Goal: Contribute content: Add original content to the website for others to see

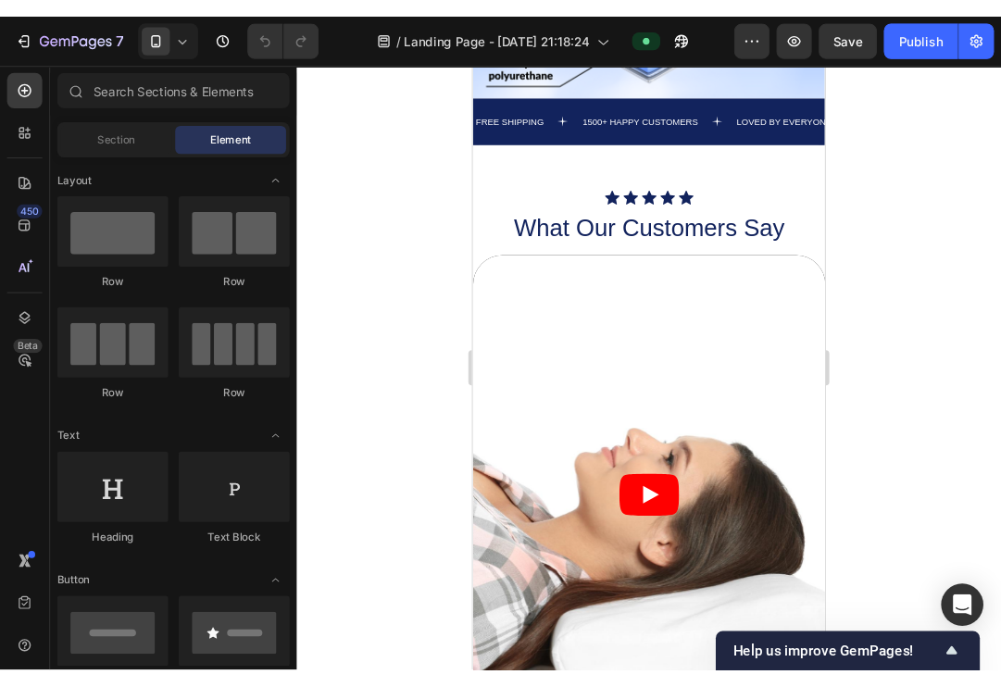
scroll to position [1089, 0]
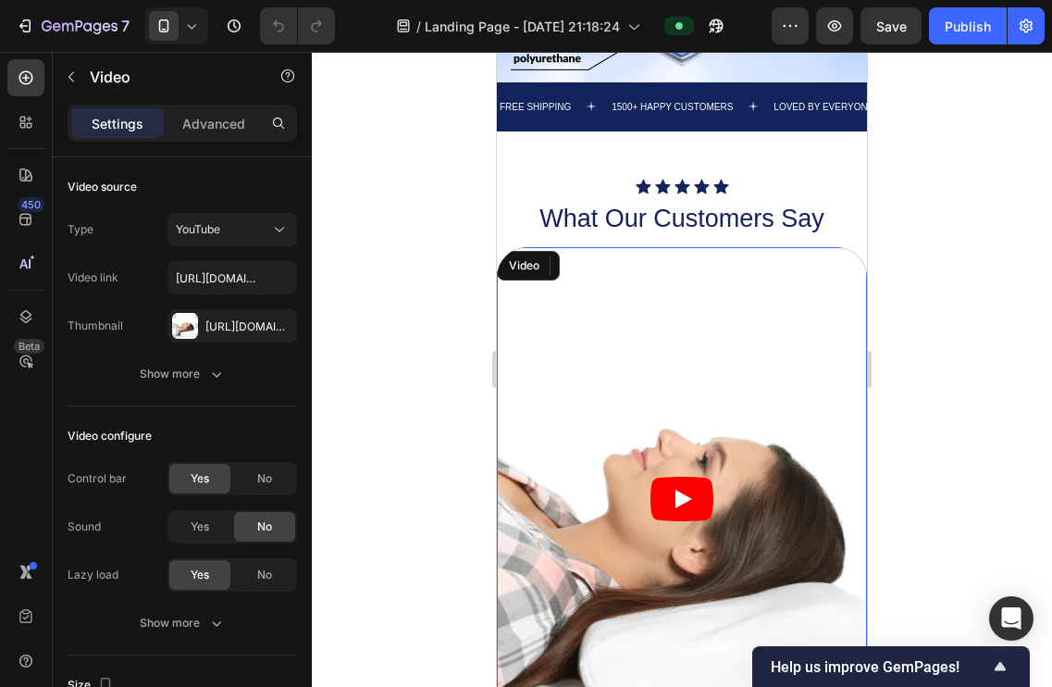
click at [735, 378] on article at bounding box center [682, 499] width 370 height 504
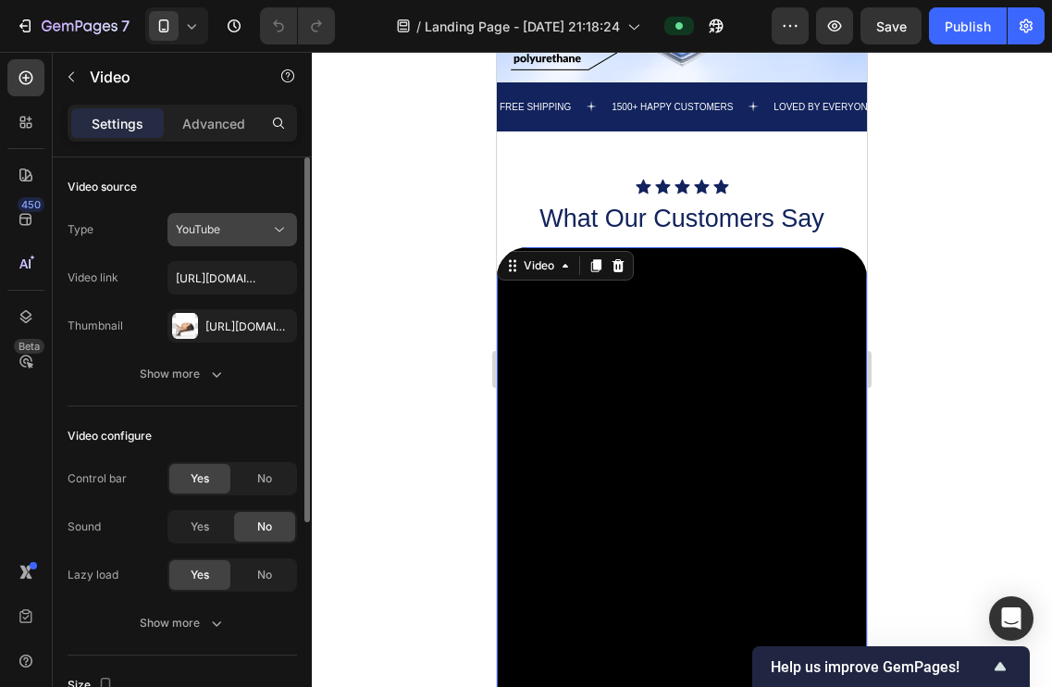
click at [257, 218] on button "YouTube" at bounding box center [233, 229] width 130 height 33
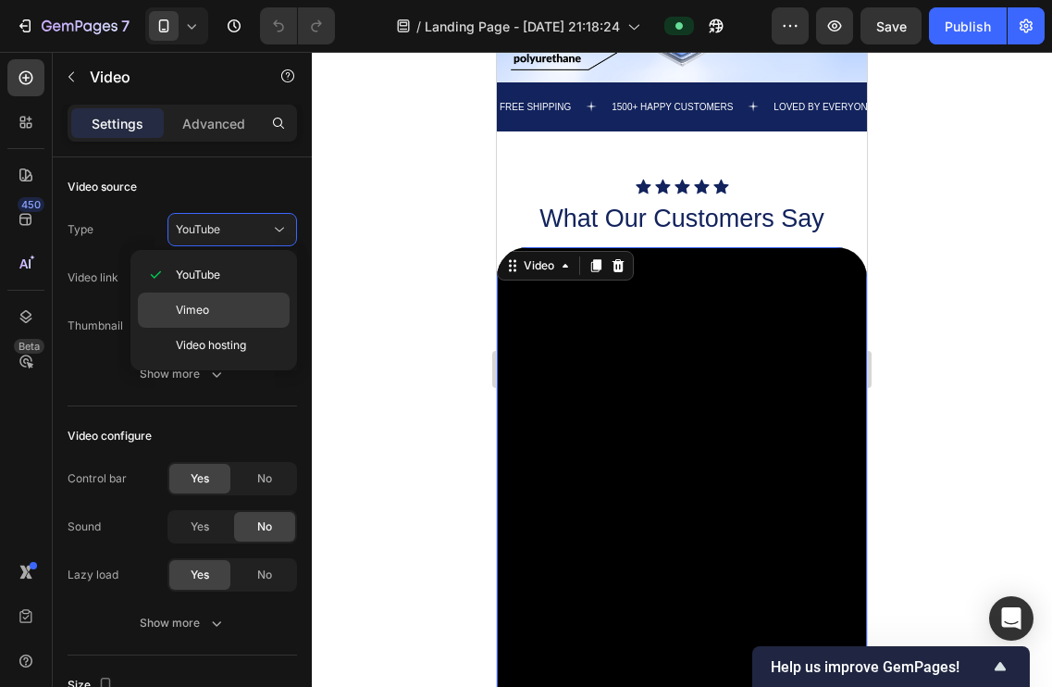
click at [209, 310] on p "Vimeo" at bounding box center [229, 310] width 106 height 17
type input "https://vimeo.com/347119375"
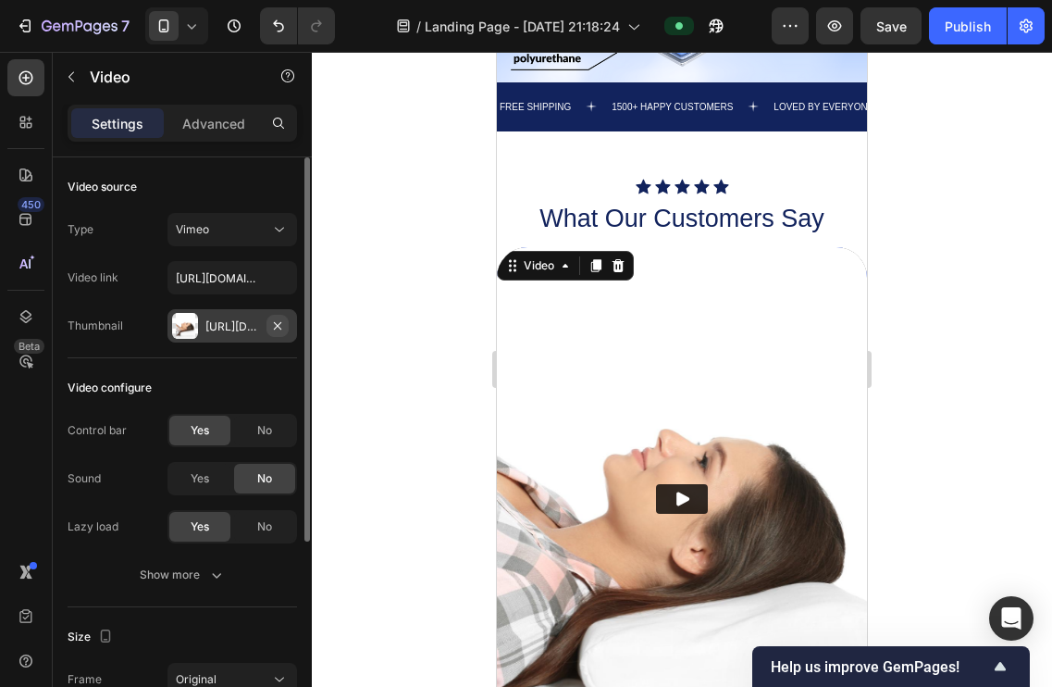
click at [277, 325] on icon "button" at bounding box center [277, 324] width 7 height 7
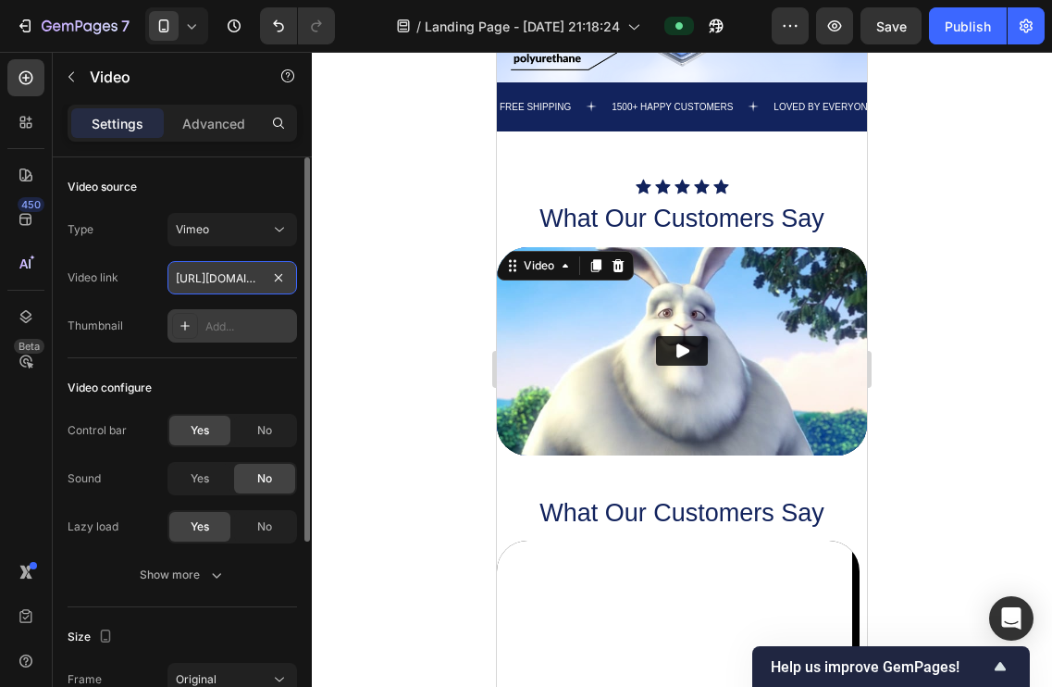
click at [240, 280] on input "https://vimeo.com/347119375" at bounding box center [233, 277] width 130 height 33
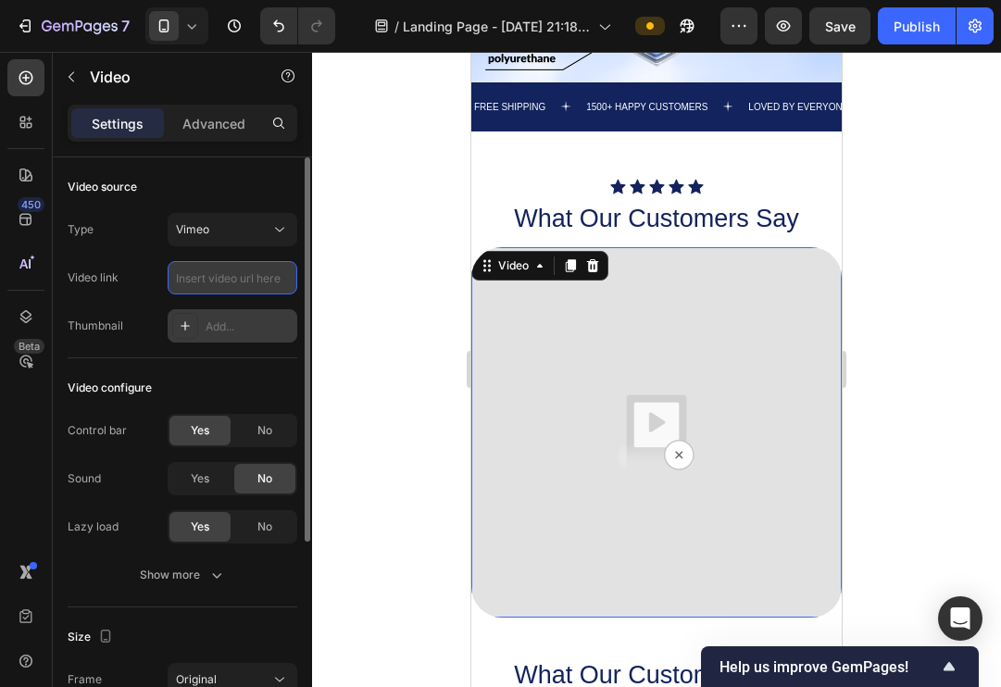
paste input "<div style="padding:177.78% 0 0 0;position:relative;"><iframe src="https://play…"
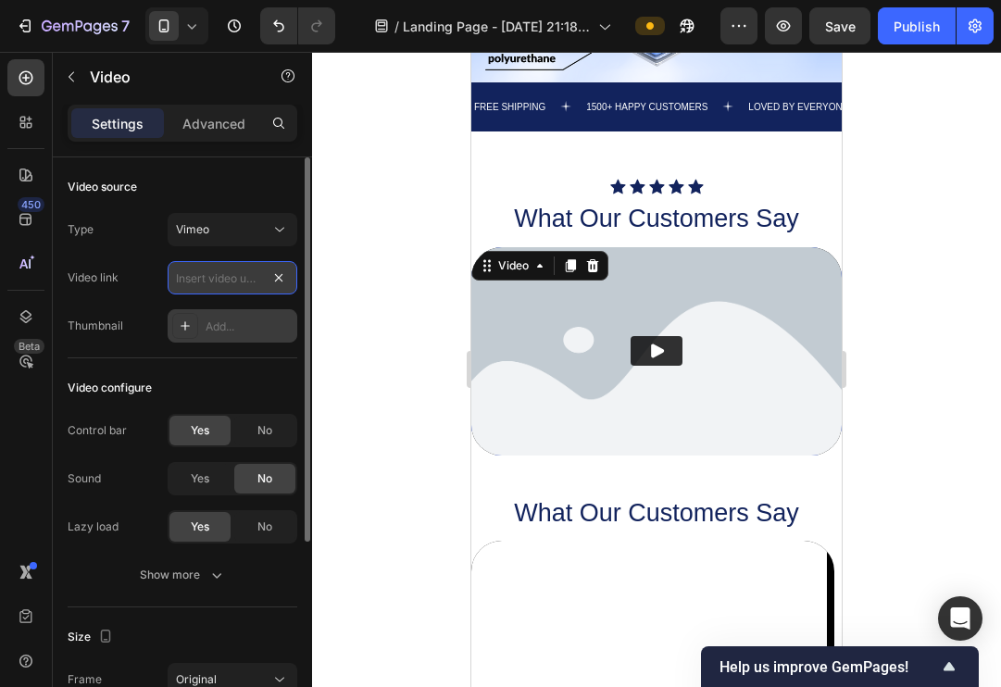
type input "<div style="padding:177.78% 0 0 0;position:relative;"><iframe src="https://play…"
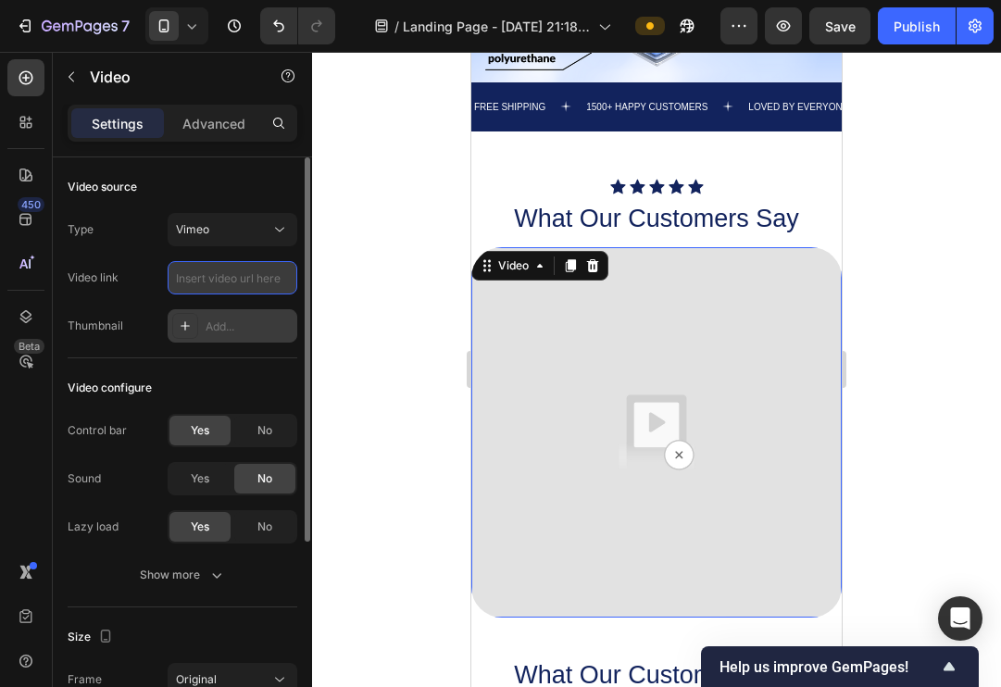
click at [248, 286] on input "text" at bounding box center [233, 277] width 130 height 33
paste input "https://vimeo.com/1122627915?ts=0&share=copy"
type input "https://vimeo.com/1122627915?ts=0&share=copy"
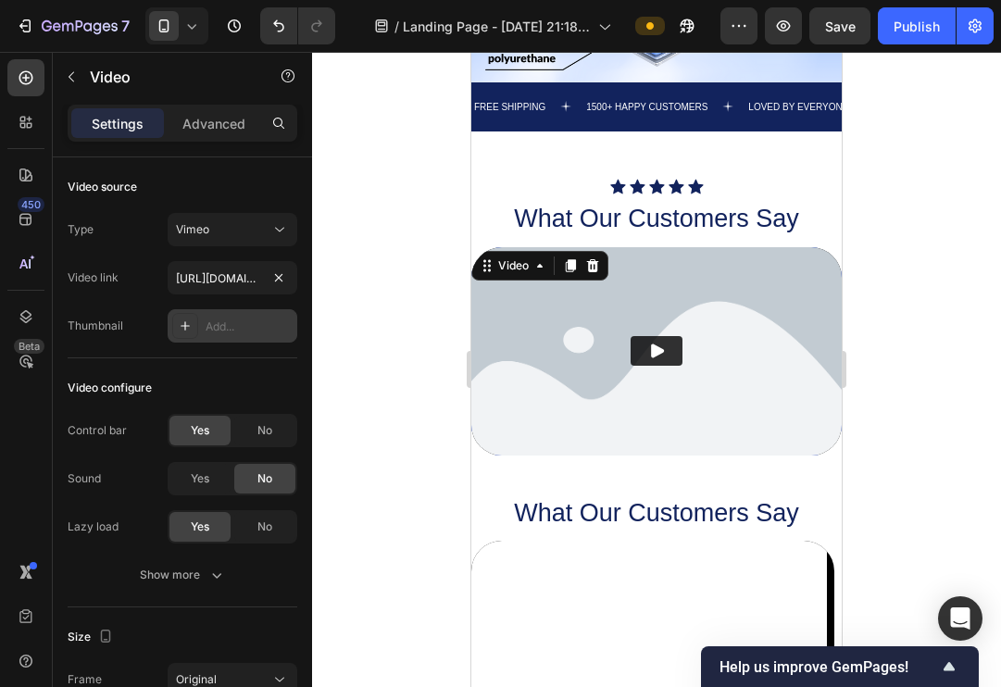
click at [382, 335] on div at bounding box center [656, 369] width 689 height 635
click at [562, 280] on img at bounding box center [656, 351] width 370 height 208
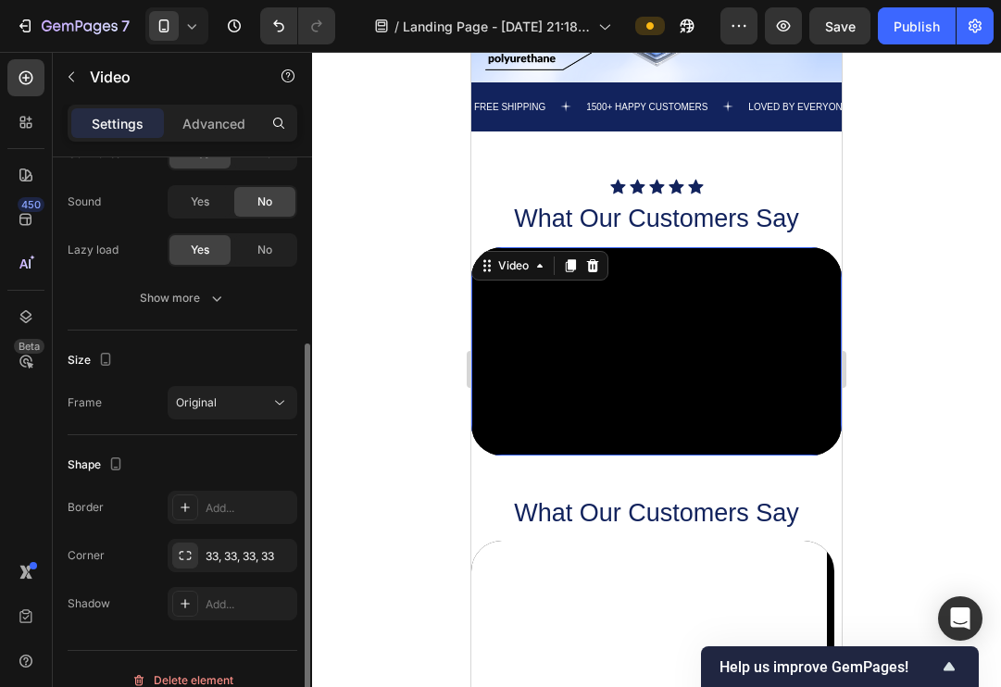
scroll to position [283, 0]
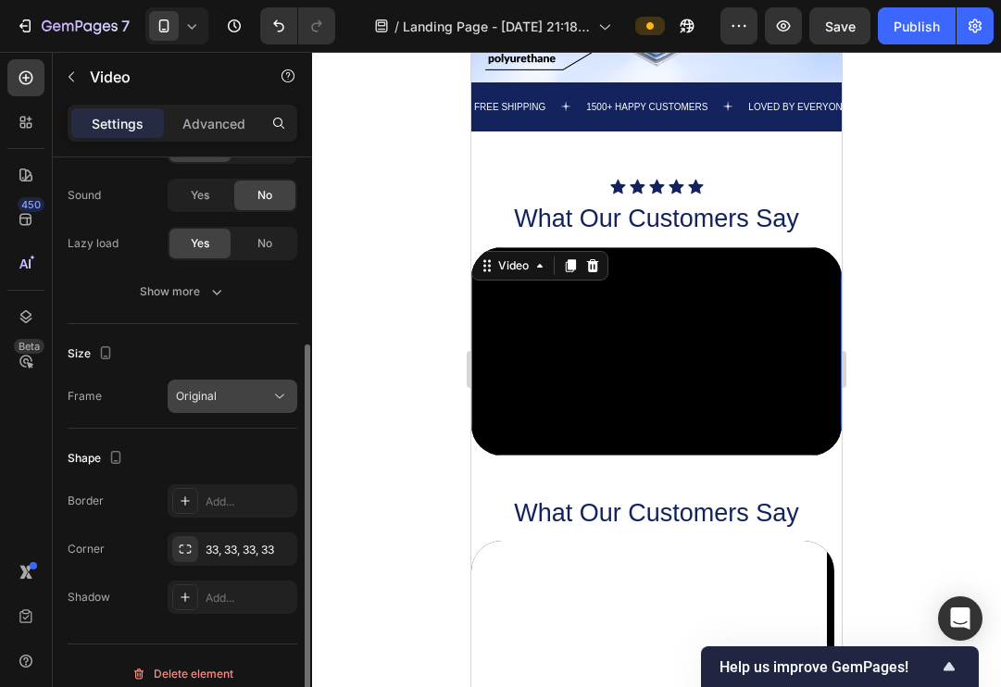
click at [277, 393] on icon at bounding box center [279, 396] width 19 height 19
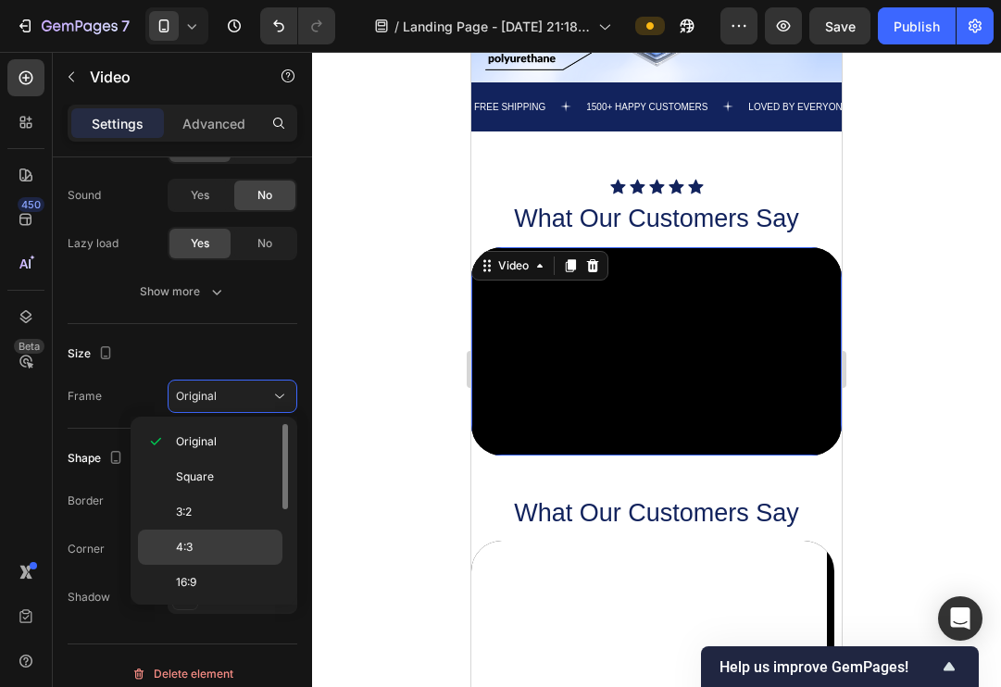
click at [199, 547] on p "4:3" at bounding box center [225, 547] width 98 height 17
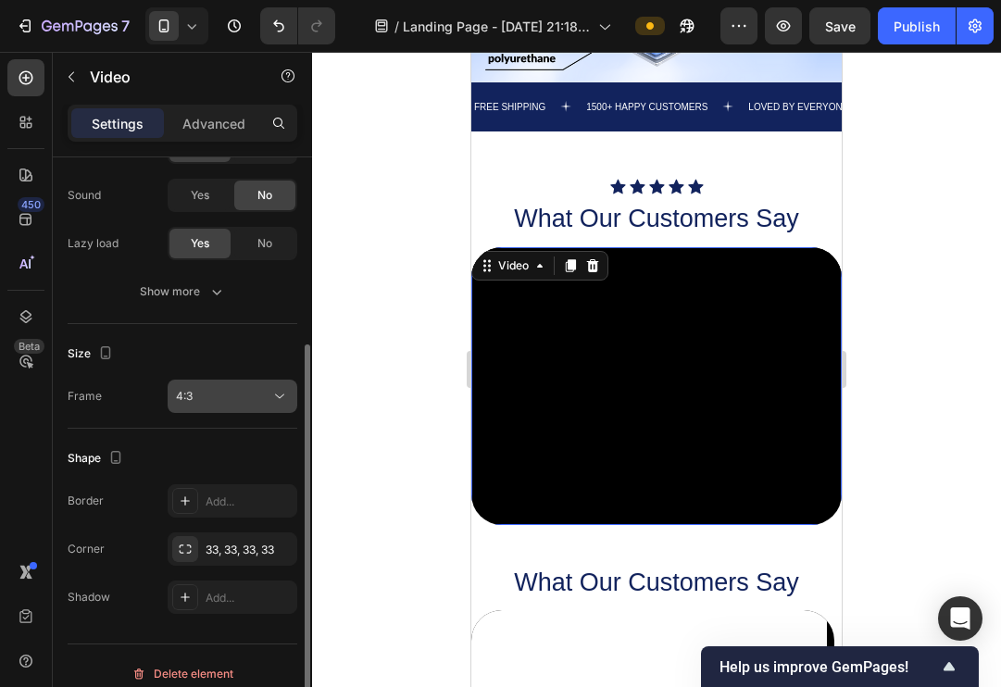
click at [264, 399] on div "4:3" at bounding box center [223, 396] width 94 height 17
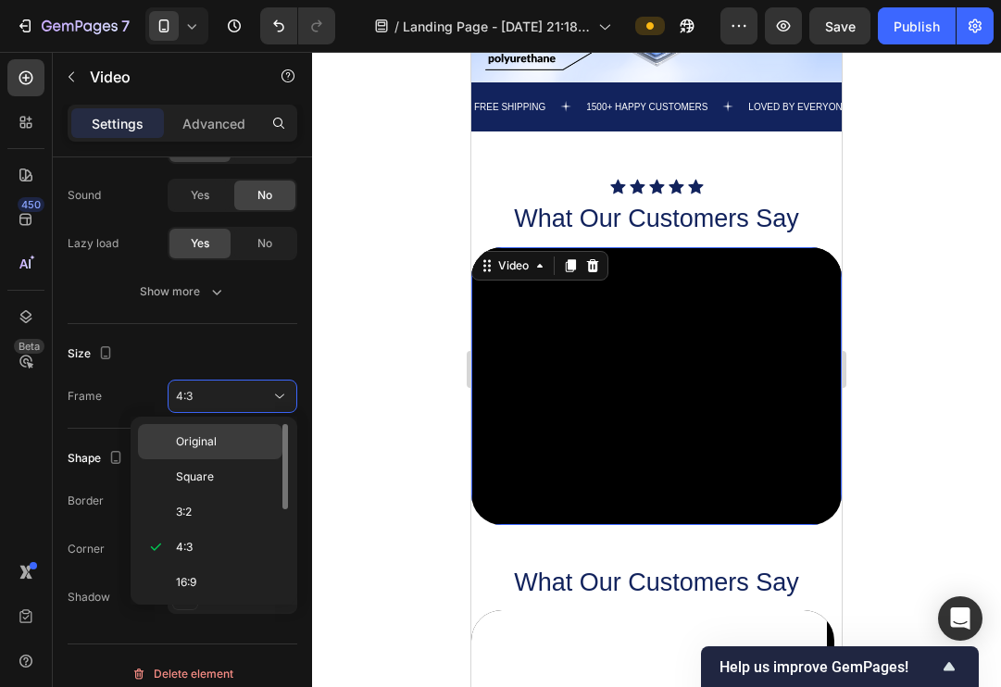
click at [210, 442] on span "Original" at bounding box center [196, 441] width 41 height 17
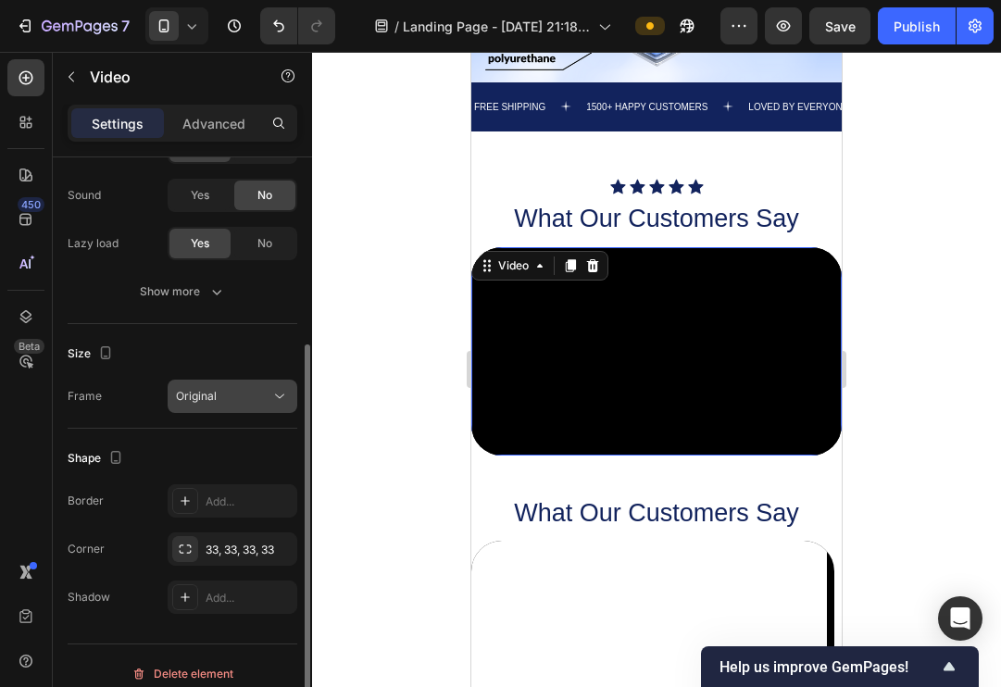
click at [239, 403] on div "Original" at bounding box center [223, 396] width 94 height 17
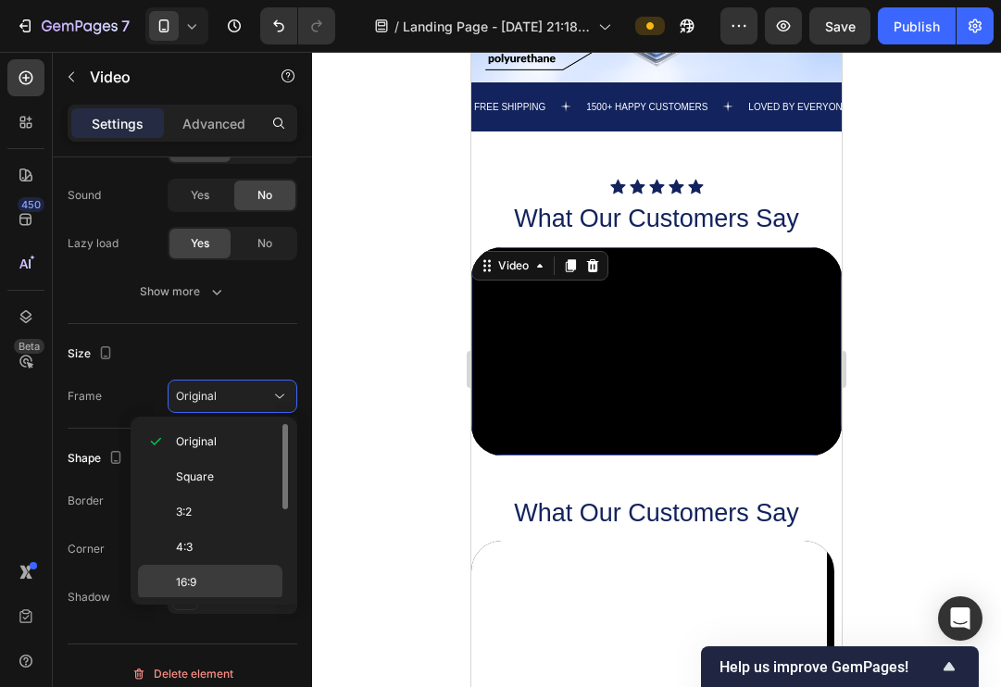
click at [196, 582] on span "16:9" at bounding box center [186, 582] width 20 height 17
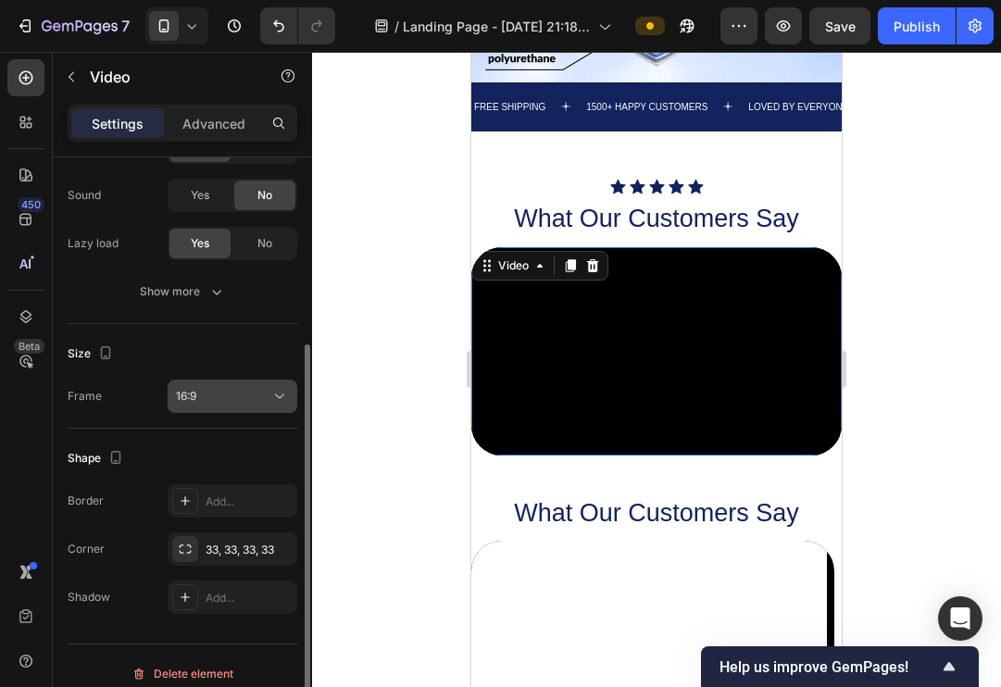
click at [250, 397] on div "16:9" at bounding box center [223, 396] width 94 height 17
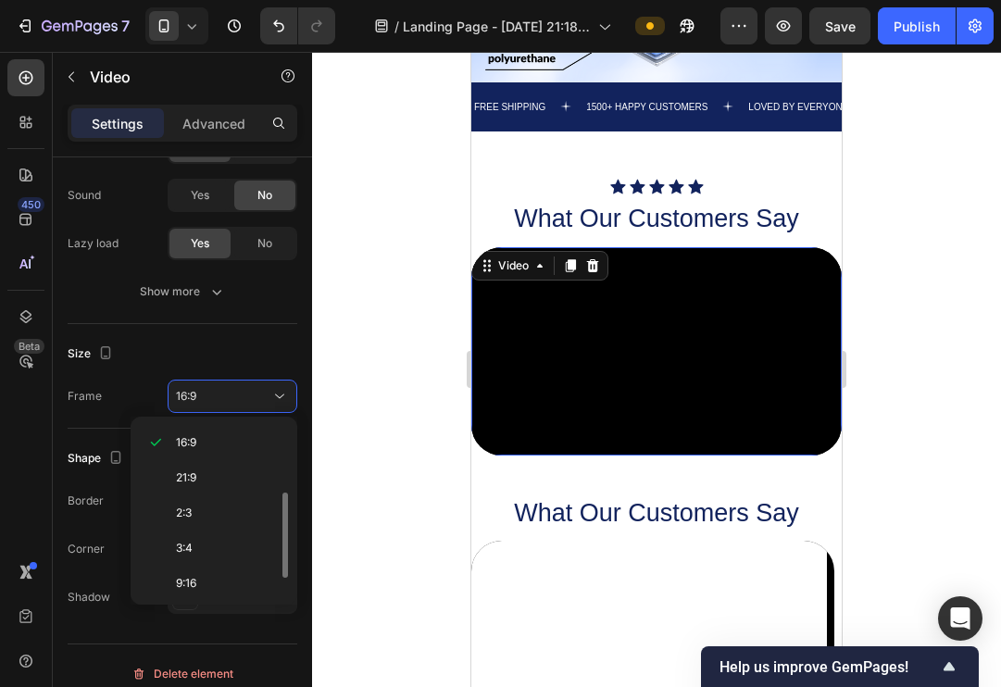
scroll to position [140, 0]
click at [199, 579] on p "9:16" at bounding box center [225, 583] width 98 height 17
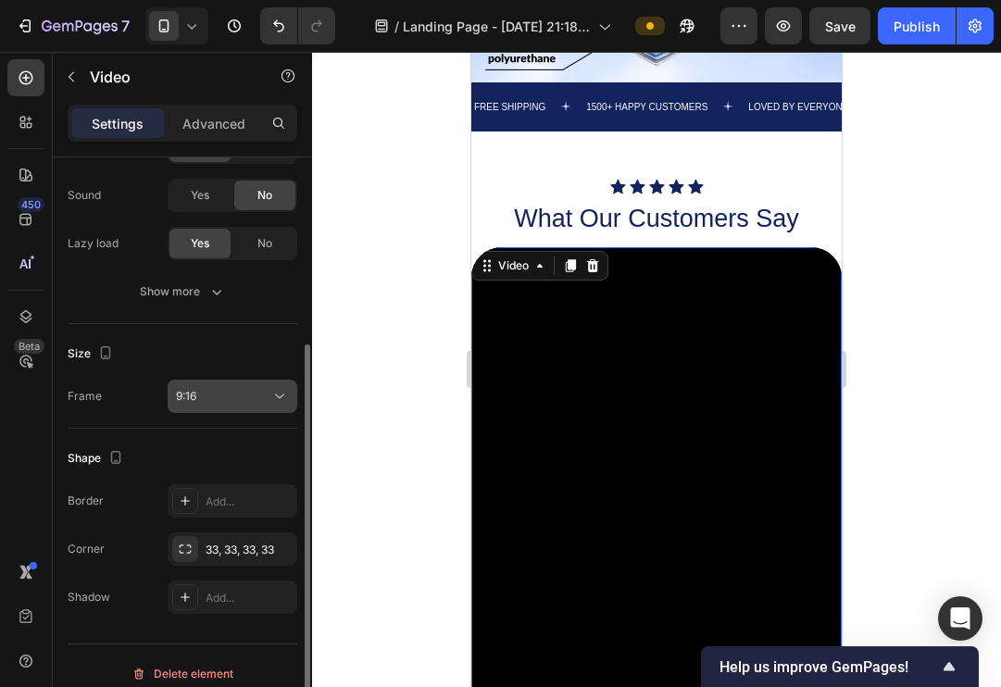
click at [279, 397] on icon at bounding box center [279, 396] width 9 height 5
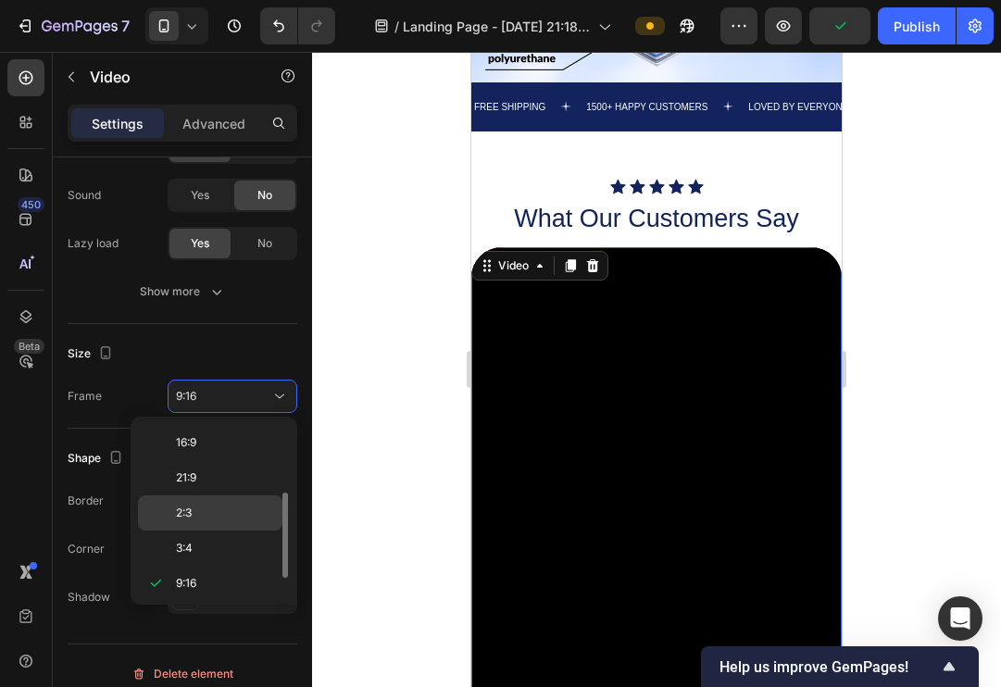
click at [193, 513] on p "2:3" at bounding box center [225, 512] width 98 height 17
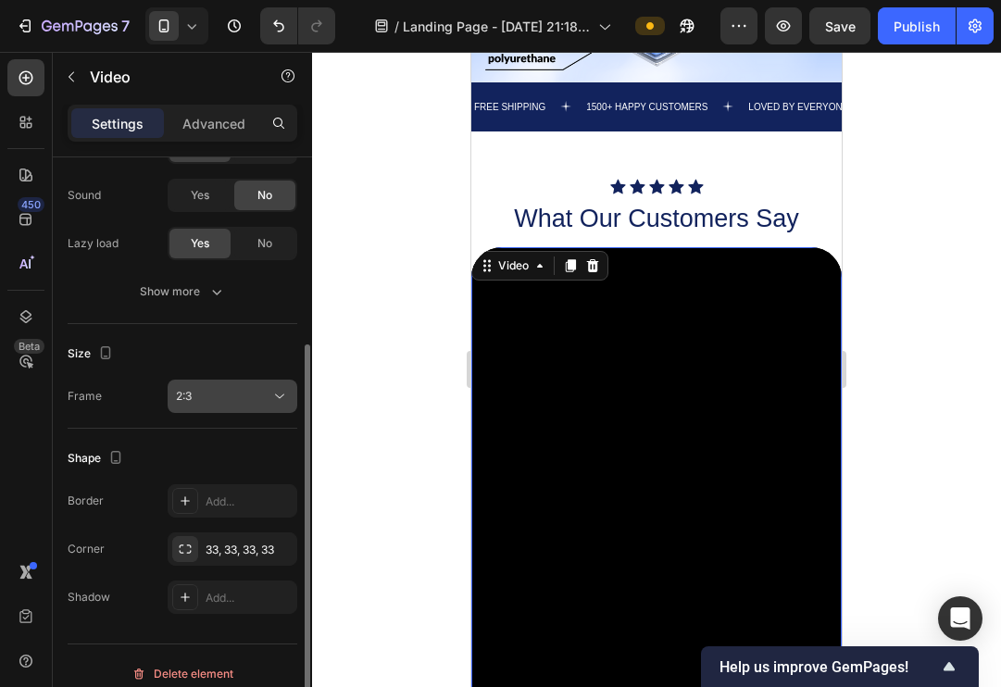
click at [269, 400] on div "2:3" at bounding box center [223, 396] width 94 height 17
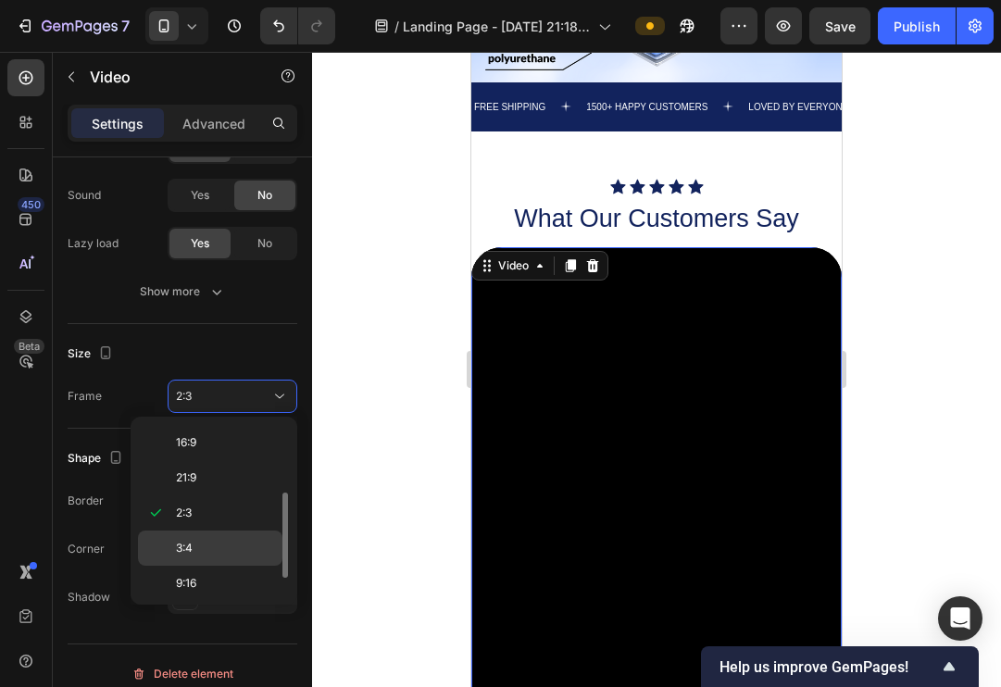
click at [198, 537] on div "3:4" at bounding box center [210, 547] width 144 height 35
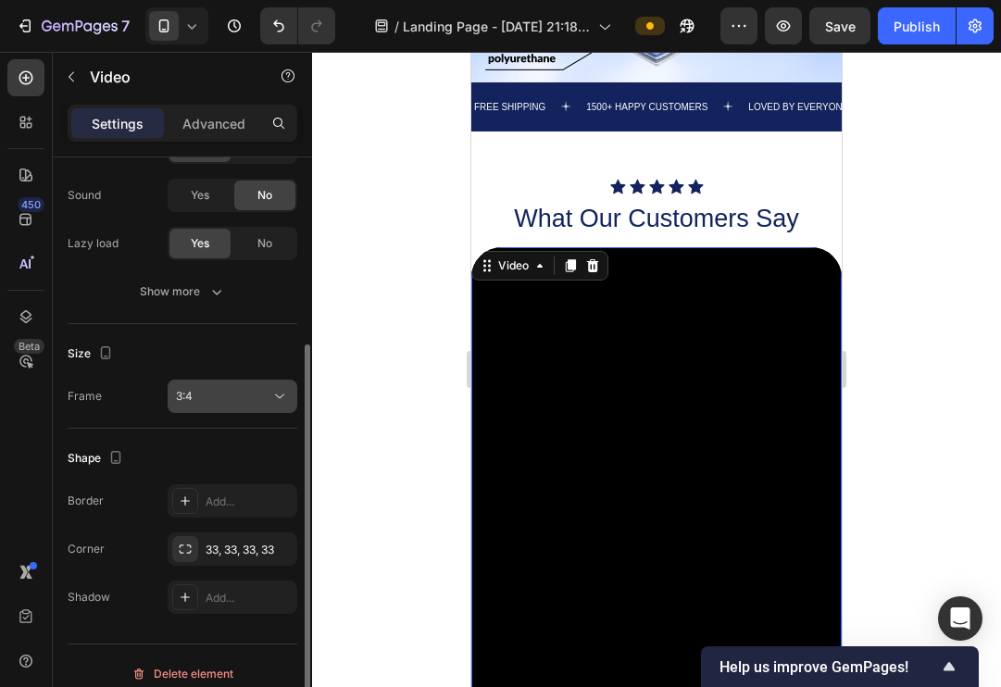
click at [258, 400] on div "3:4" at bounding box center [223, 396] width 94 height 17
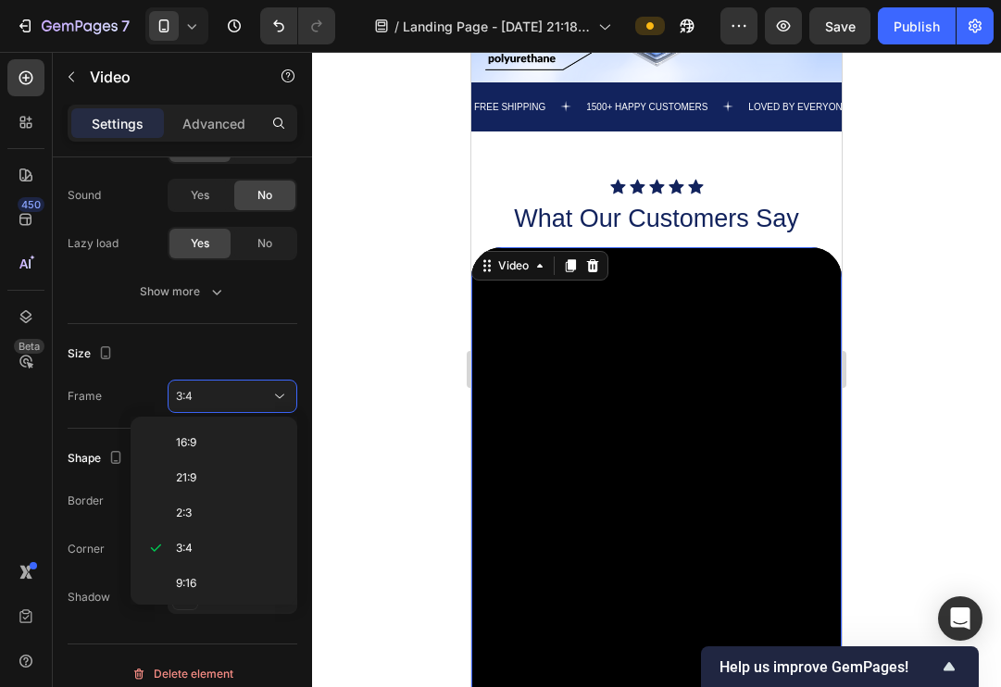
scroll to position [179, 0]
click at [169, 583] on div "Custom" at bounding box center [210, 579] width 144 height 35
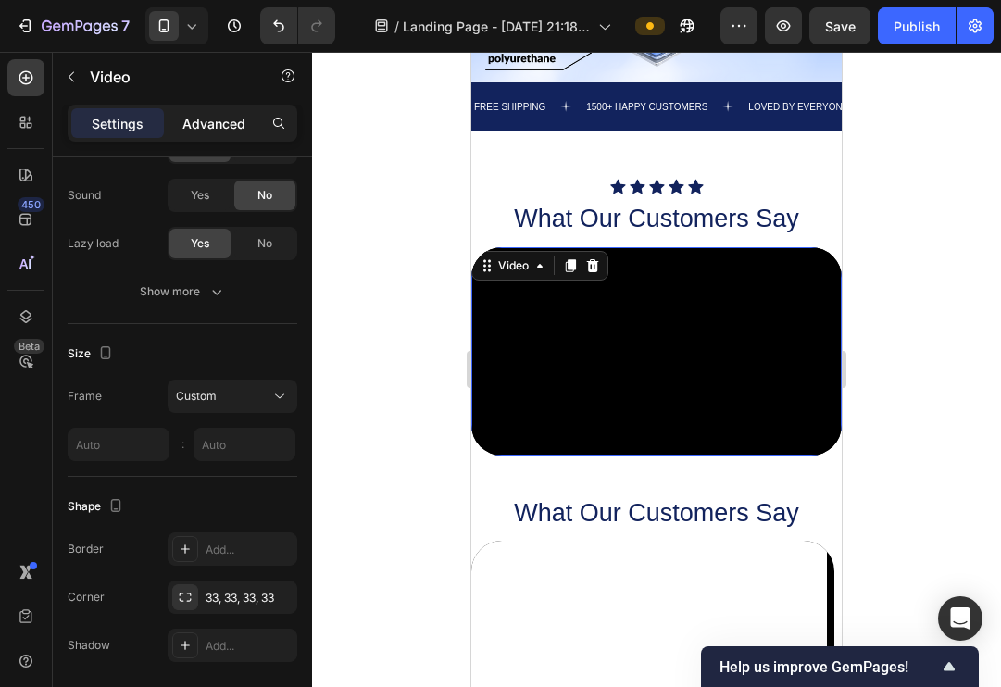
click at [205, 128] on p "Advanced" at bounding box center [213, 123] width 63 height 19
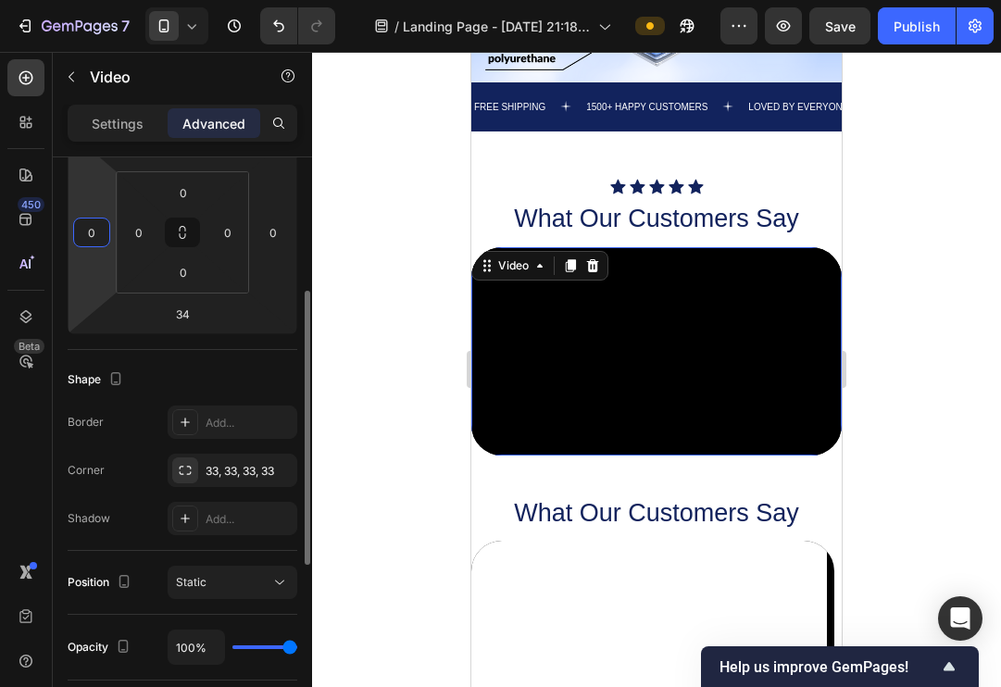
click at [105, 233] on input "0" at bounding box center [92, 232] width 28 height 28
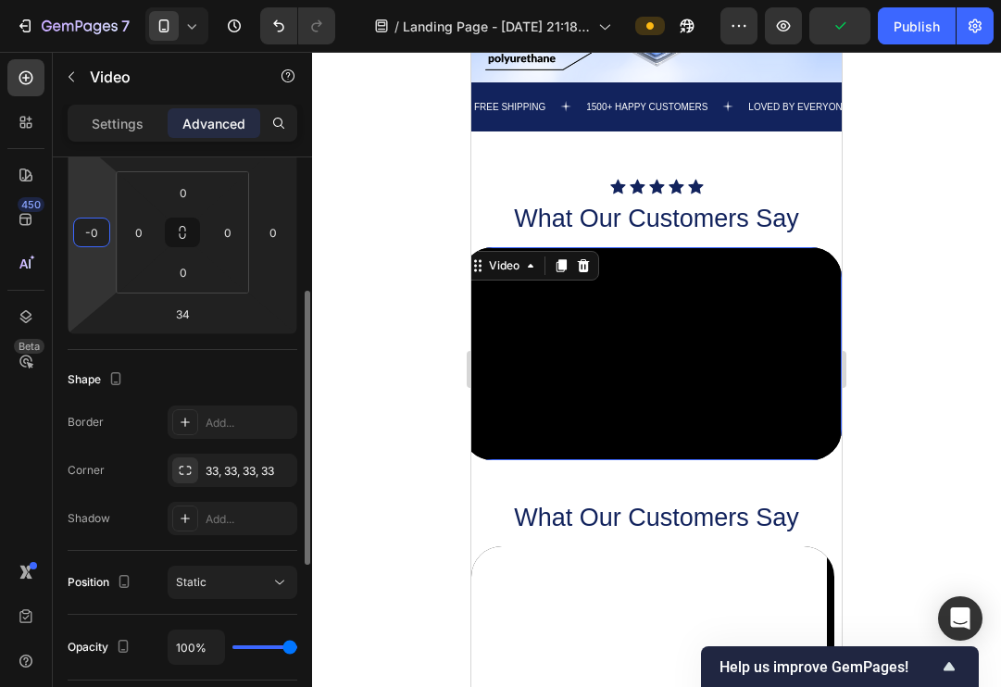
type input "0"
click at [454, 260] on div at bounding box center [656, 369] width 689 height 635
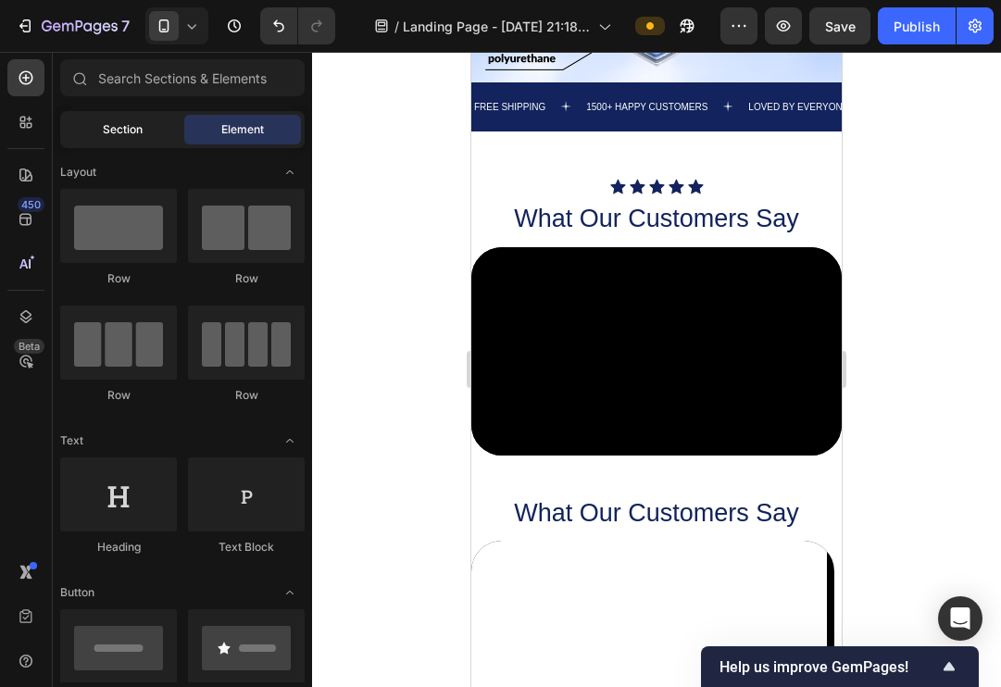
click at [135, 135] on span "Section" at bounding box center [123, 129] width 40 height 17
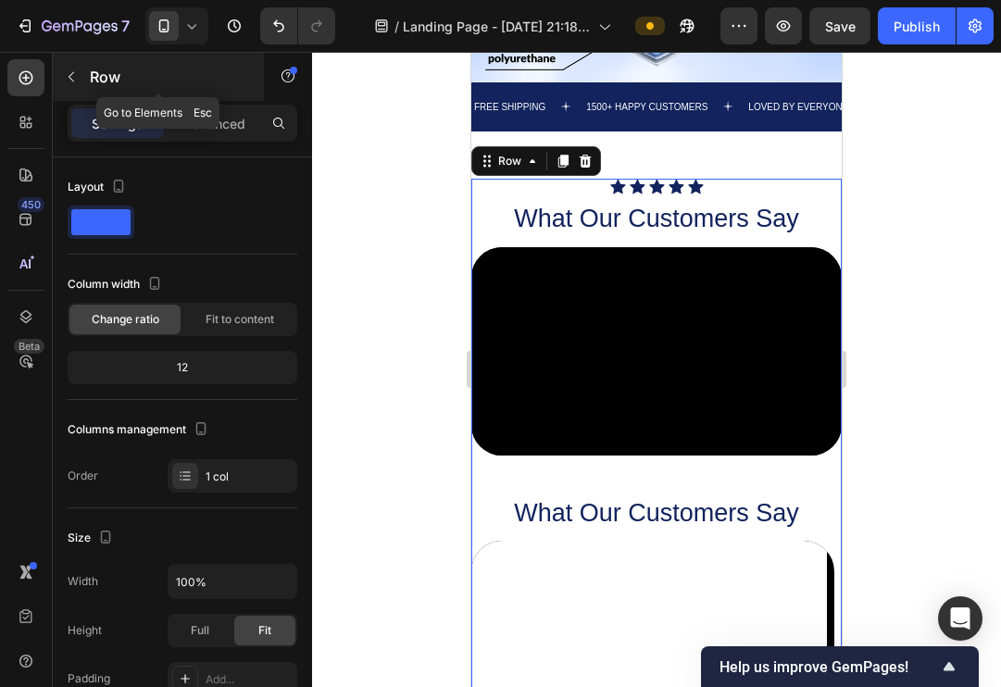
click at [72, 72] on icon "button" at bounding box center [71, 76] width 15 height 15
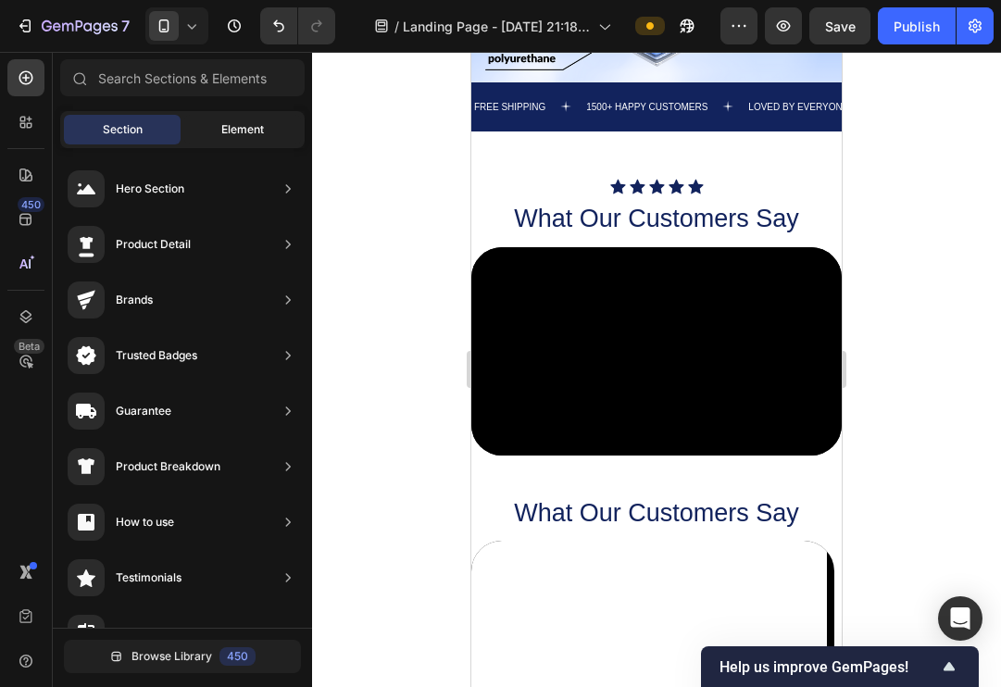
click at [261, 128] on span "Element" at bounding box center [242, 129] width 43 height 17
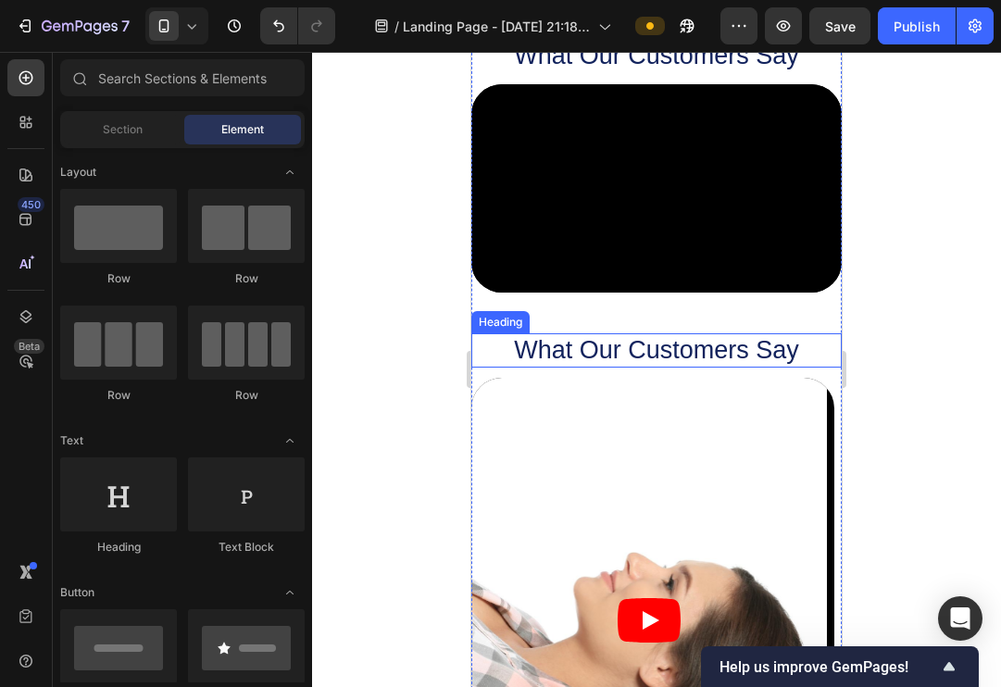
scroll to position [1254, 0]
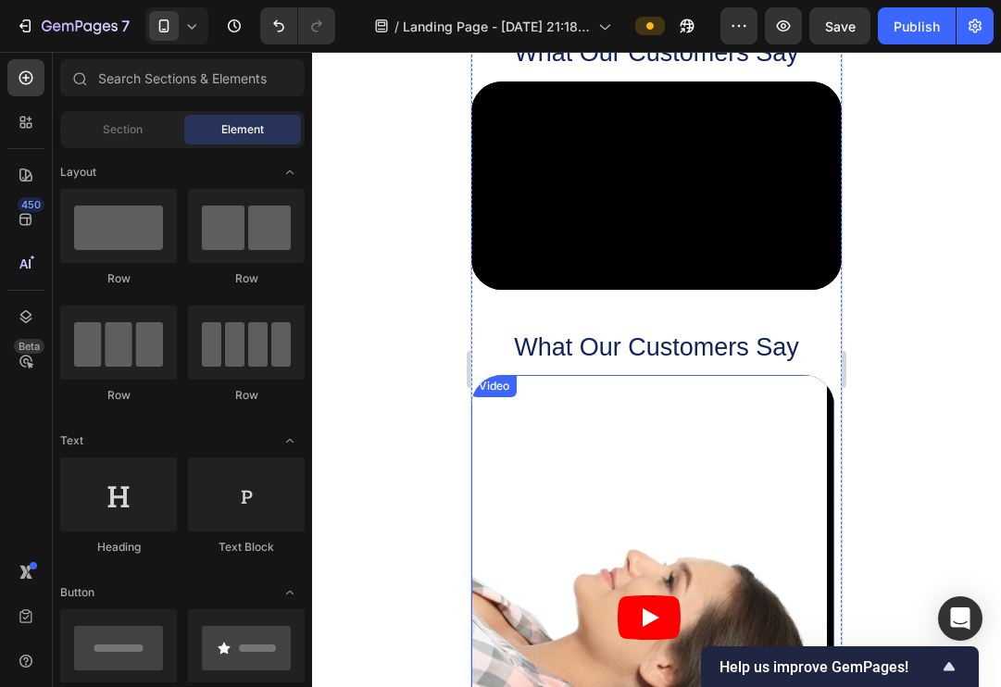
click at [707, 502] on article at bounding box center [648, 617] width 355 height 485
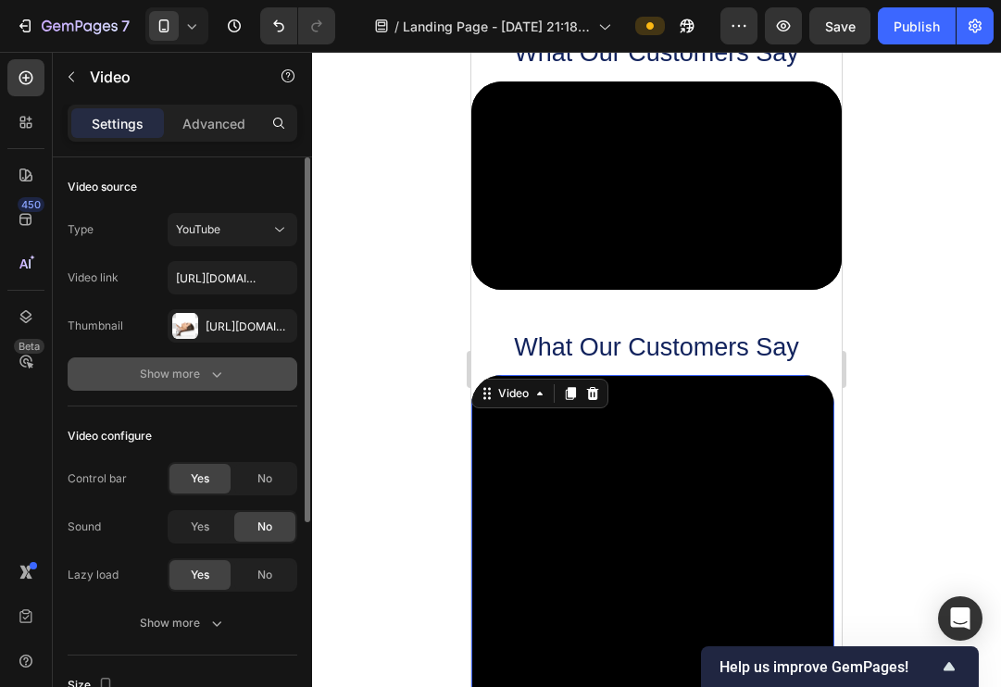
click at [213, 368] on icon "button" at bounding box center [216, 374] width 19 height 19
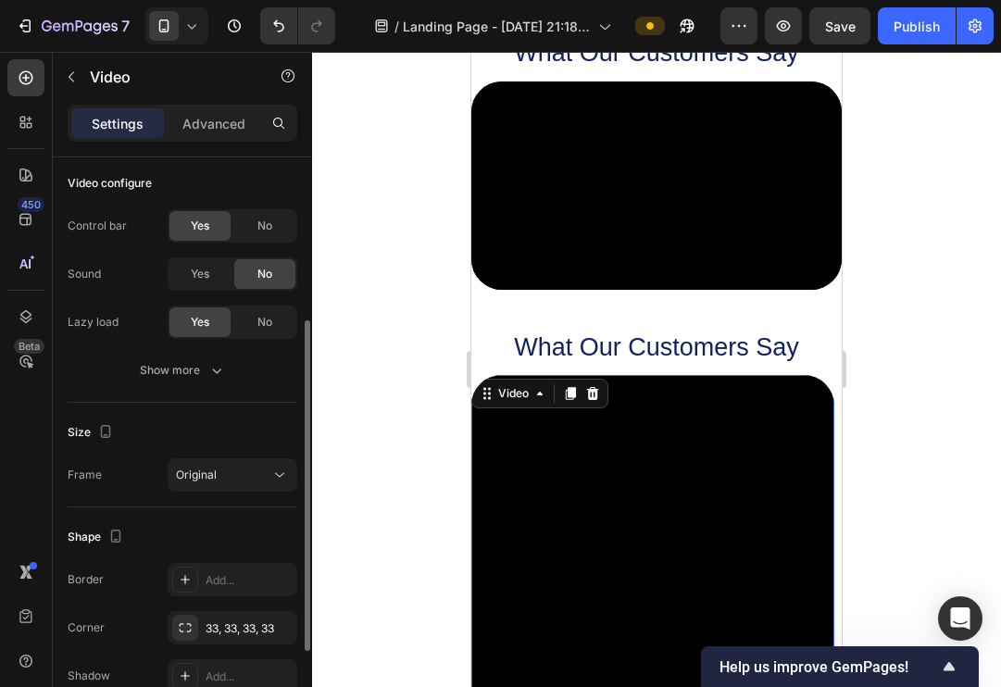
scroll to position [367, 0]
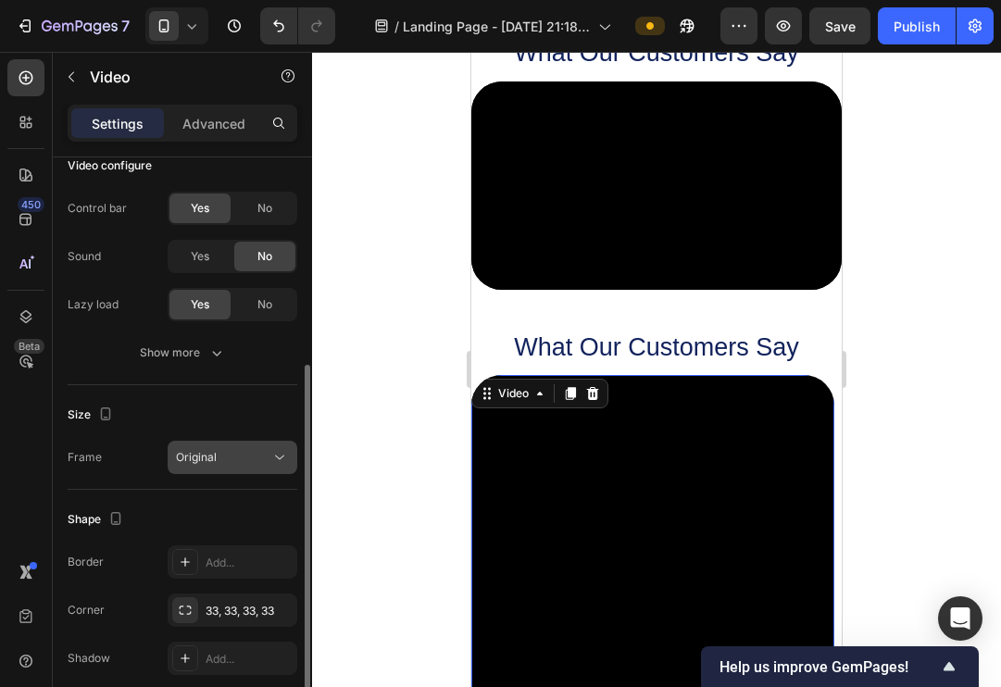
click at [275, 463] on icon at bounding box center [279, 457] width 19 height 19
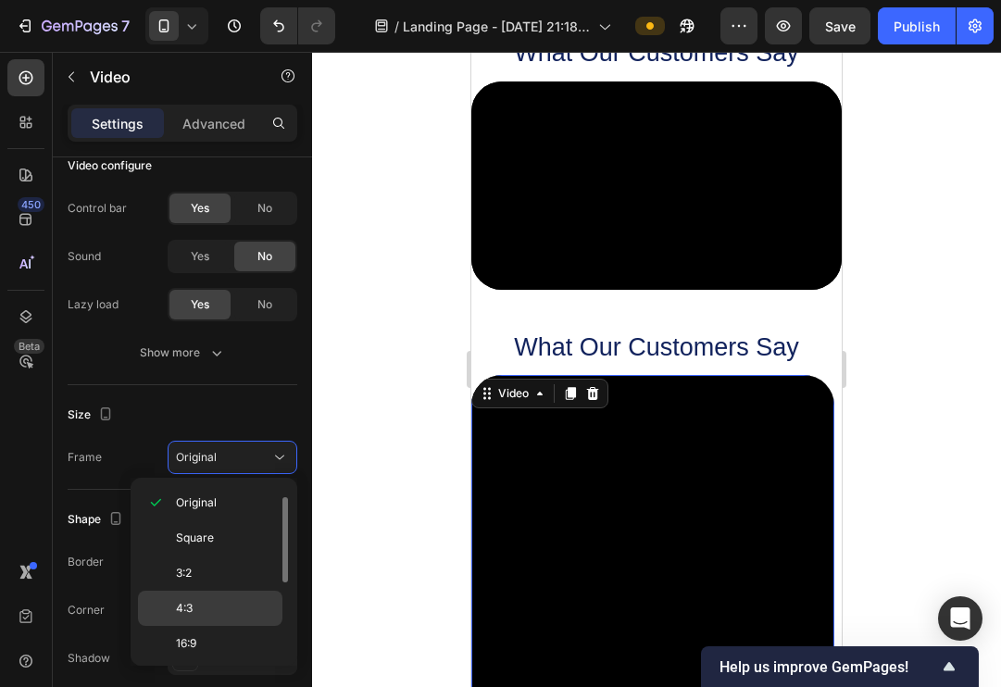
scroll to position [59, 0]
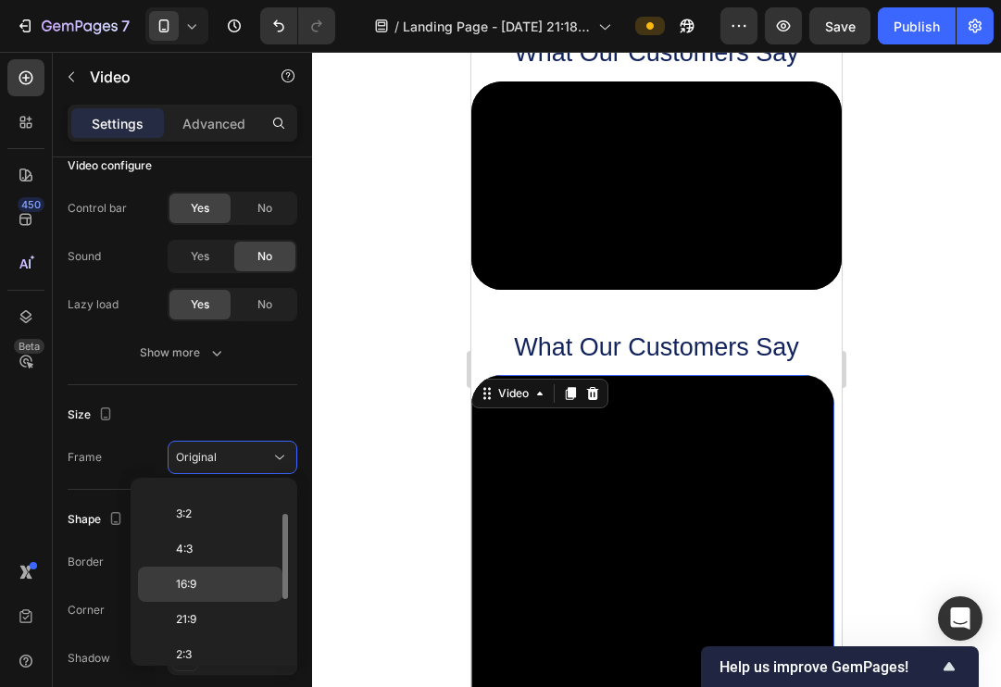
click at [193, 589] on span "16:9" at bounding box center [186, 584] width 20 height 17
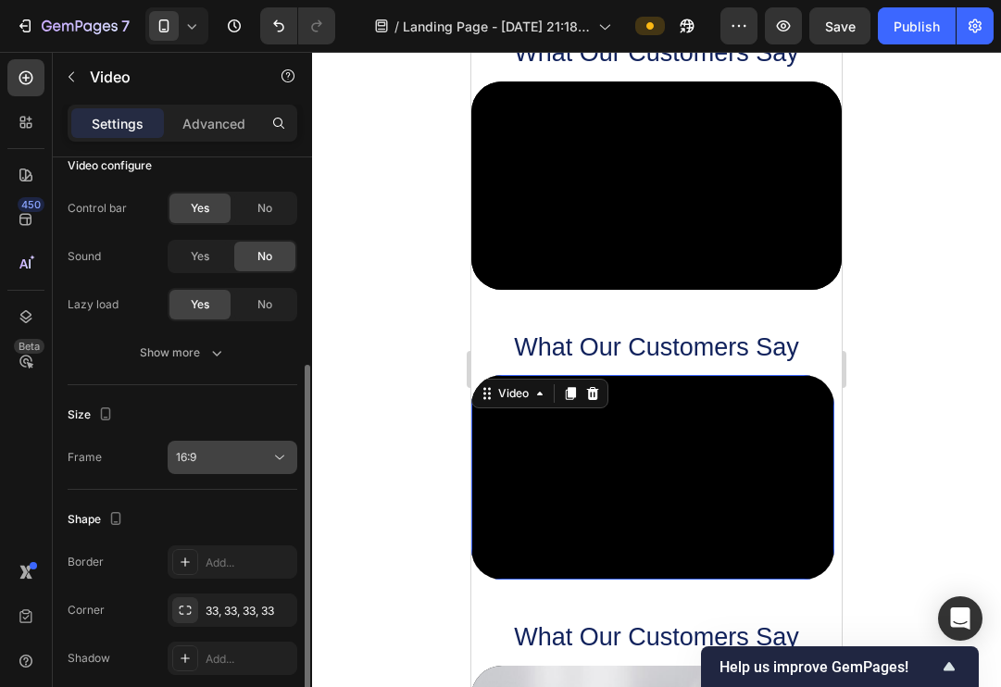
click at [260, 460] on div "16:9" at bounding box center [223, 457] width 94 height 17
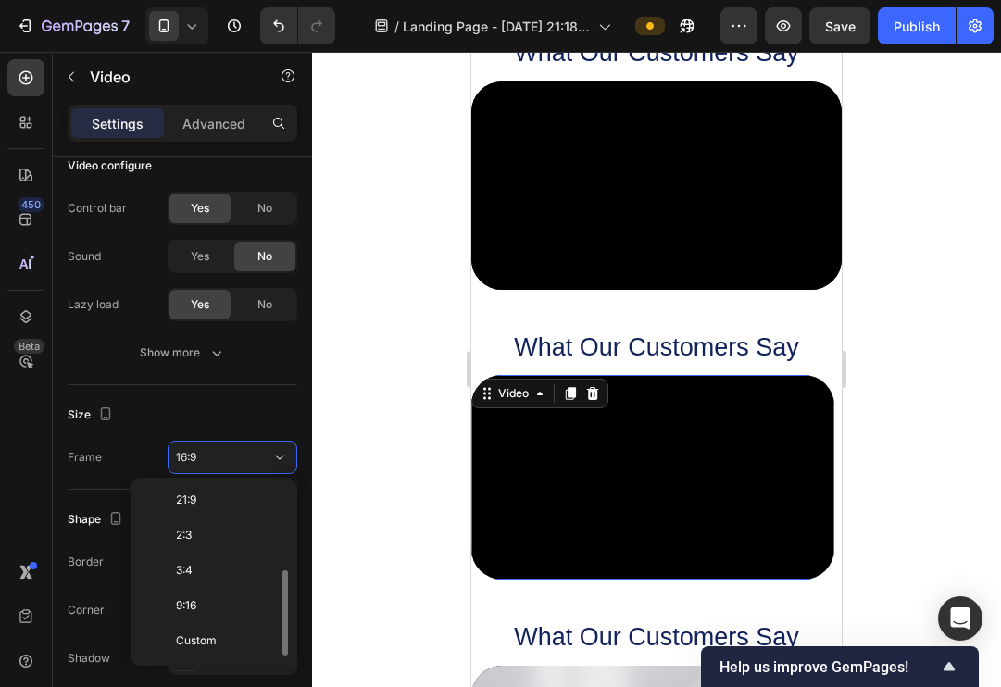
scroll to position [179, 0]
click at [203, 608] on p "9:16" at bounding box center [225, 605] width 98 height 17
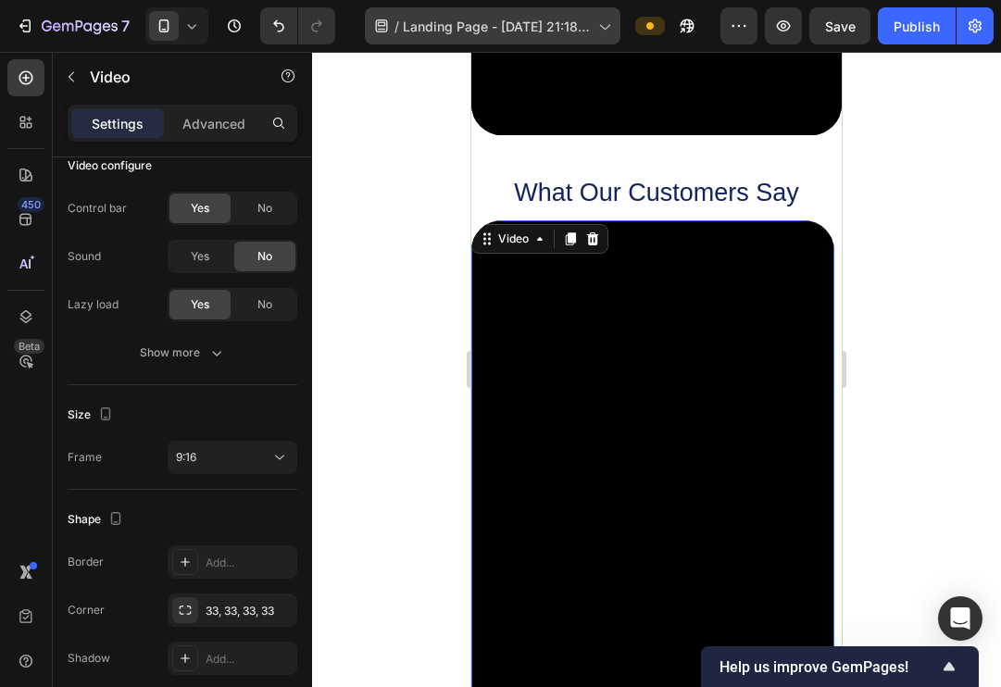
scroll to position [1462, 0]
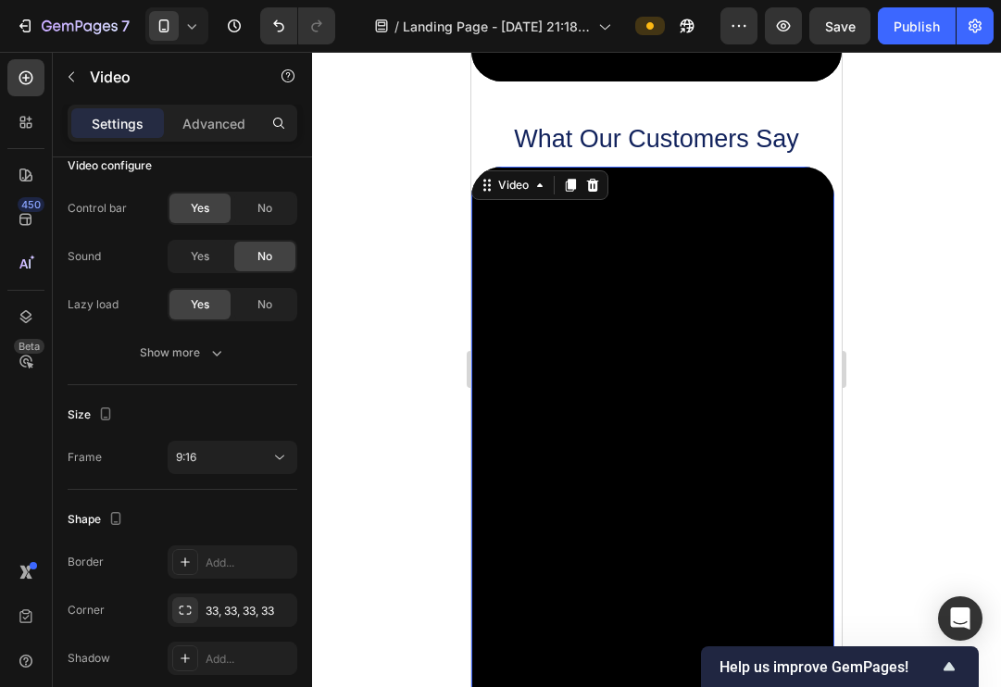
click at [384, 301] on div at bounding box center [656, 369] width 689 height 635
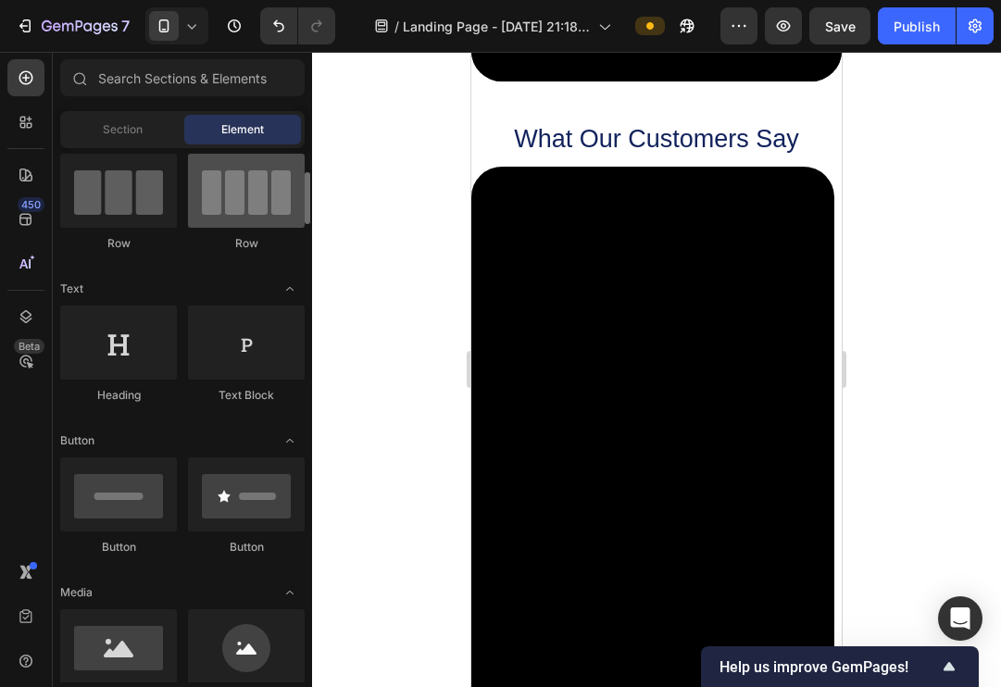
scroll to position [206, 0]
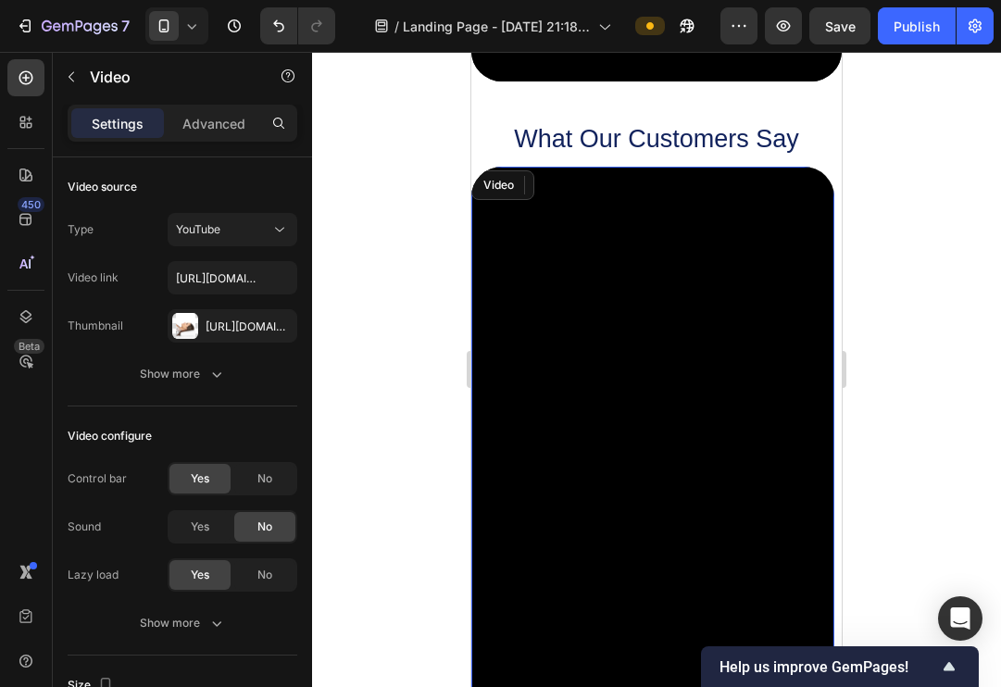
click at [827, 189] on div "Video" at bounding box center [652, 489] width 363 height 645
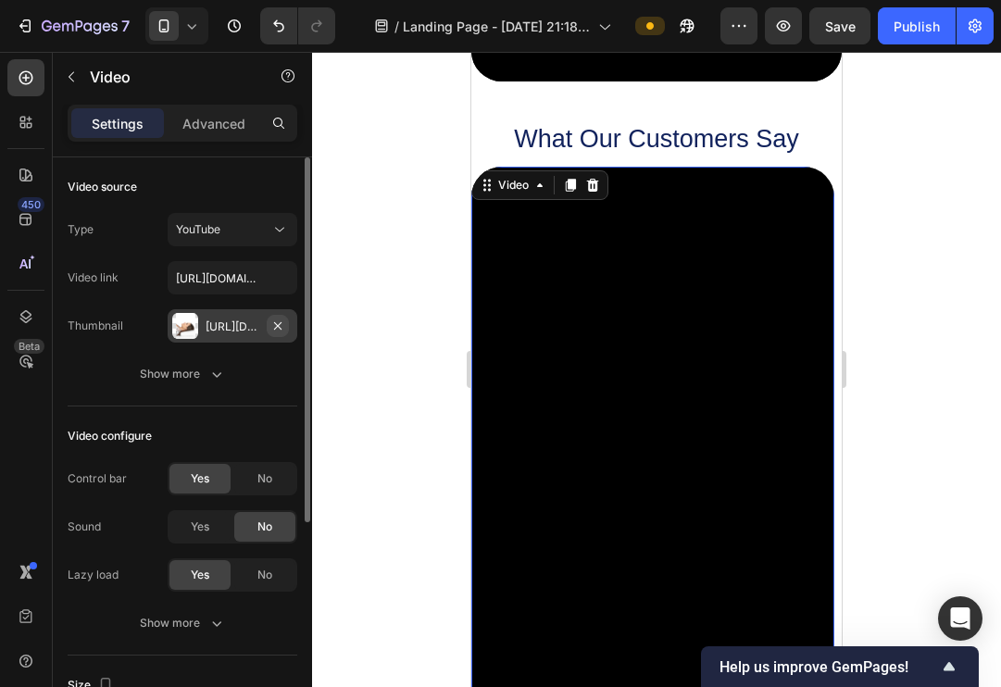
click at [283, 328] on icon "button" at bounding box center [277, 325] width 15 height 15
click at [266, 232] on div "YouTube" at bounding box center [223, 229] width 94 height 17
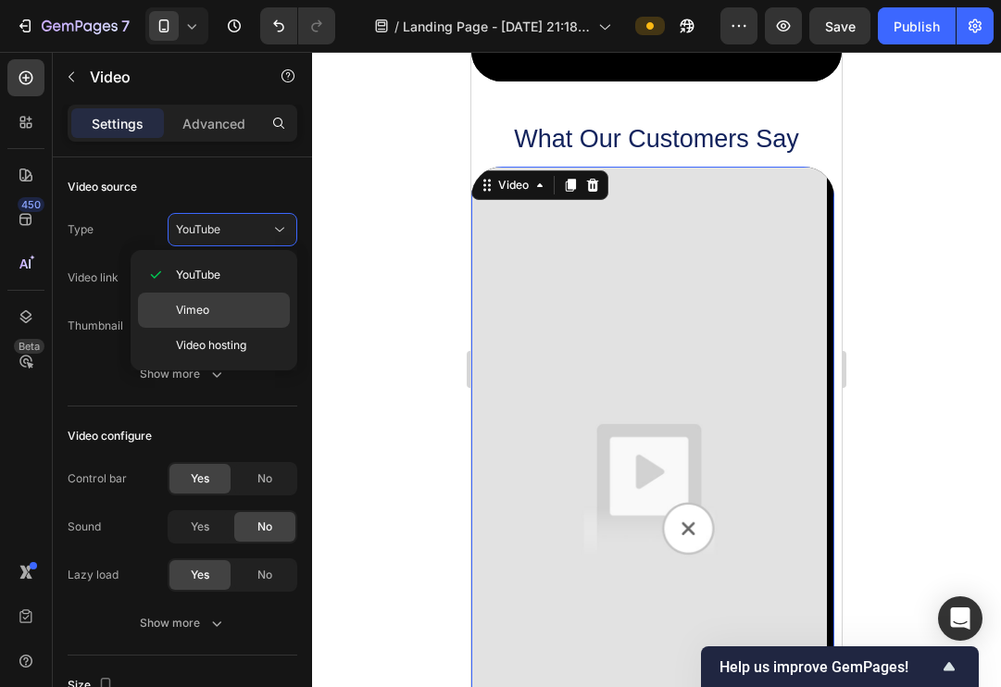
click at [205, 314] on span "Vimeo" at bounding box center [192, 310] width 33 height 17
type input "https://vimeo.com/347119375"
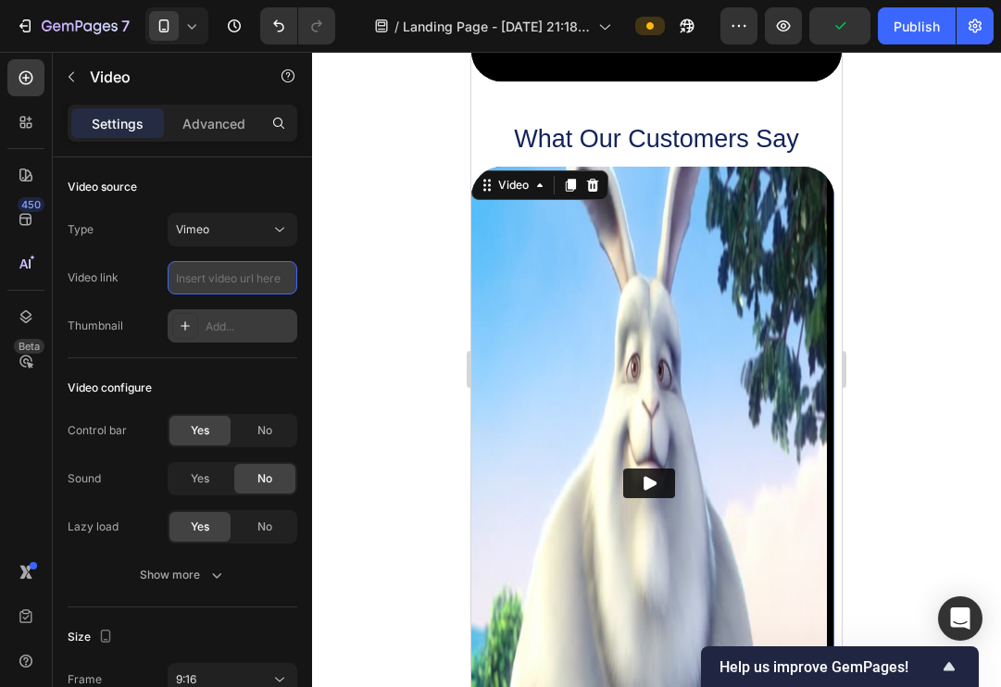
click at [237, 278] on input "text" at bounding box center [233, 277] width 130 height 33
paste input "Estoy subiendo un vídeo a Vimeo para luego insertarlo en Shopify y se trata de …"
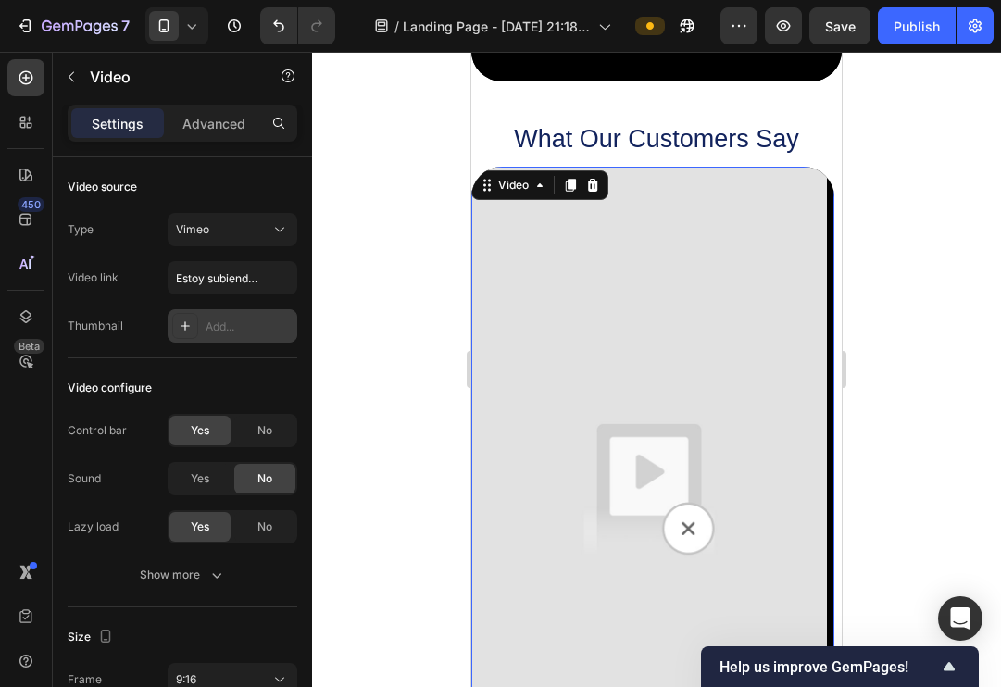
type input "Estoy subiendo un vídeo a Vimeo para luego insertarlo en Shopify y se trata de …"
click at [220, 279] on input "text" at bounding box center [233, 277] width 130 height 33
paste input "https://vimeo.com/1122627915?ts=0&share=copy"
type input "https://vimeo.com/1122627915?ts=0&share=copy"
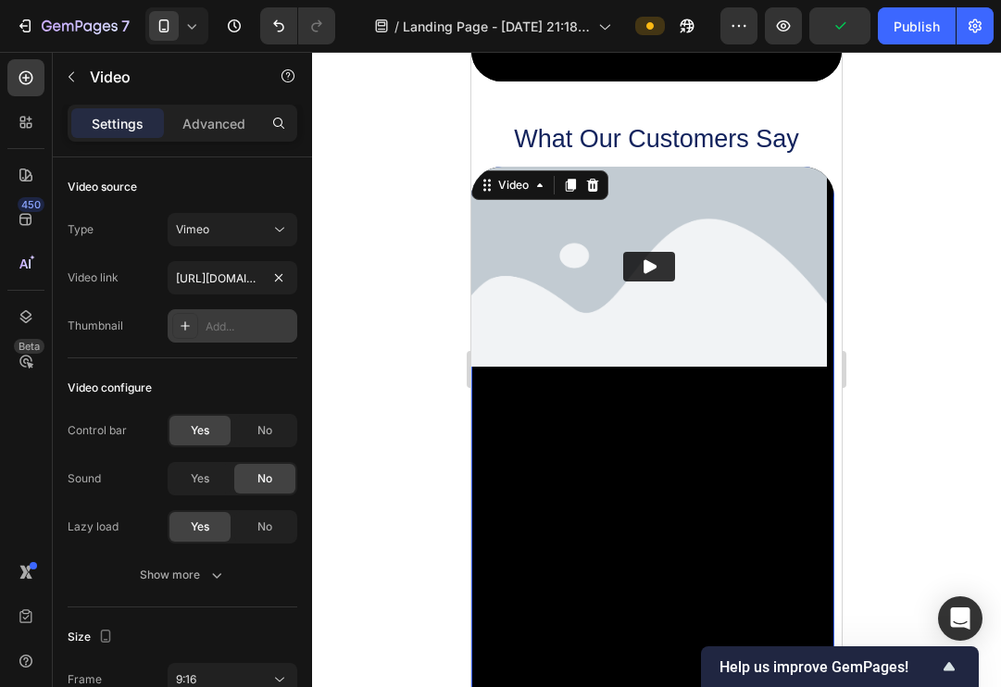
click at [350, 365] on div at bounding box center [656, 369] width 689 height 635
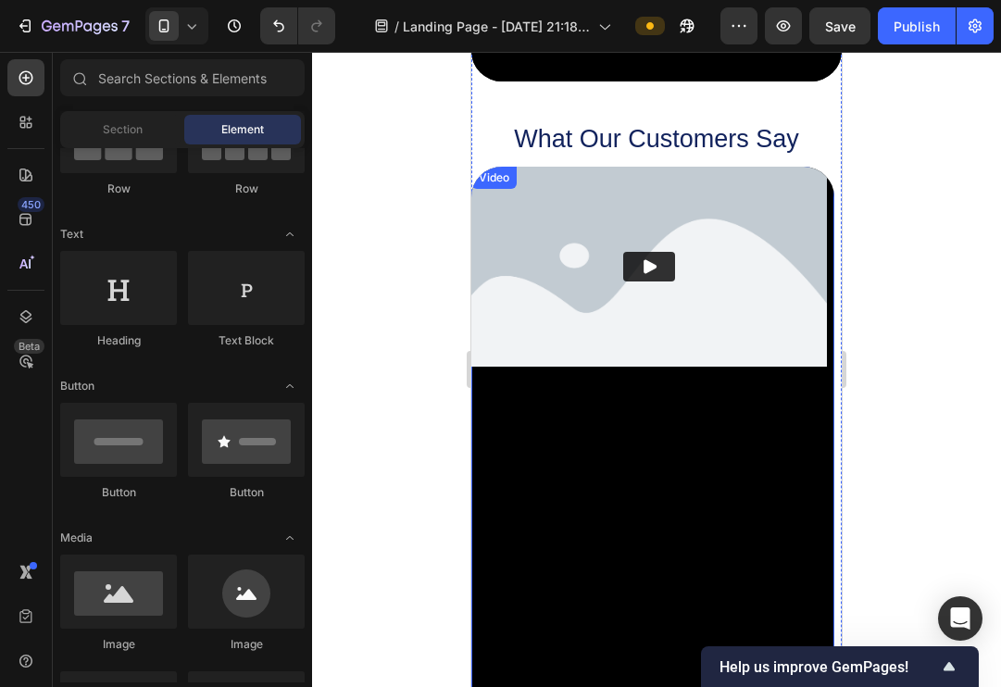
click at [589, 301] on img at bounding box center [648, 267] width 355 height 200
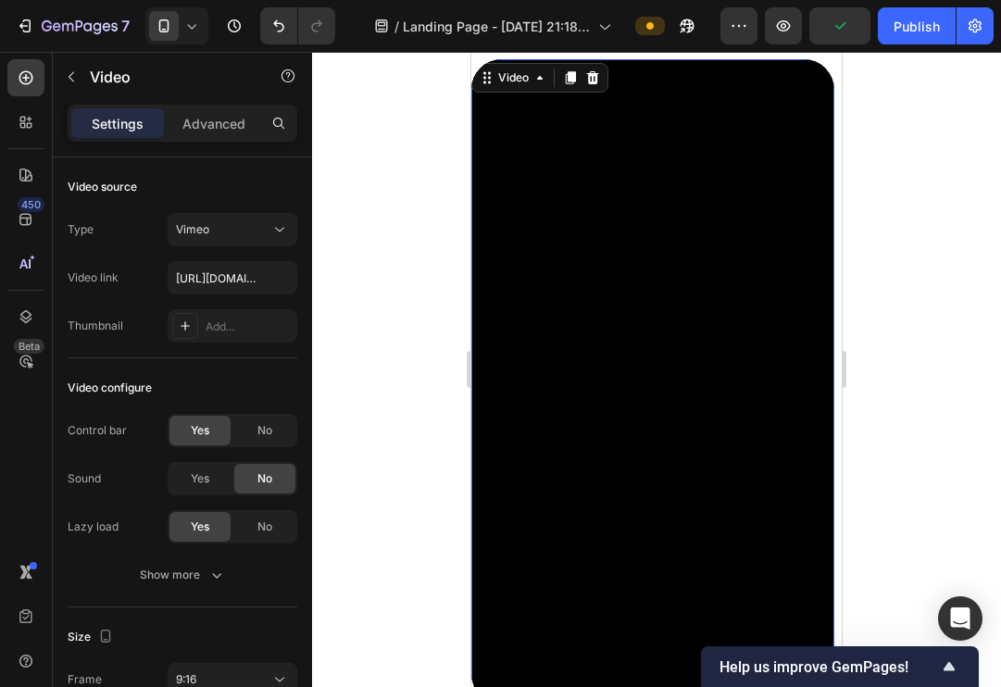
scroll to position [1538, 0]
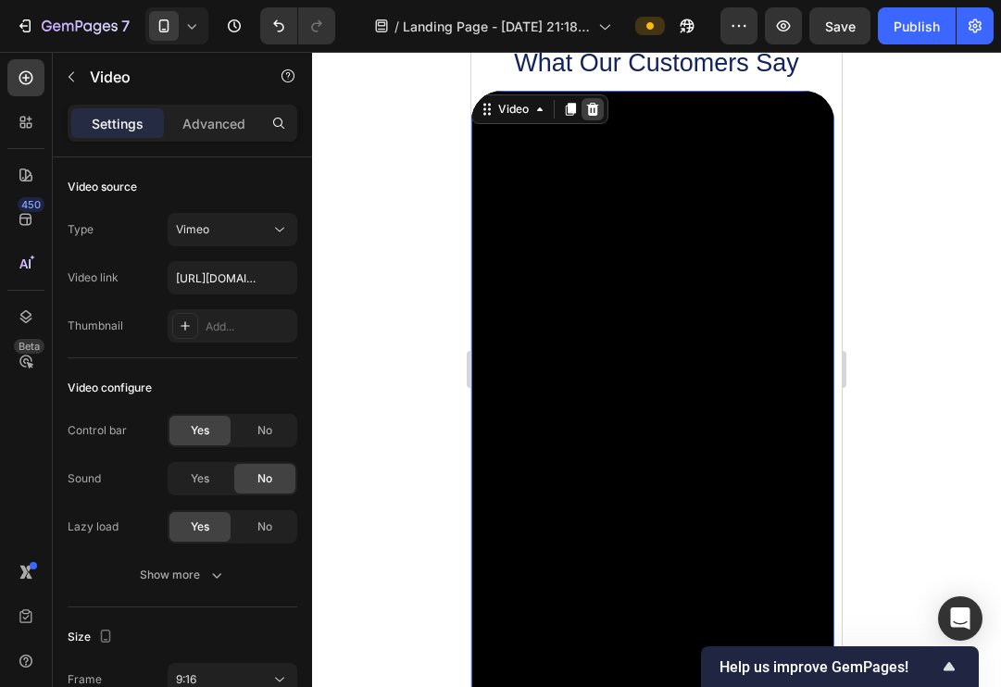
click at [587, 112] on icon at bounding box center [592, 109] width 15 height 15
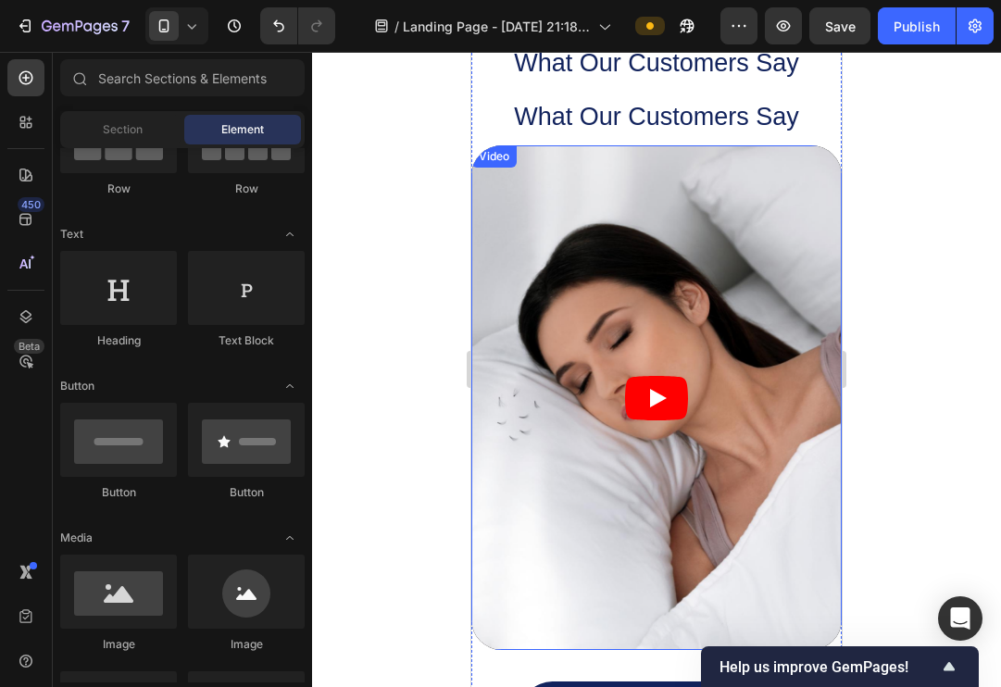
click at [624, 299] on article at bounding box center [656, 397] width 370 height 504
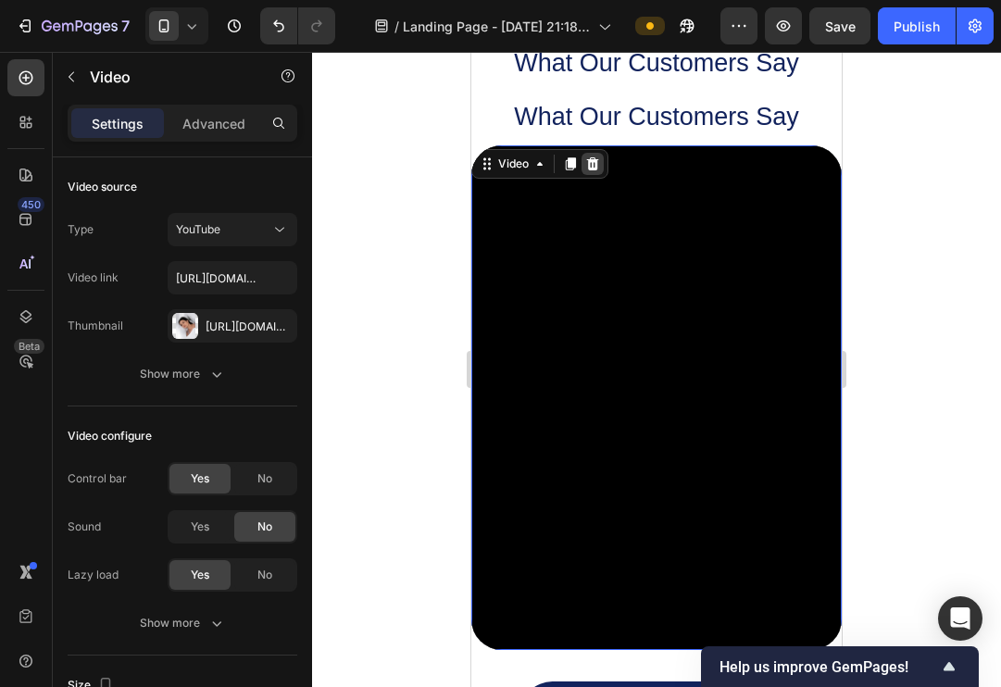
click at [591, 163] on icon at bounding box center [592, 163] width 15 height 15
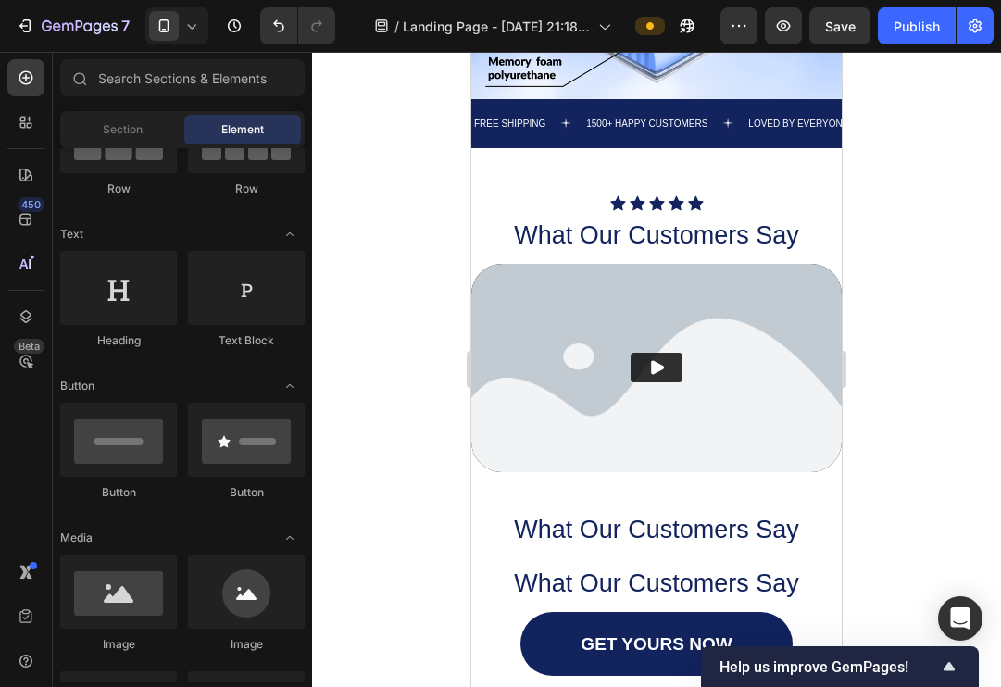
scroll to position [1132, 0]
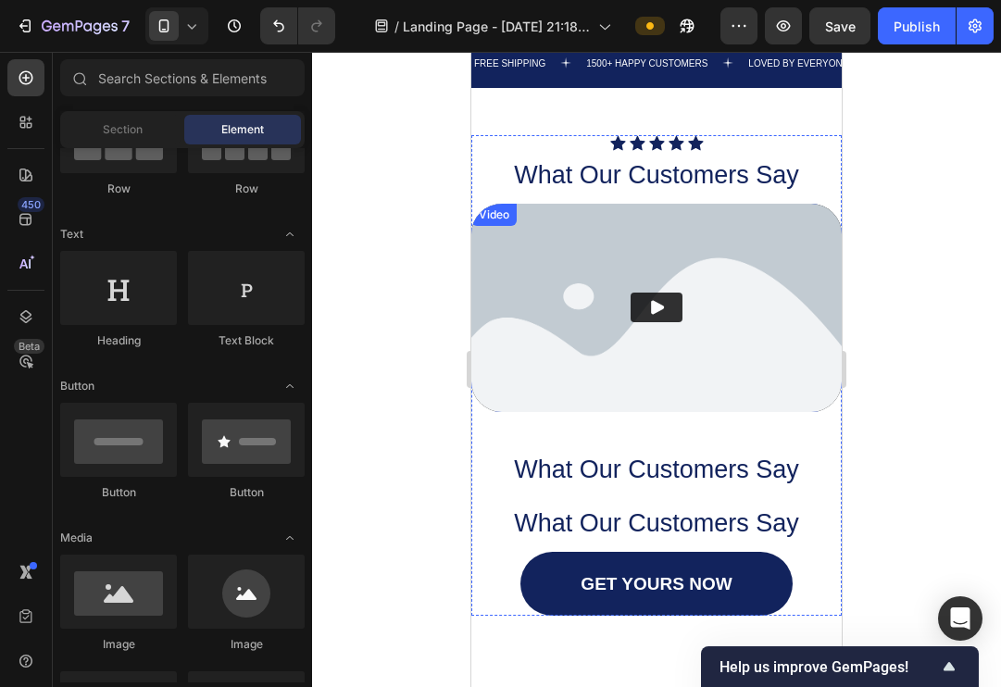
click at [709, 308] on img at bounding box center [656, 308] width 370 height 208
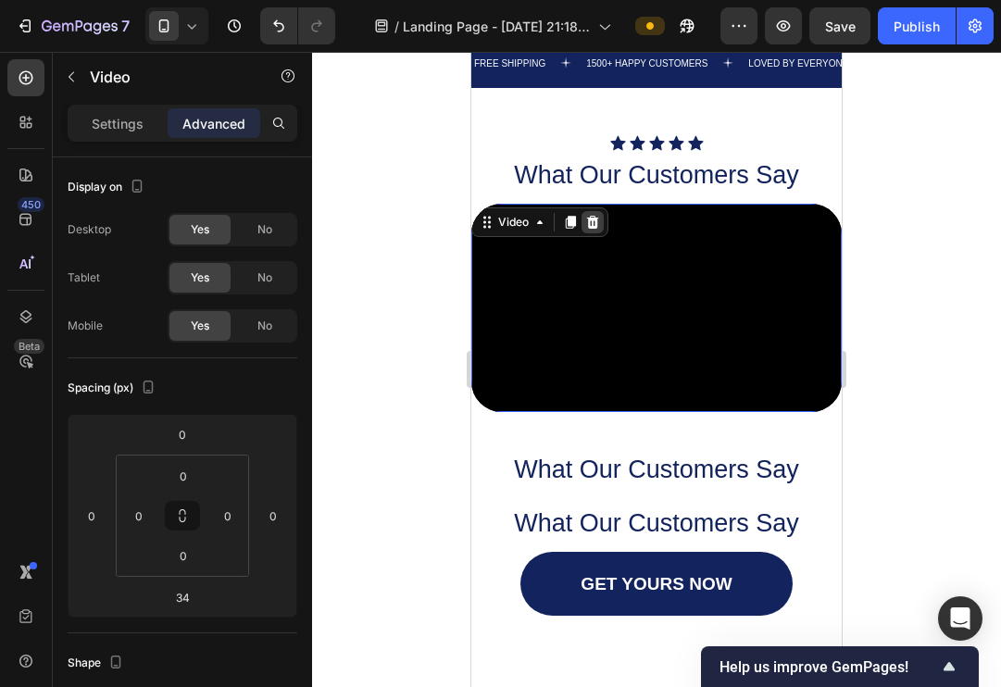
click at [593, 225] on icon at bounding box center [593, 221] width 12 height 13
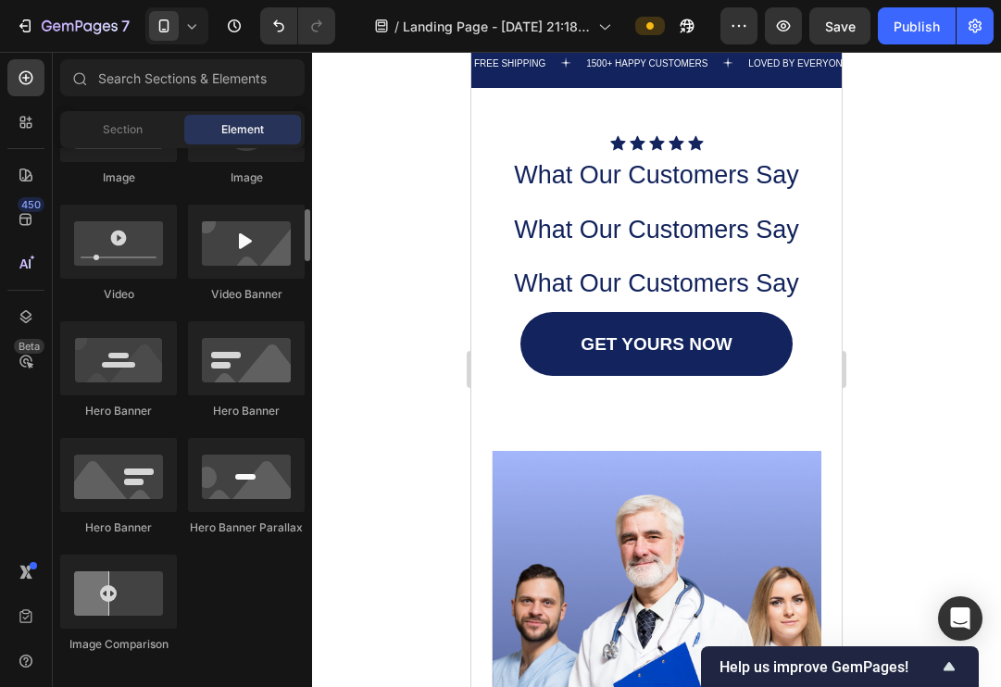
scroll to position [669, 0]
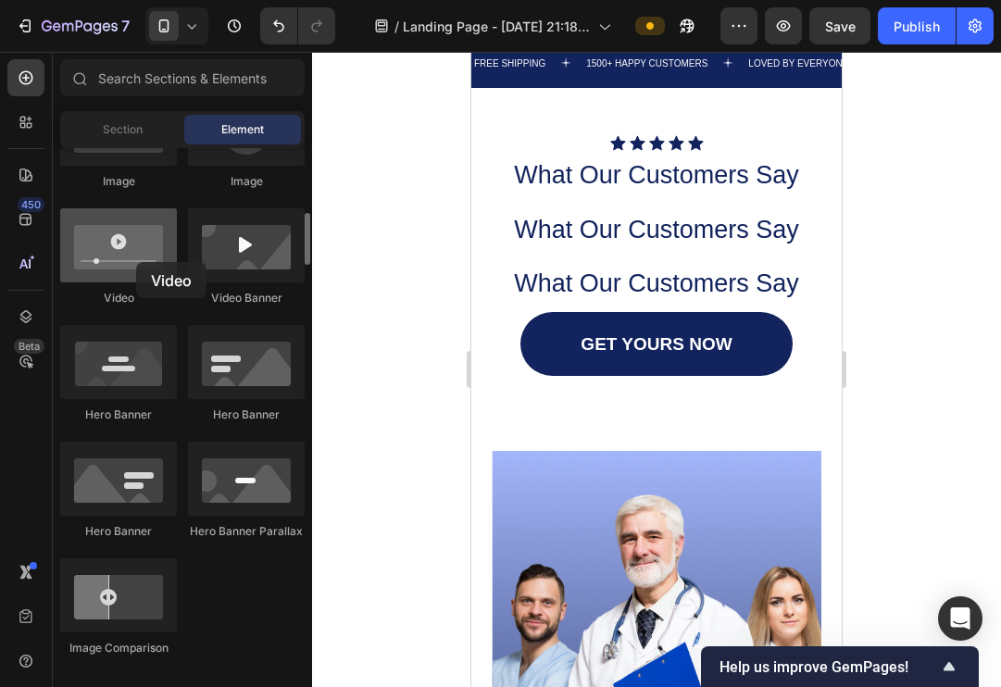
click at [136, 262] on div at bounding box center [118, 245] width 117 height 74
click at [133, 264] on div at bounding box center [118, 245] width 117 height 74
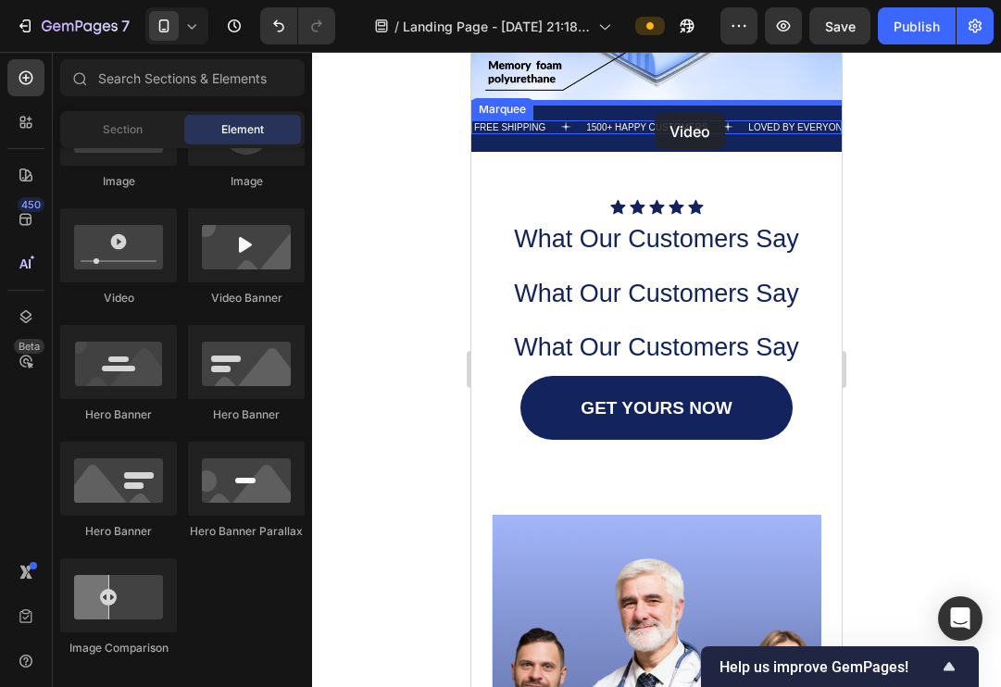
scroll to position [1019, 0]
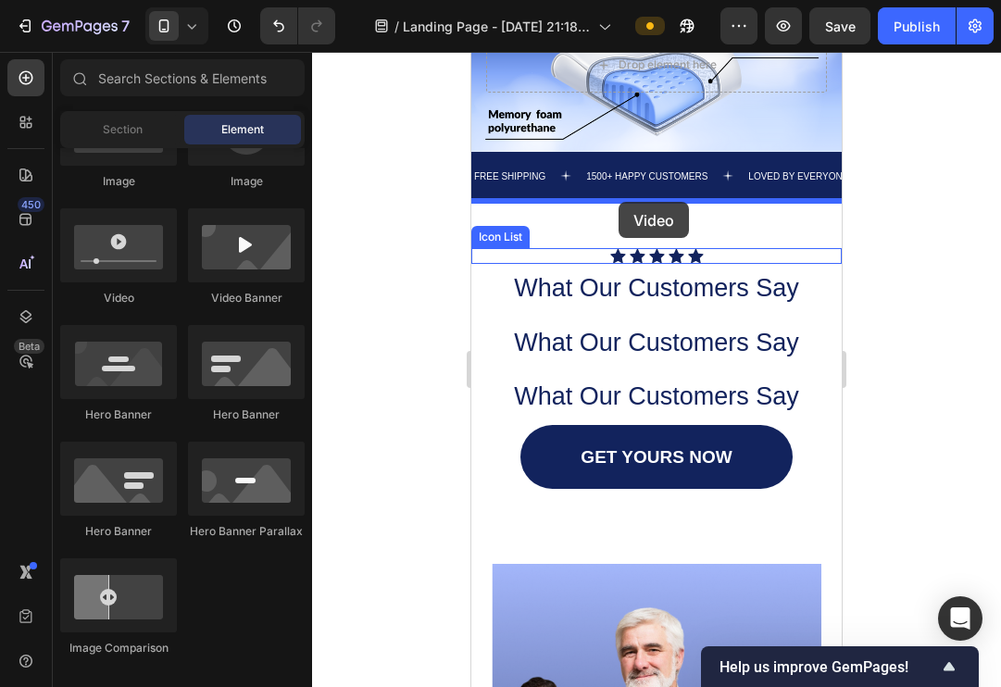
drag, startPoint x: 604, startPoint y: 316, endPoint x: 618, endPoint y: 202, distance: 114.7
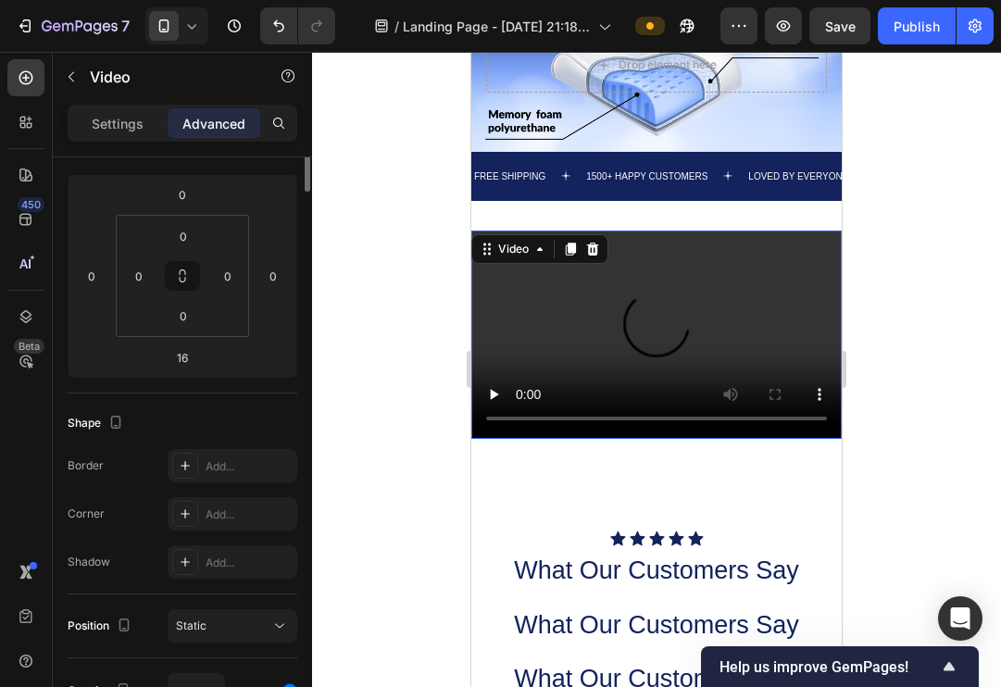
scroll to position [0, 0]
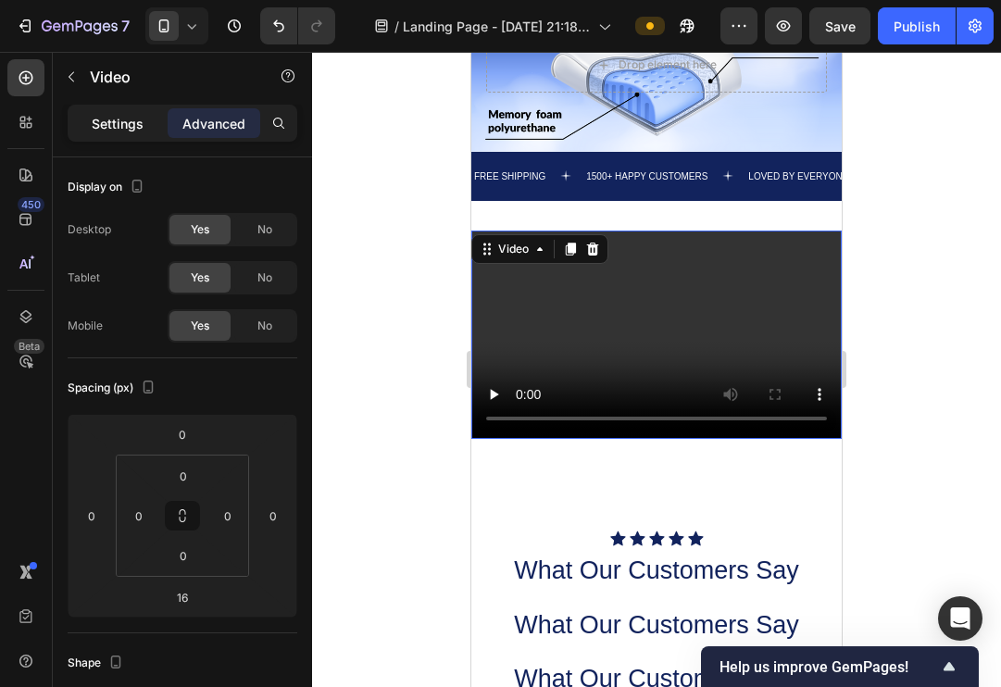
click at [104, 130] on p "Settings" at bounding box center [118, 123] width 52 height 19
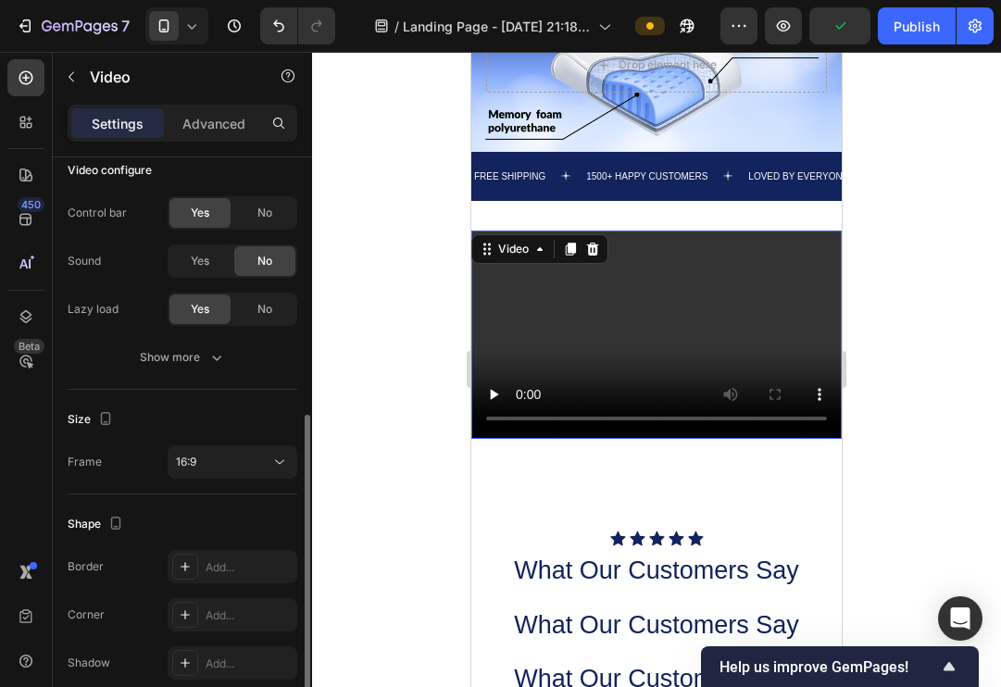
scroll to position [299, 0]
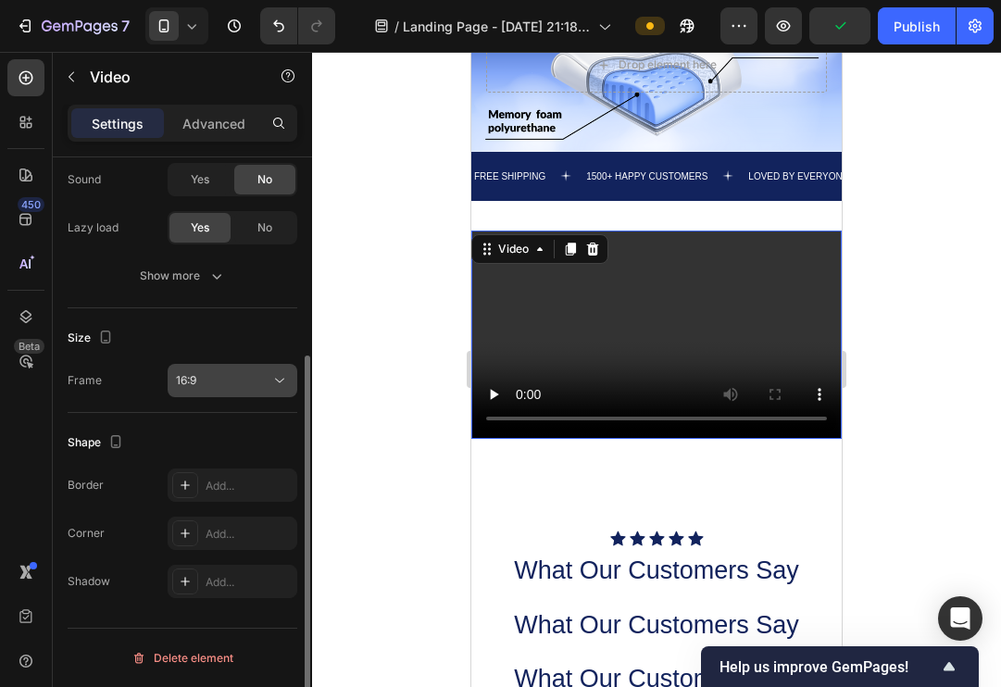
click at [282, 381] on icon at bounding box center [279, 380] width 19 height 19
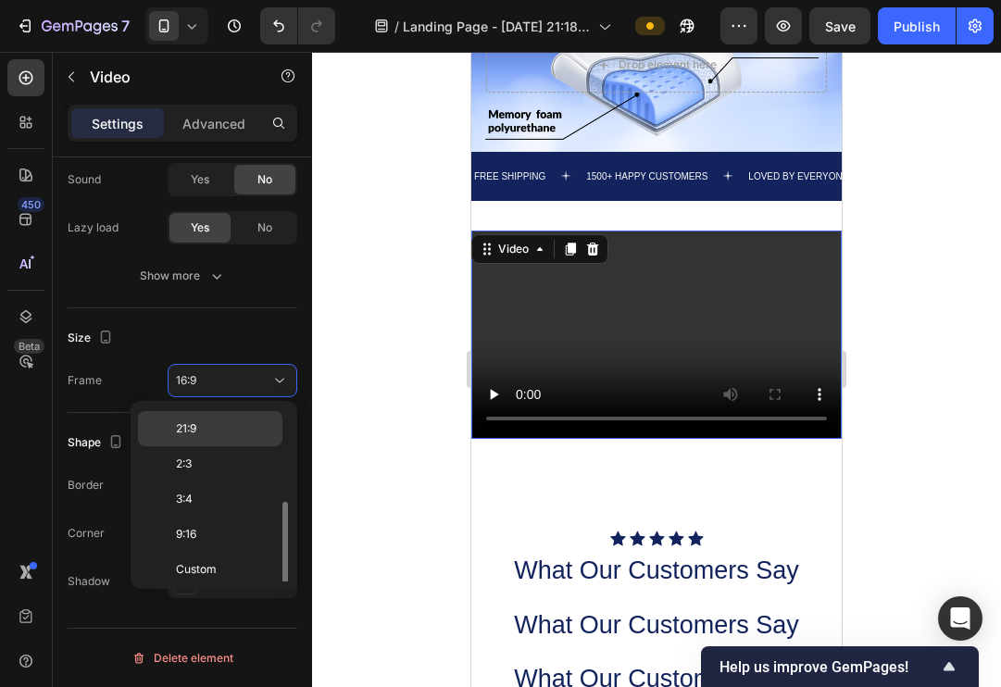
scroll to position [179, 0]
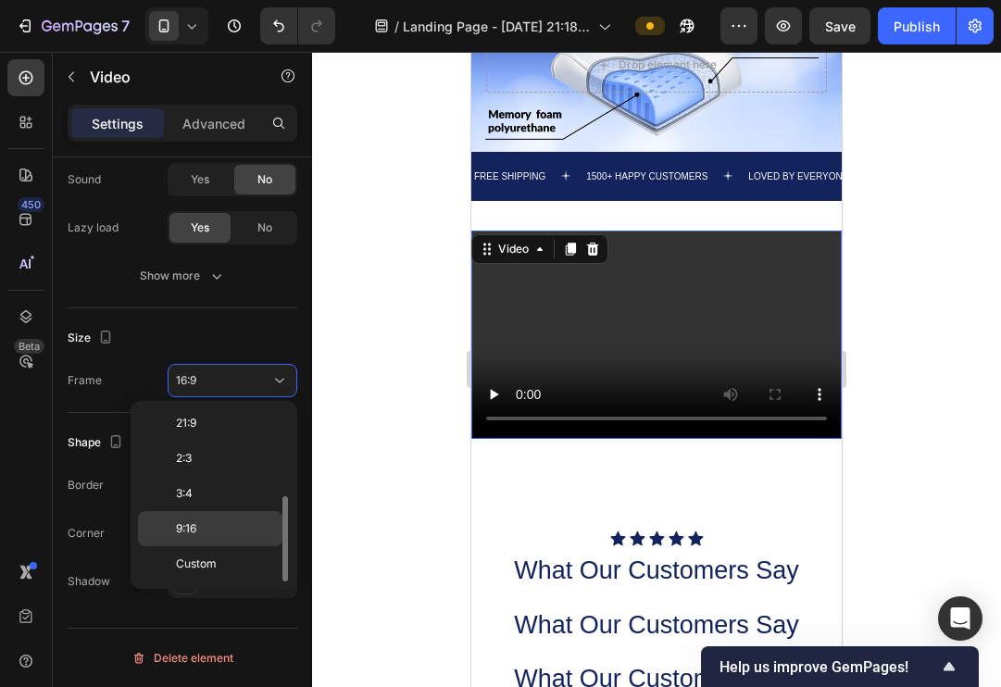
click at [193, 530] on span "9:16" at bounding box center [186, 528] width 20 height 17
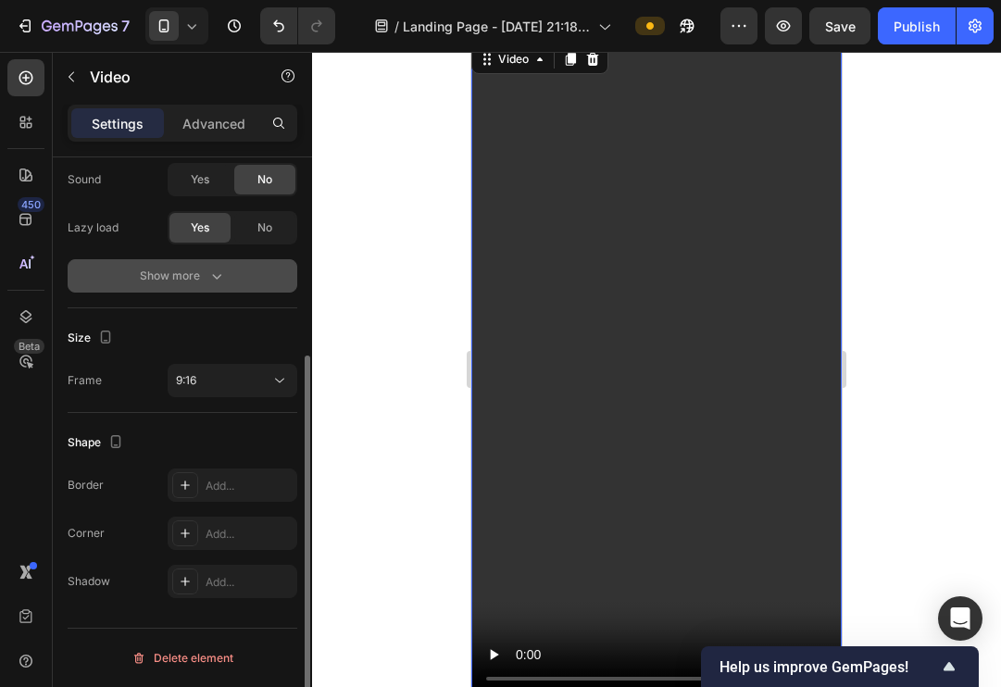
scroll to position [0, 0]
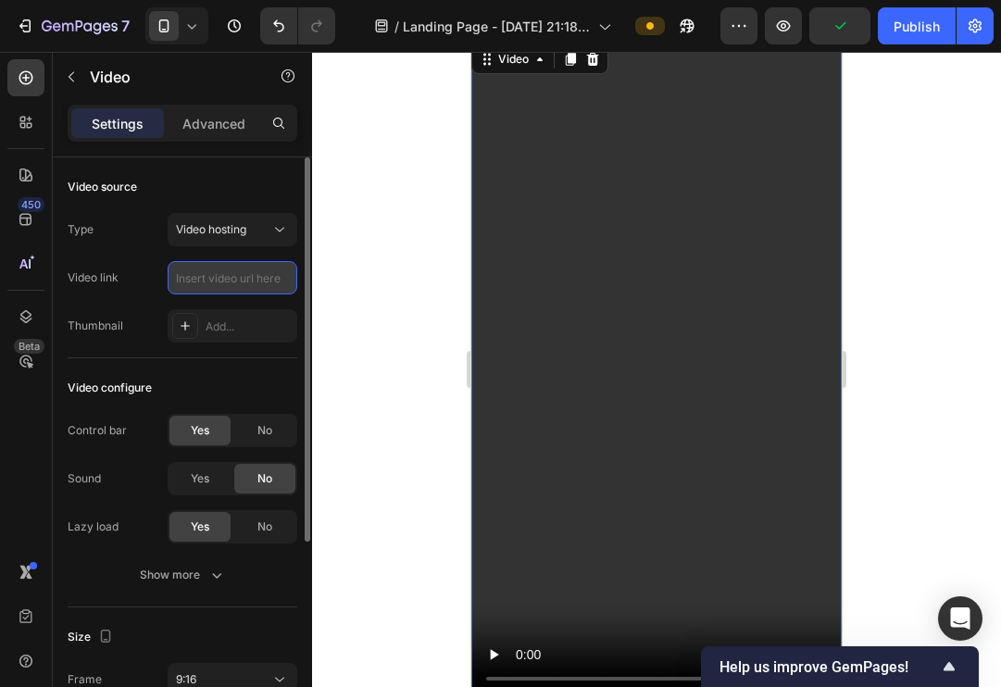
paste input "https://vimeo.com/1122627915?ts=0&share=copy"
type input "https://vimeo.com/1122627915?ts=0&share=copy"
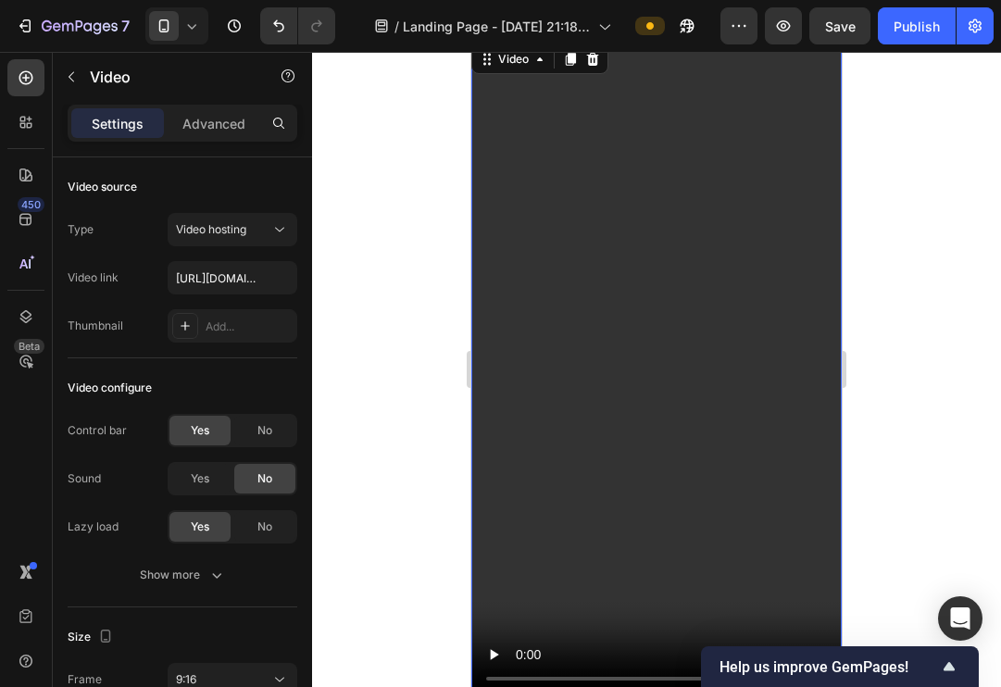
click at [419, 423] on div at bounding box center [656, 369] width 689 height 635
click at [659, 374] on video at bounding box center [656, 370] width 370 height 658
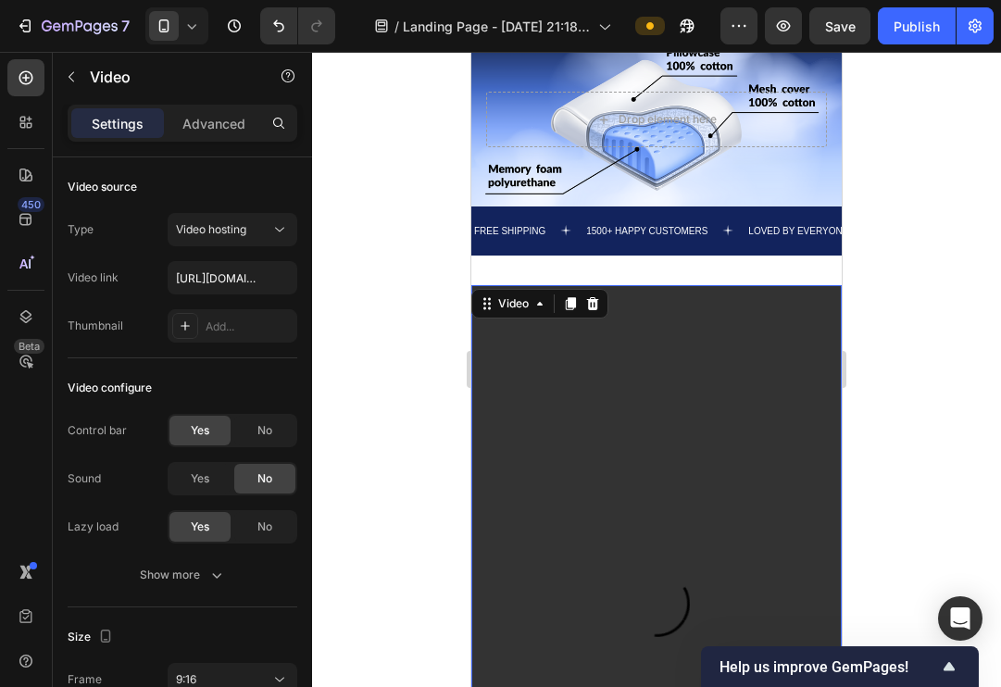
scroll to position [989, 0]
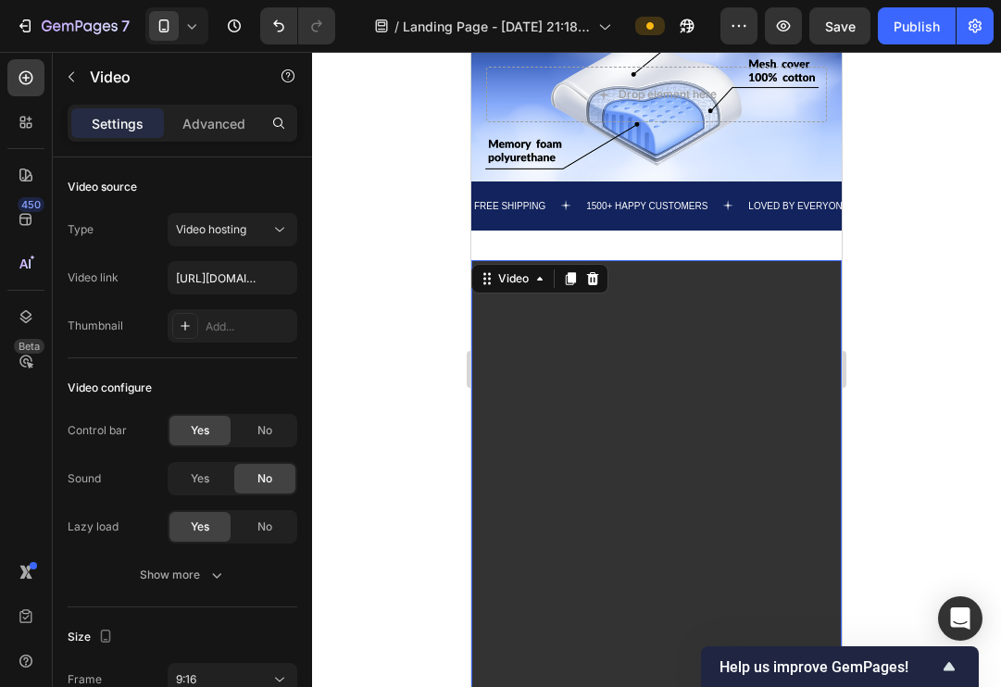
click at [371, 215] on div at bounding box center [656, 369] width 689 height 635
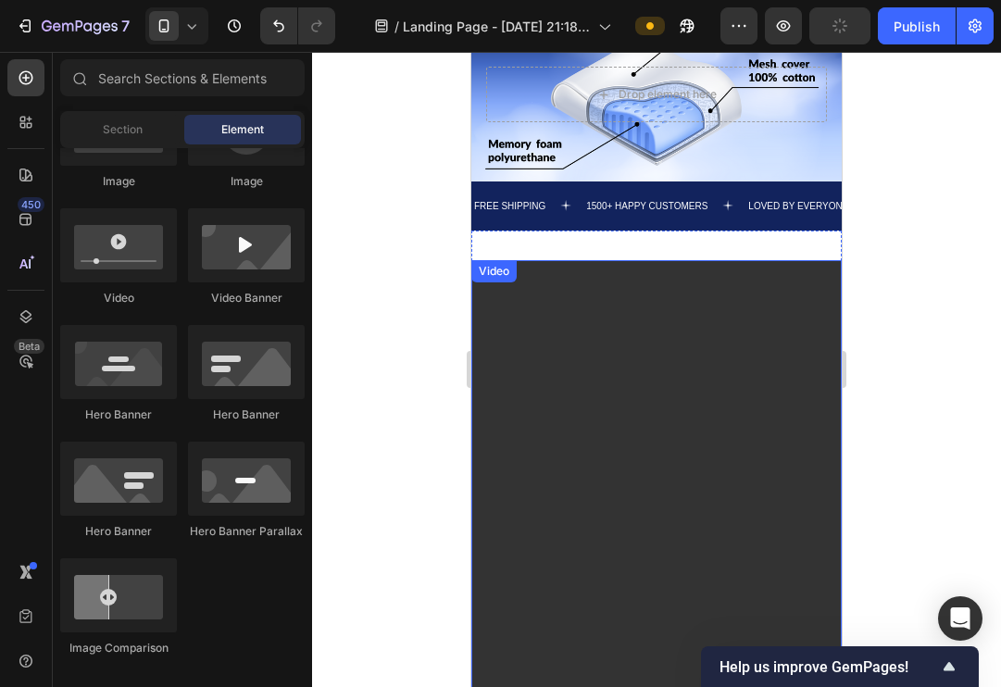
click at [622, 351] on video at bounding box center [656, 589] width 370 height 658
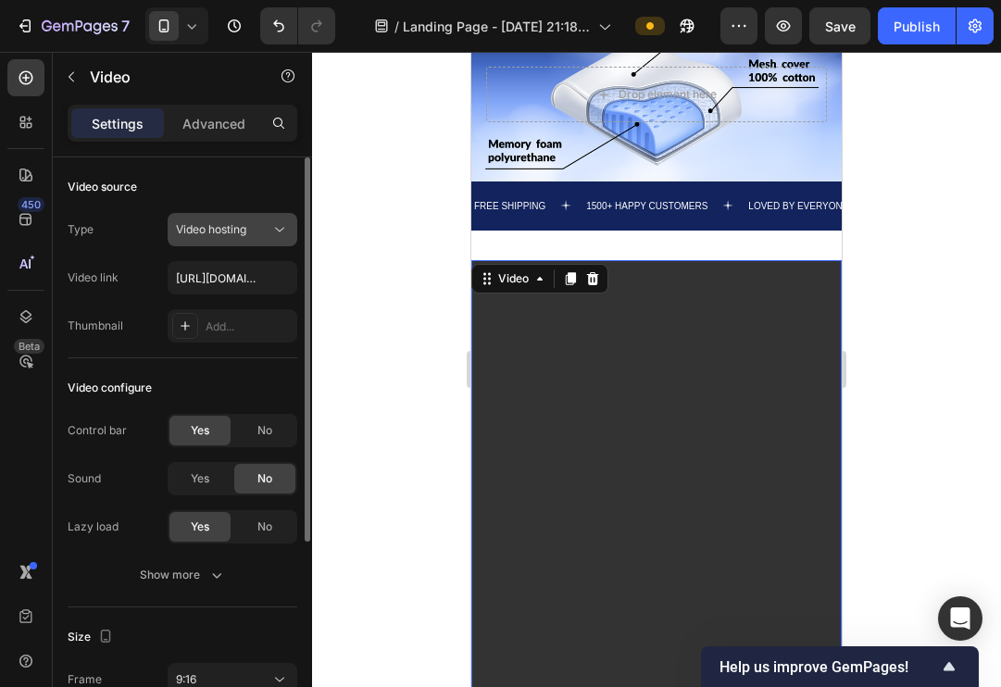
click at [275, 230] on icon at bounding box center [279, 229] width 19 height 19
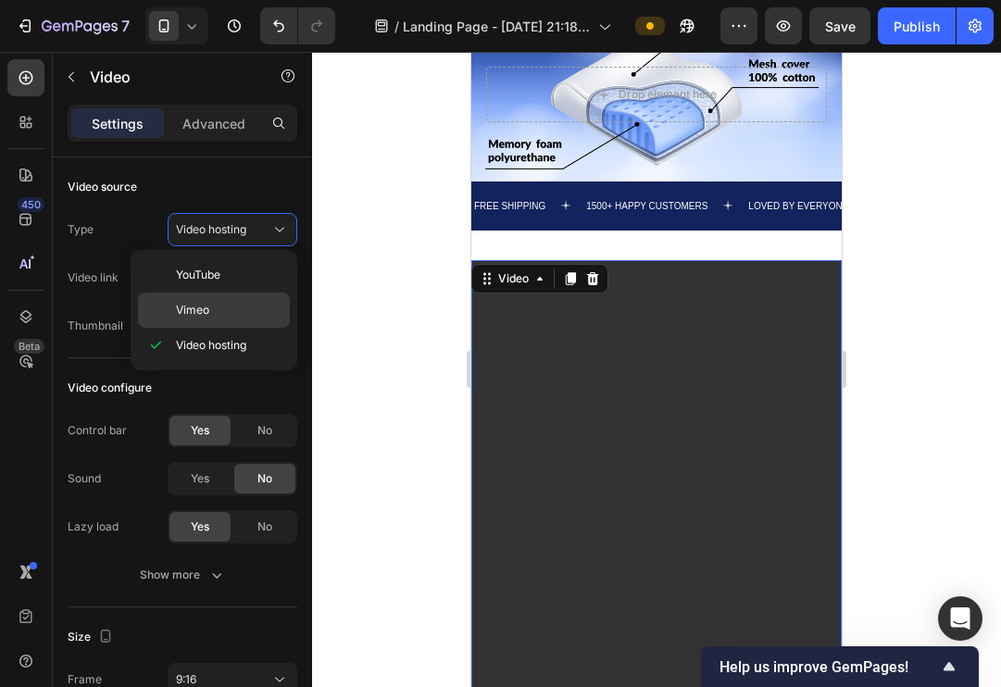
click at [195, 310] on span "Vimeo" at bounding box center [192, 310] width 33 height 17
type input "https://vimeo.com/1095883398"
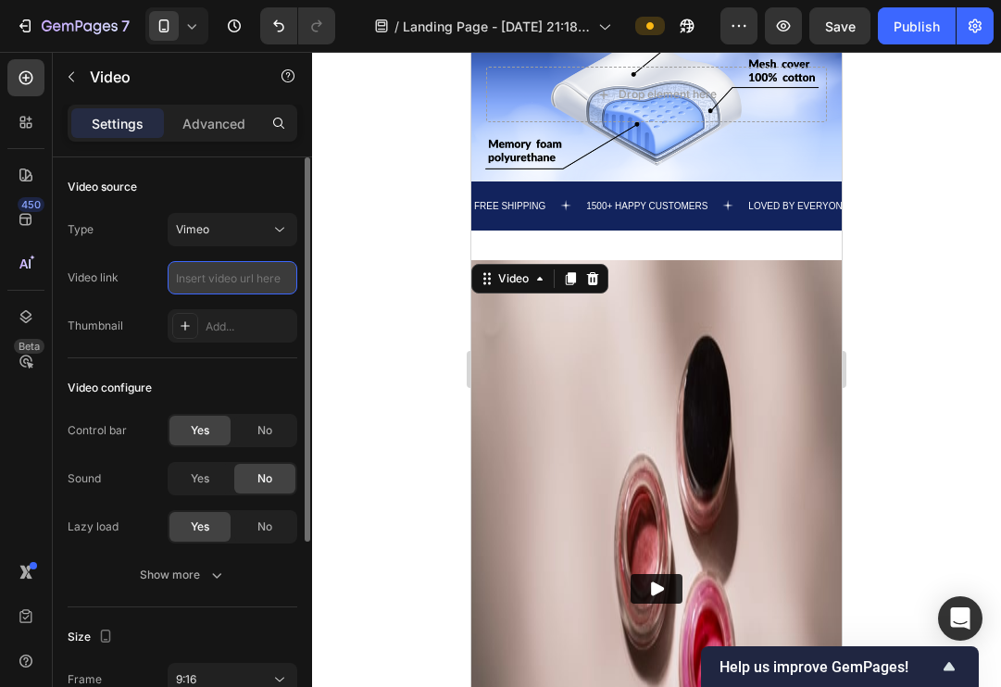
paste input "https://vimeo.com/1122627915?ts=0&share=copy"
type input "https://vimeo.com/1122627915?ts=0&share=copy"
click at [378, 385] on div at bounding box center [656, 369] width 689 height 635
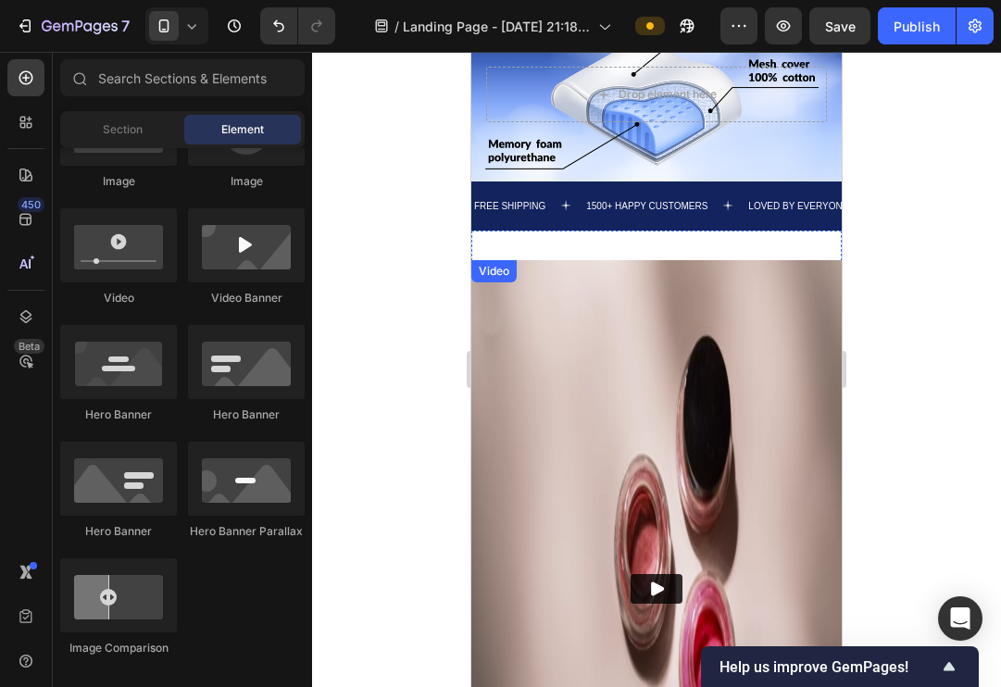
click at [518, 333] on img at bounding box center [656, 589] width 370 height 658
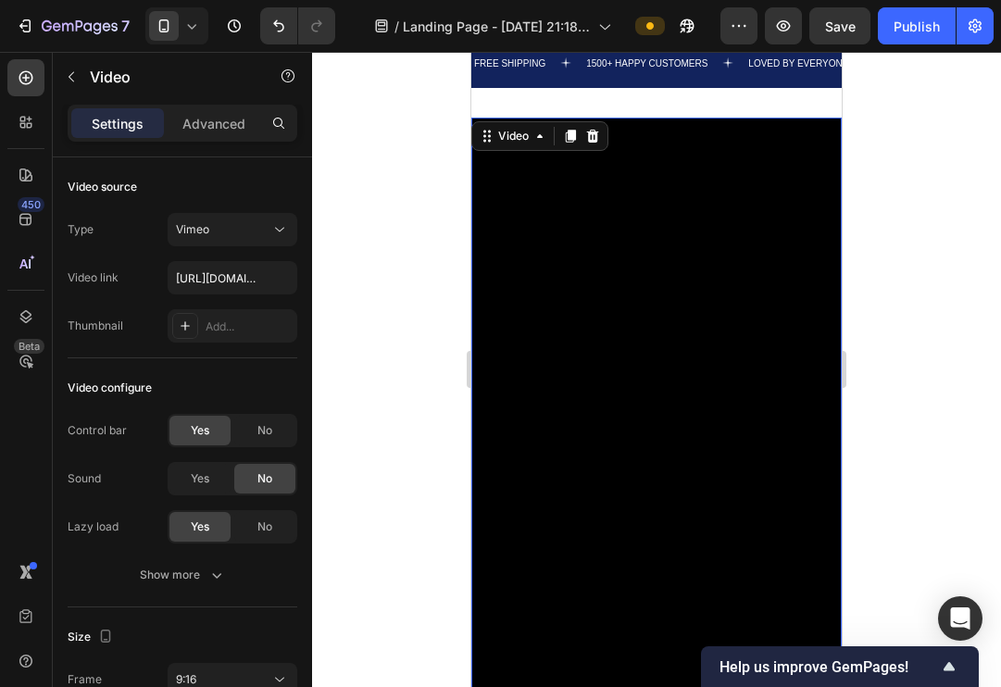
scroll to position [1104, 0]
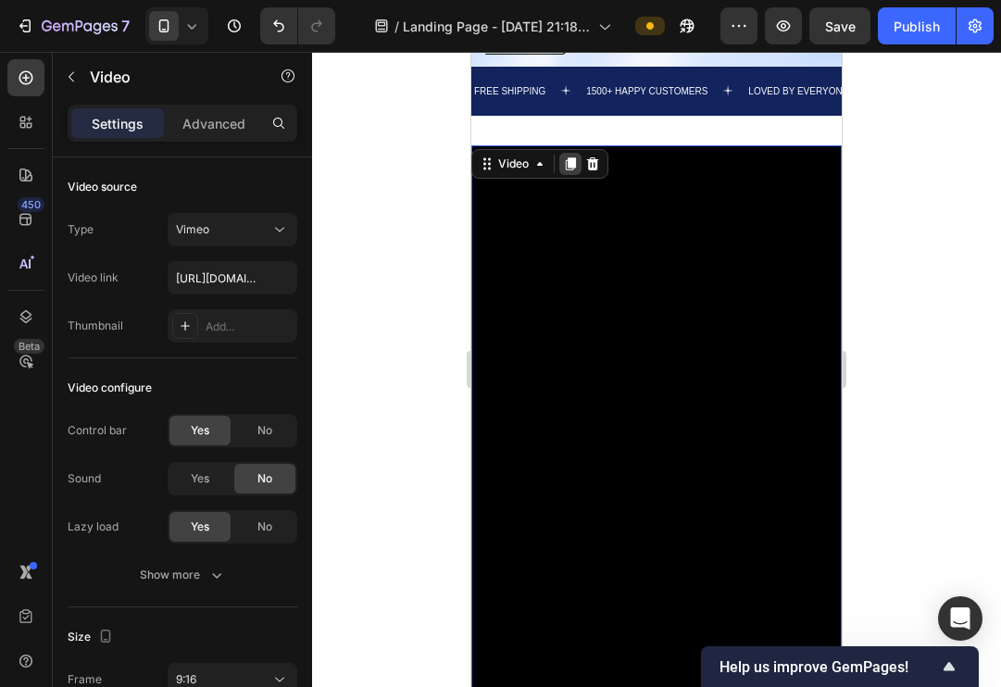
click at [571, 167] on icon at bounding box center [571, 163] width 10 height 13
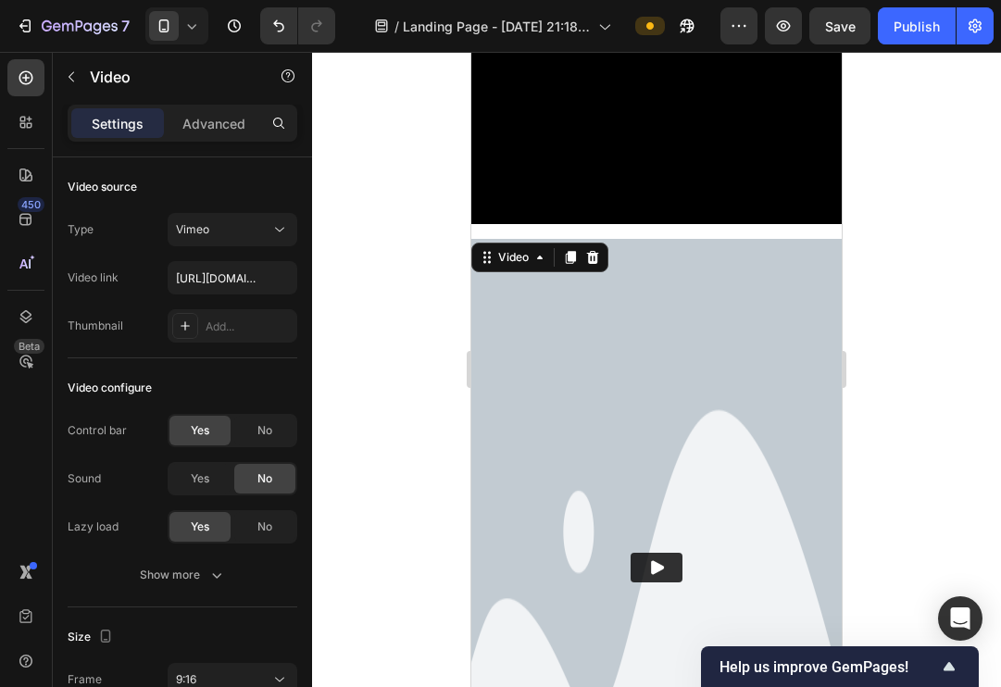
scroll to position [1805, 0]
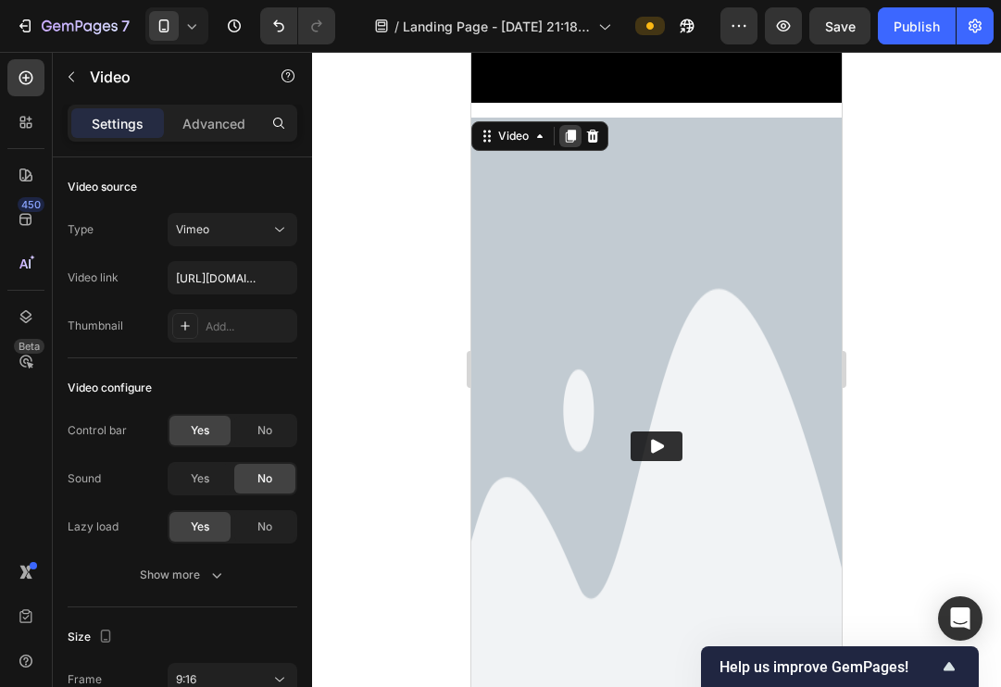
click at [568, 135] on icon at bounding box center [571, 136] width 10 height 13
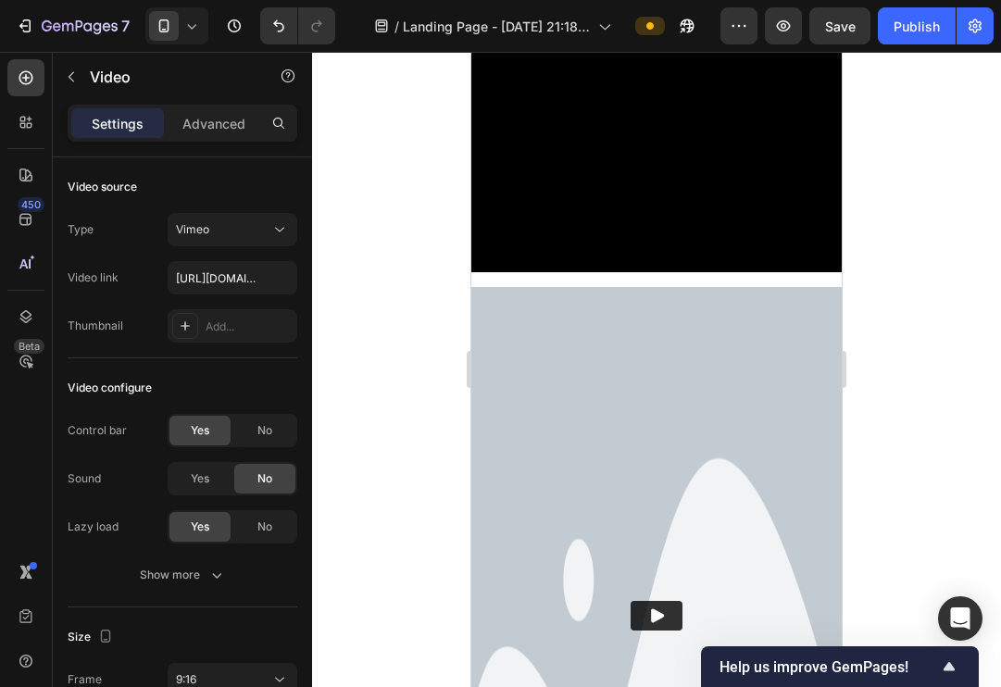
scroll to position [1719, 0]
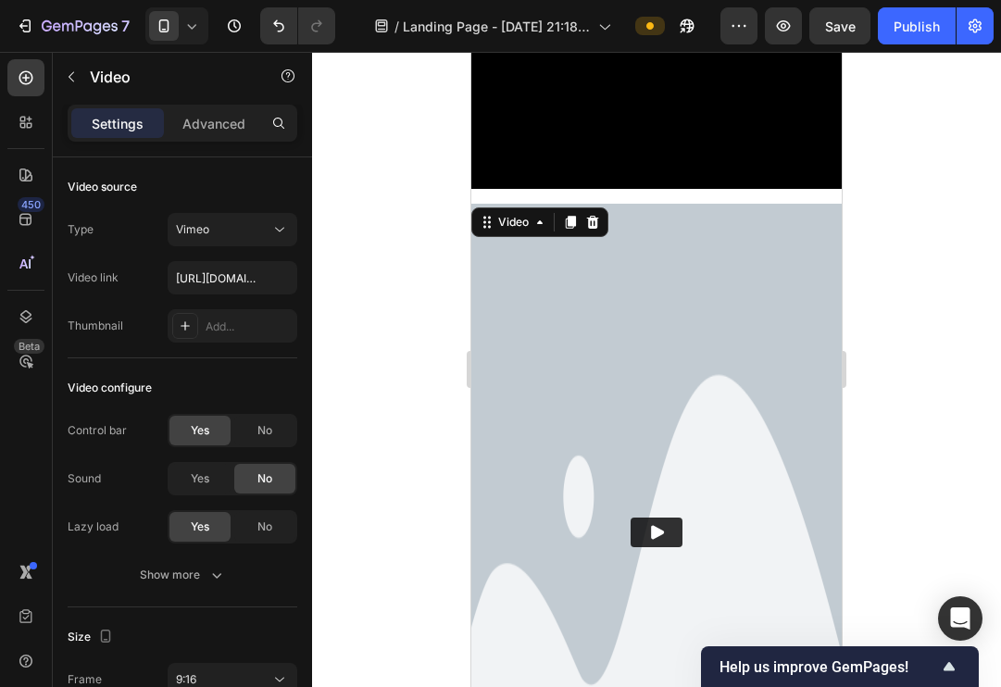
click at [574, 367] on img at bounding box center [656, 533] width 370 height 658
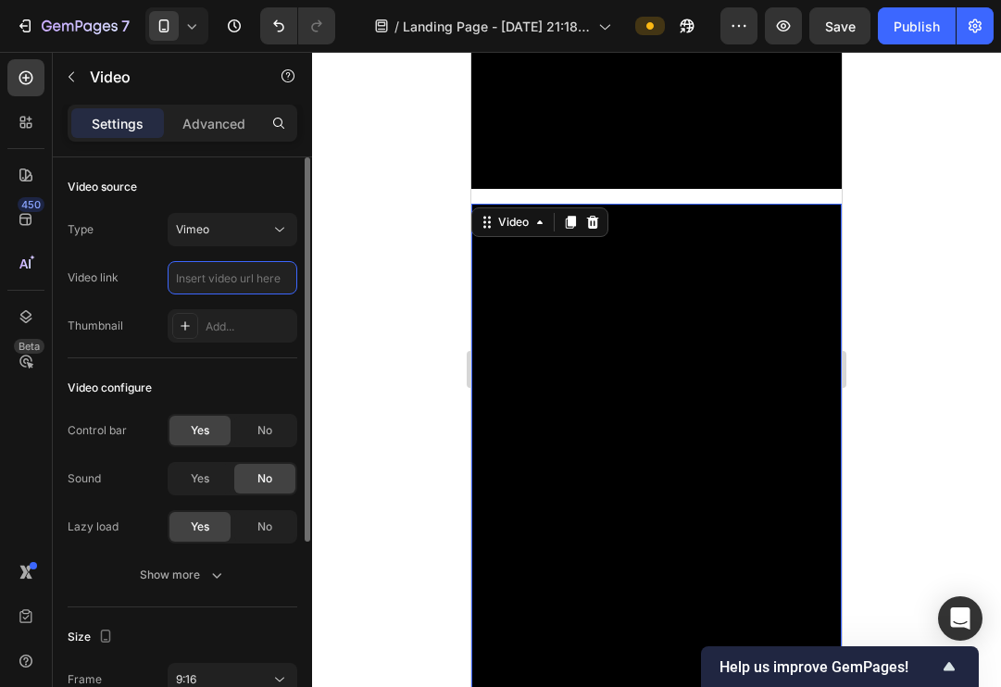
paste input "https://vimeo.com/1122639497"
type input "https://vimeo.com/1122639497"
click at [381, 373] on div at bounding box center [656, 369] width 689 height 635
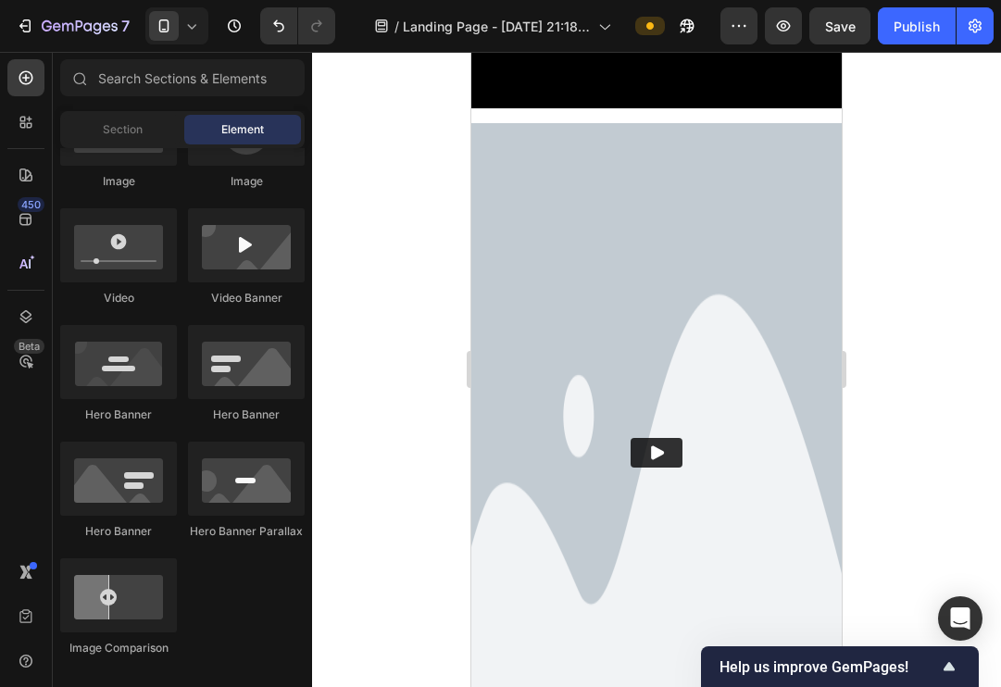
scroll to position [2483, 0]
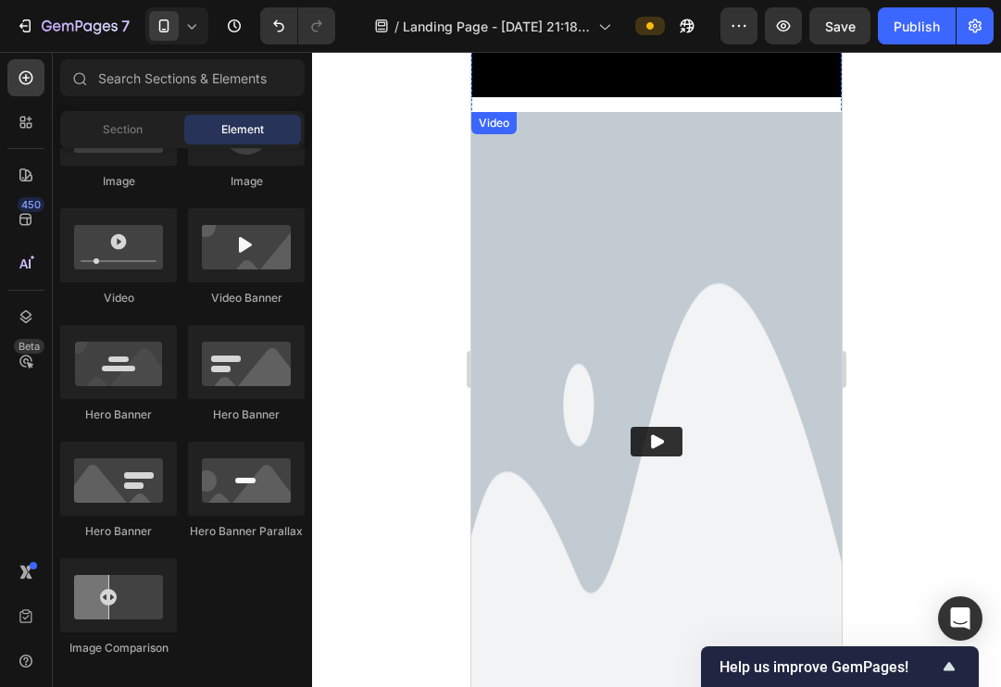
click at [667, 317] on img at bounding box center [656, 441] width 370 height 658
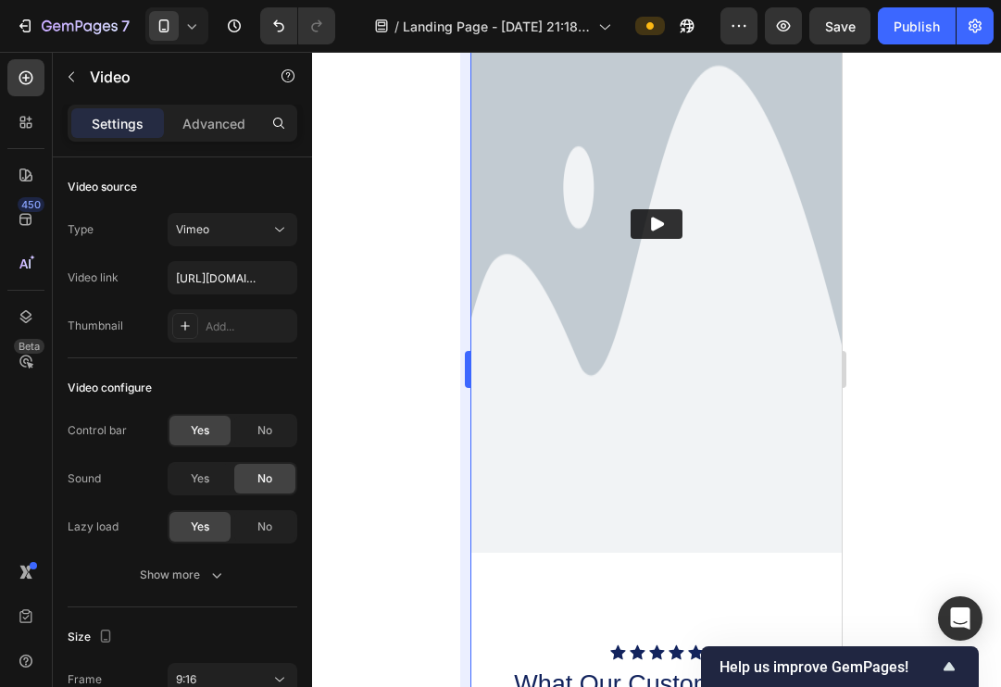
scroll to position [2690, 0]
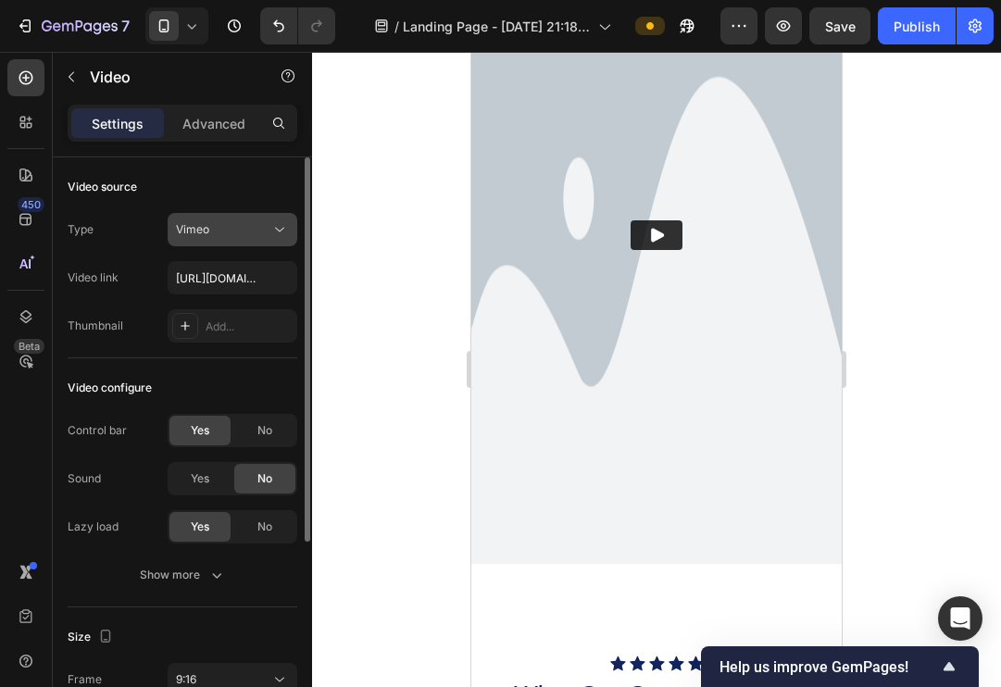
click at [285, 232] on icon at bounding box center [279, 229] width 19 height 19
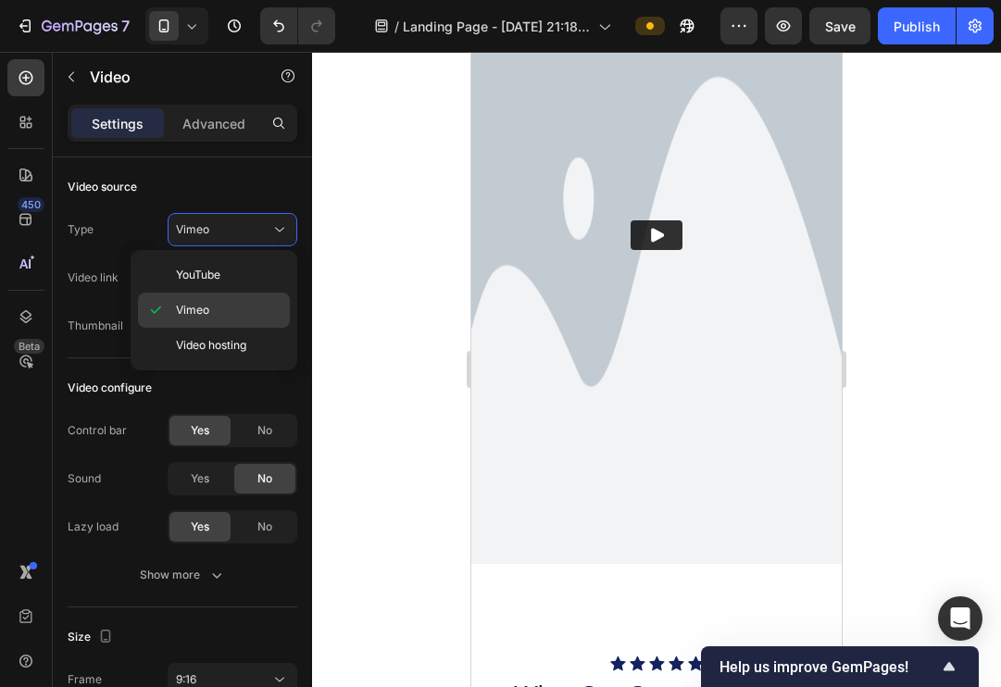
click at [214, 314] on p "Vimeo" at bounding box center [229, 310] width 106 height 17
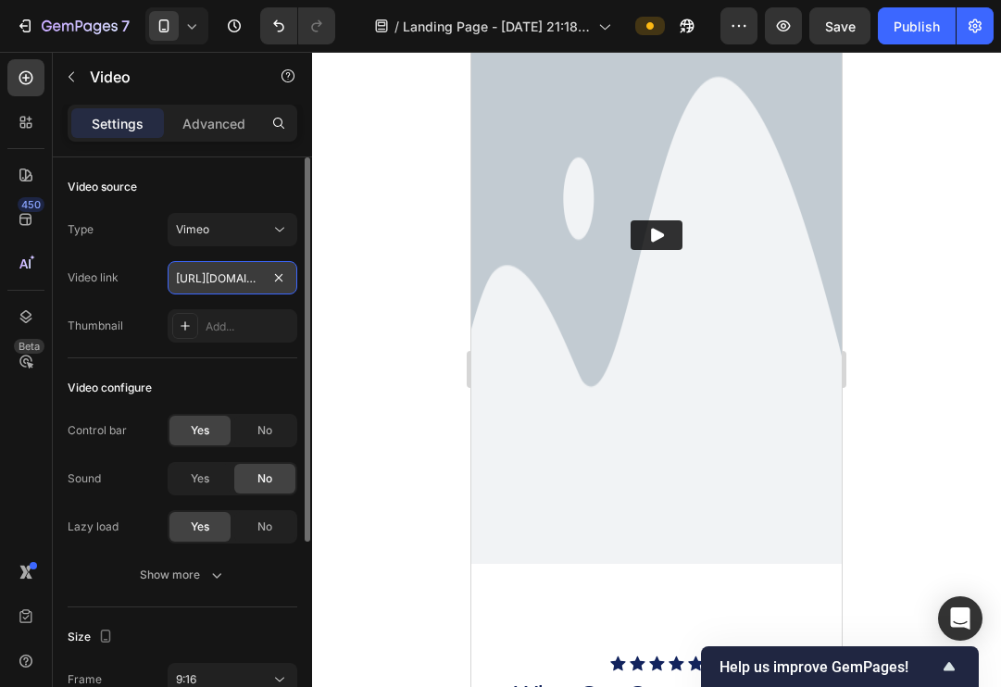
click at [241, 280] on input "https://vimeo.com/1122627915?ts=0&share=copy" at bounding box center [233, 277] width 130 height 33
paste input "https://vimeo.com/1122631318"
type input "https://vimeo.com/1122631318"
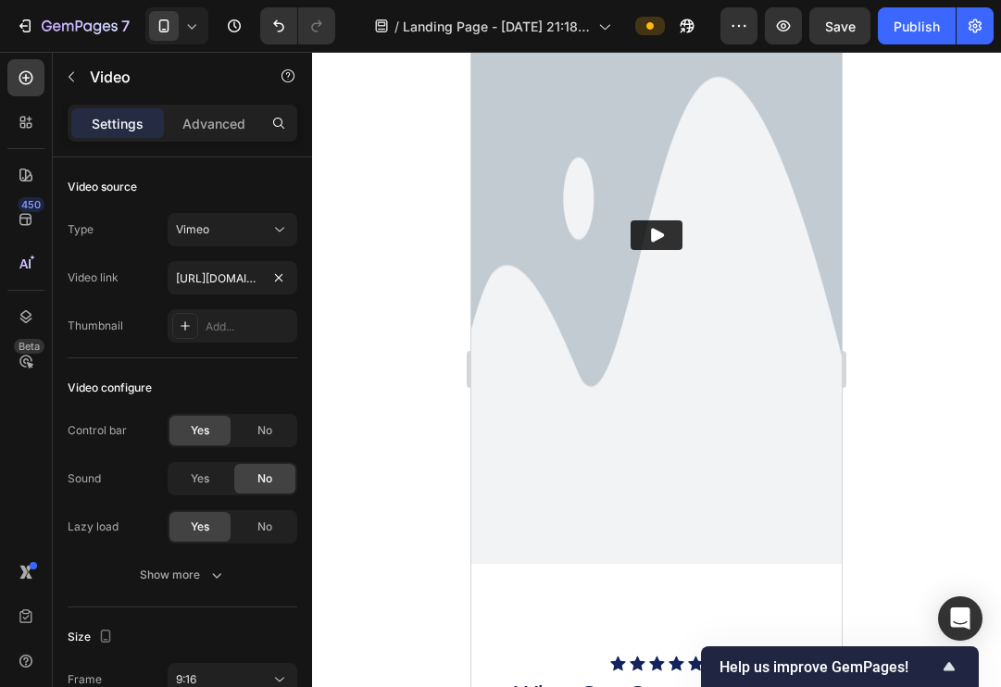
click at [398, 352] on div at bounding box center [656, 369] width 689 height 635
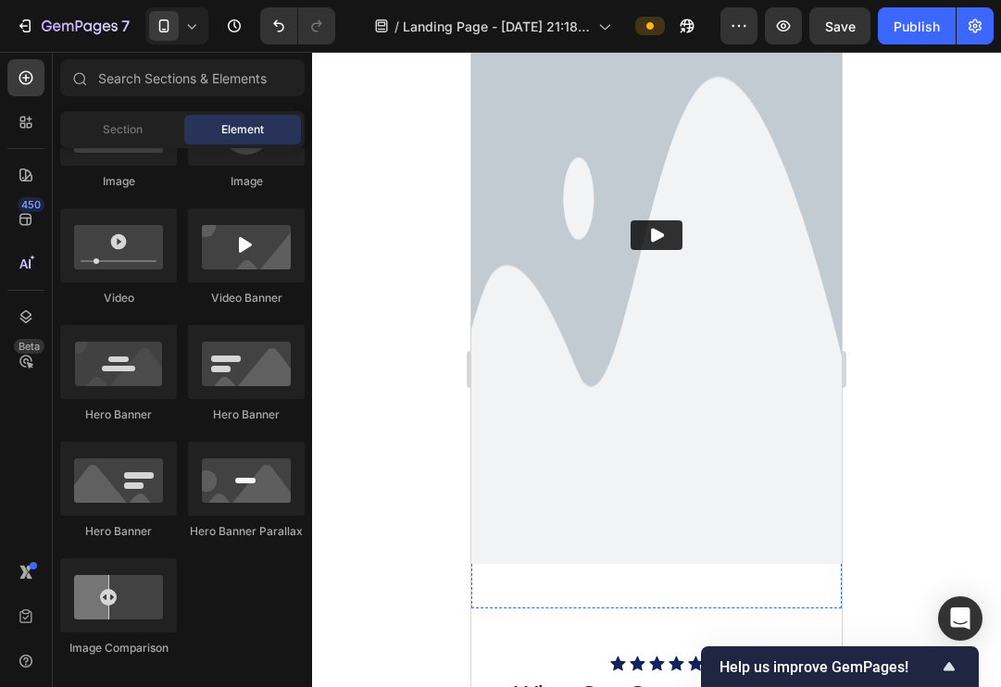
click at [643, 280] on img at bounding box center [656, 235] width 370 height 658
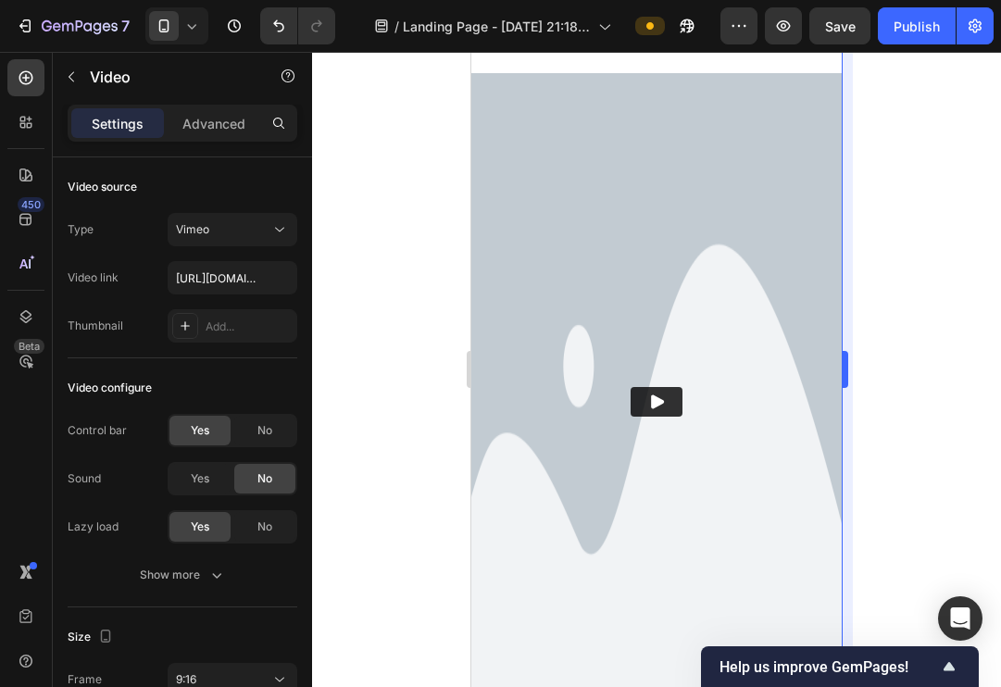
scroll to position [1210, 0]
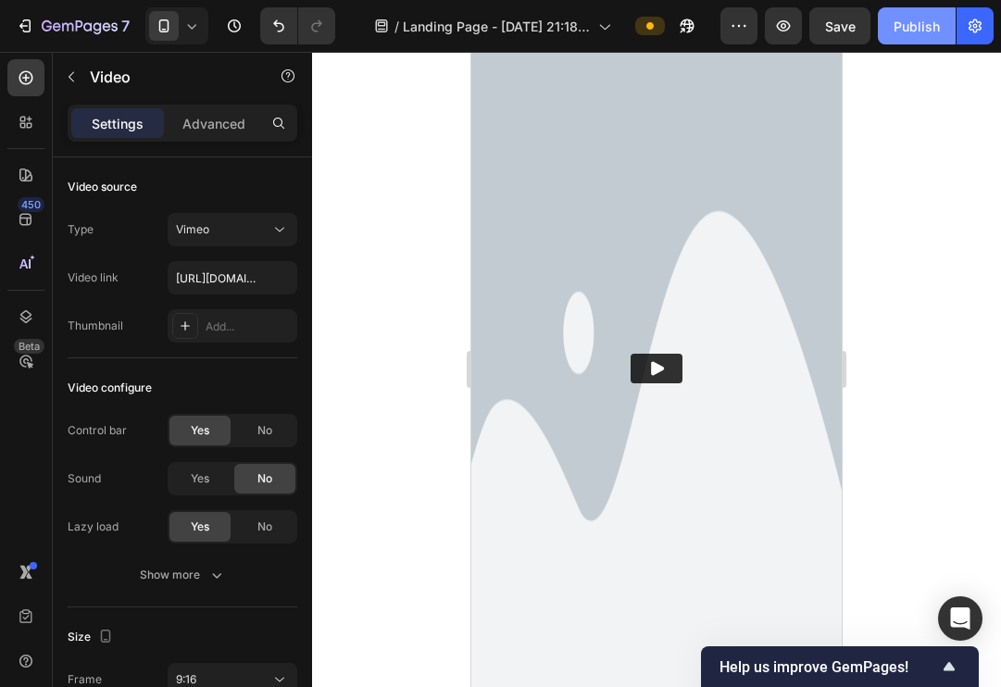
click at [899, 28] on div "Publish" at bounding box center [916, 26] width 46 height 19
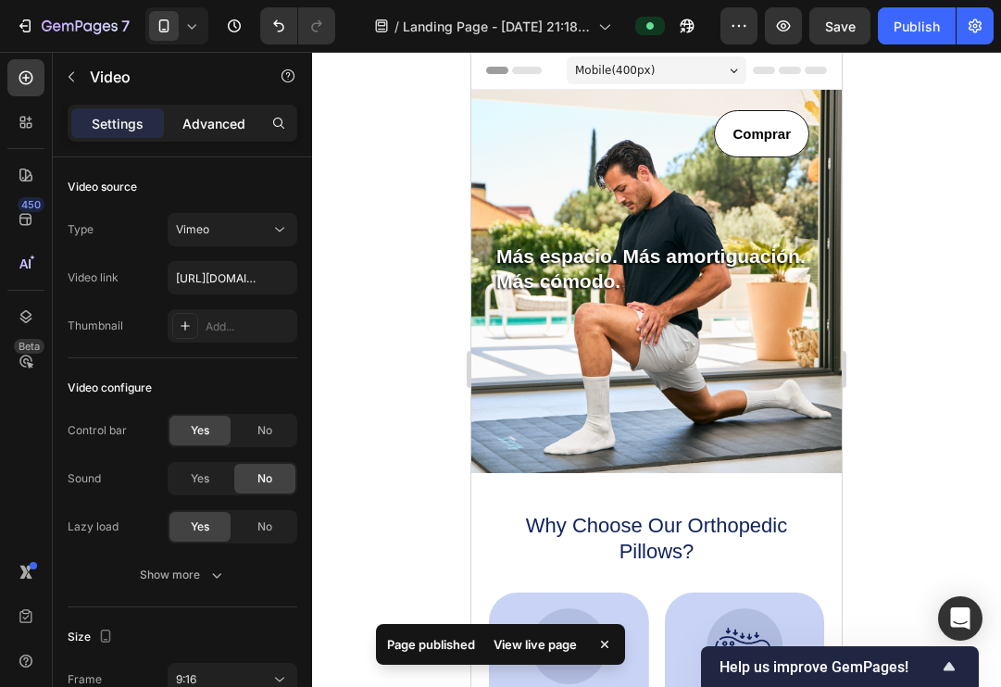
scroll to position [0, 0]
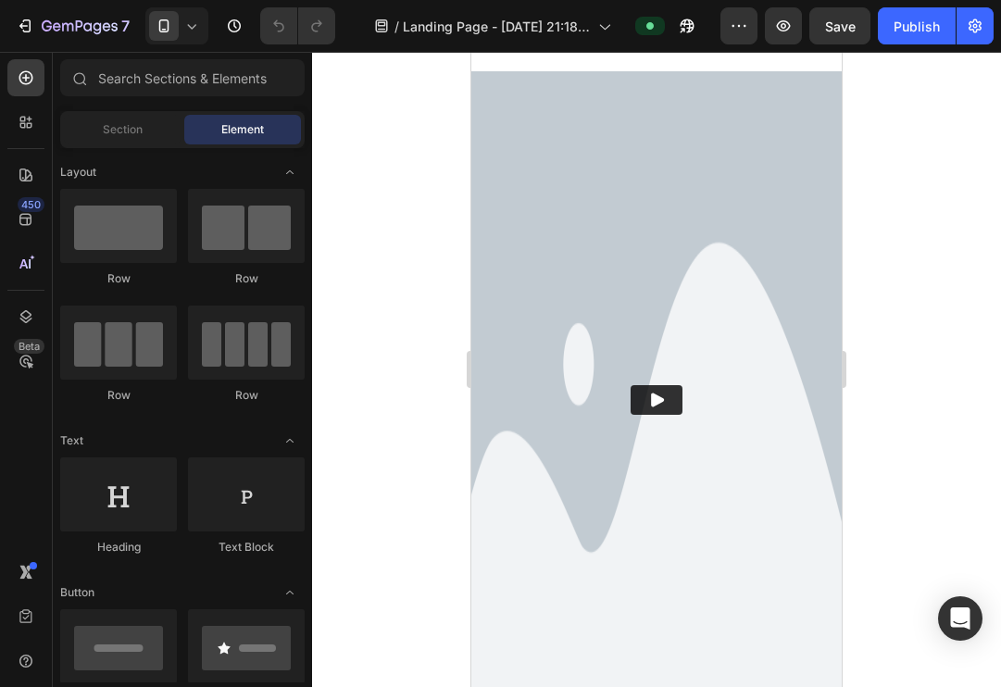
scroll to position [1489, 0]
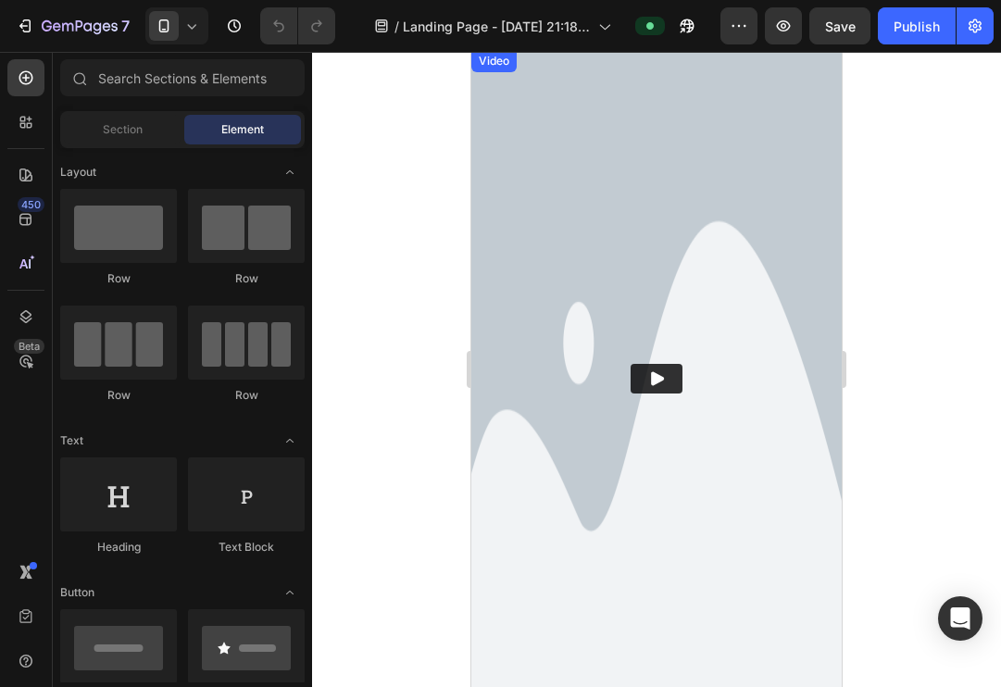
click at [575, 255] on img at bounding box center [656, 379] width 370 height 658
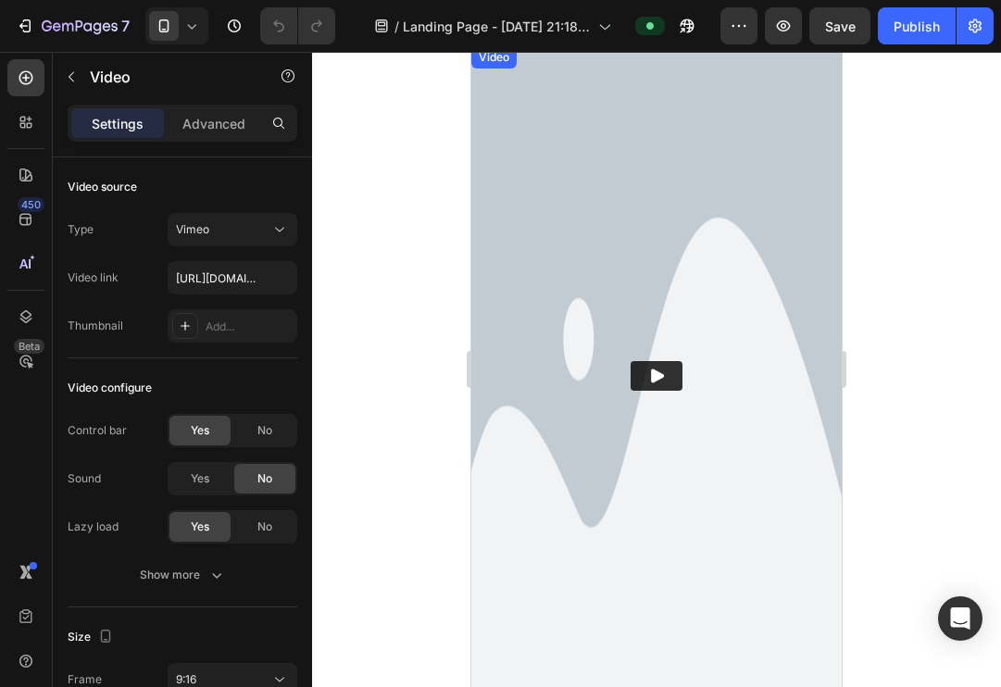
click at [576, 357] on img at bounding box center [656, 375] width 370 height 658
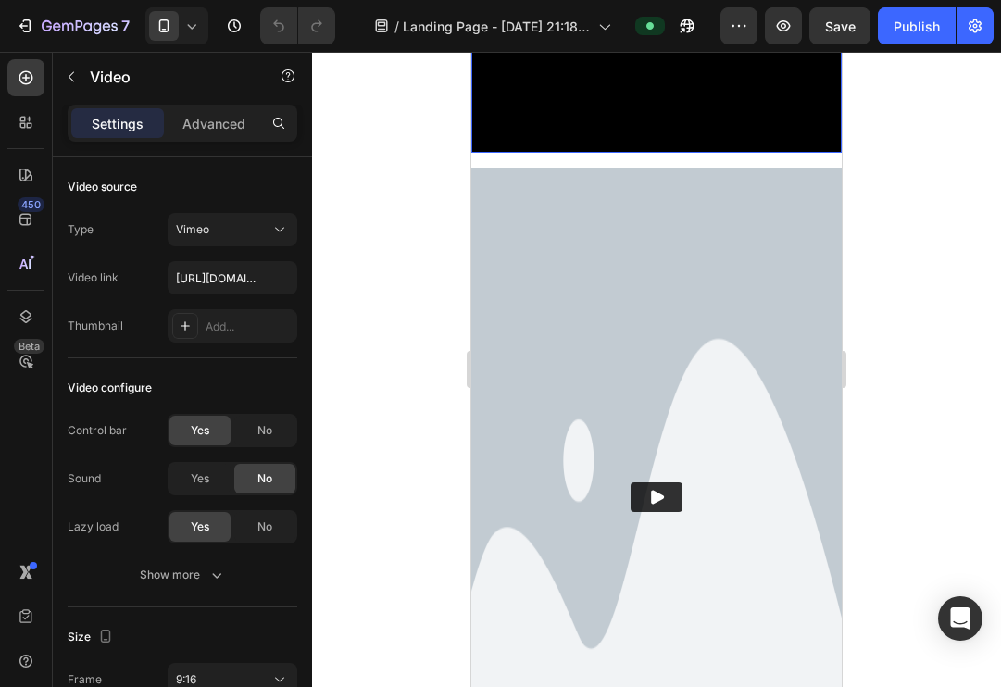
click at [576, 357] on img at bounding box center [656, 497] width 370 height 658
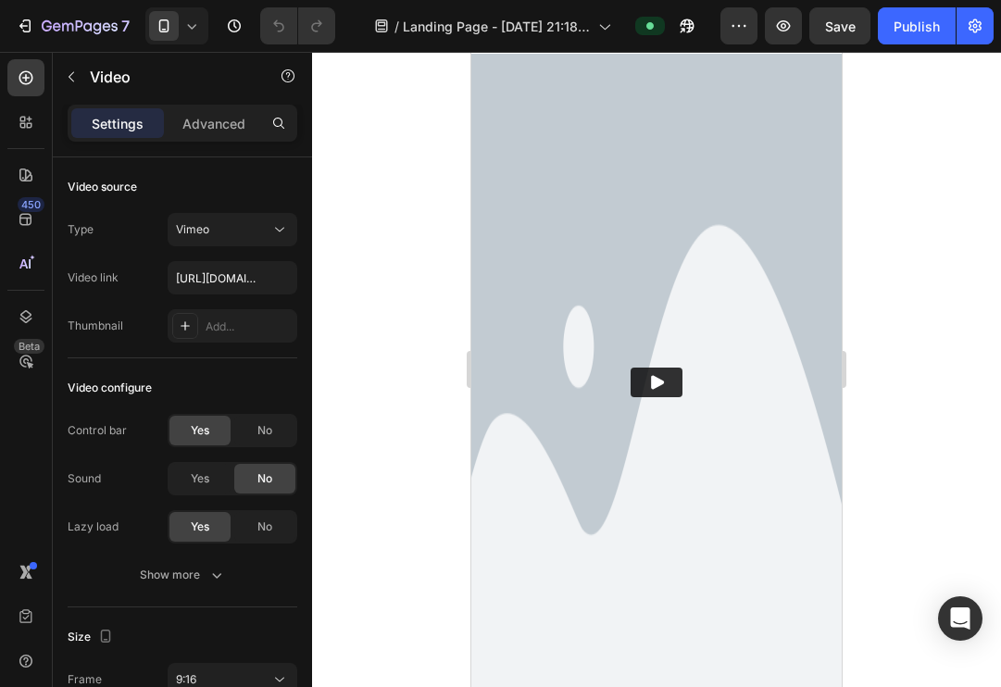
scroll to position [1495, 0]
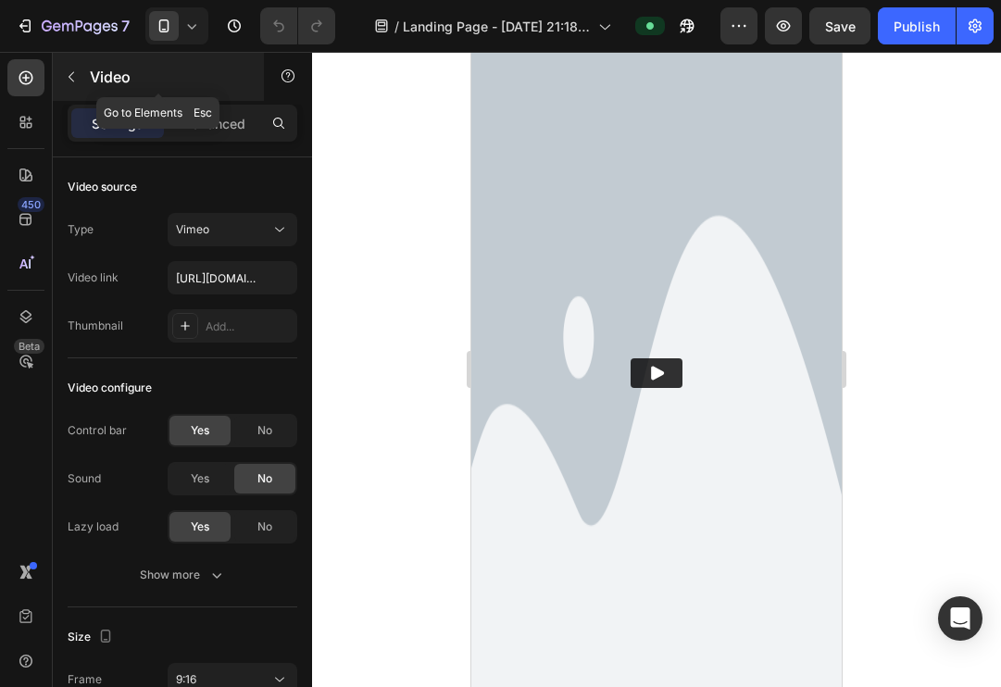
click at [72, 77] on icon "button" at bounding box center [71, 76] width 15 height 15
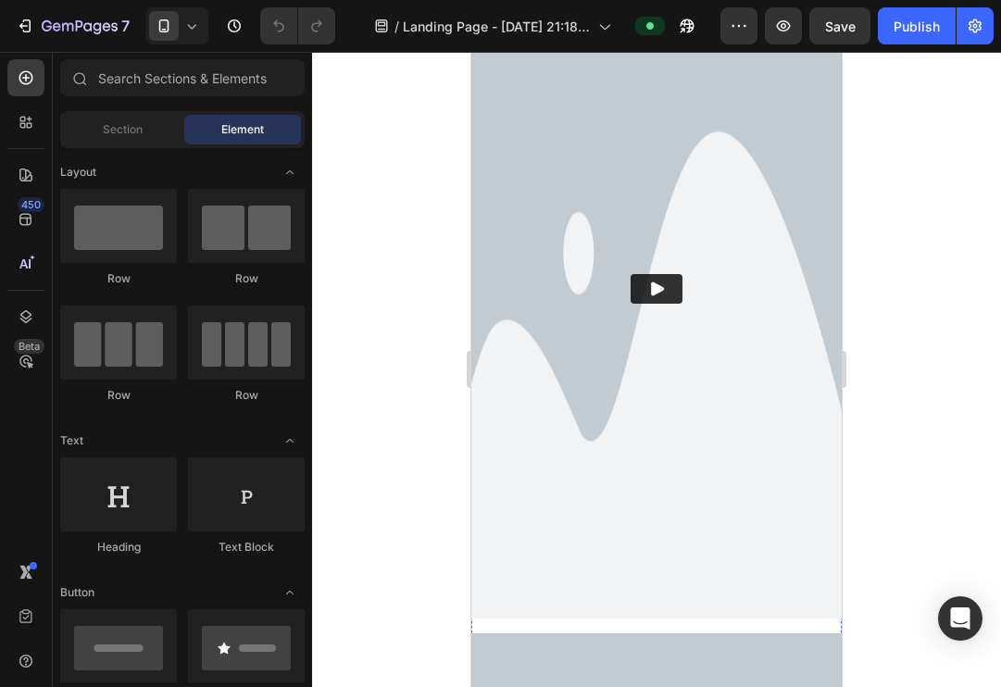
scroll to position [1300, 0]
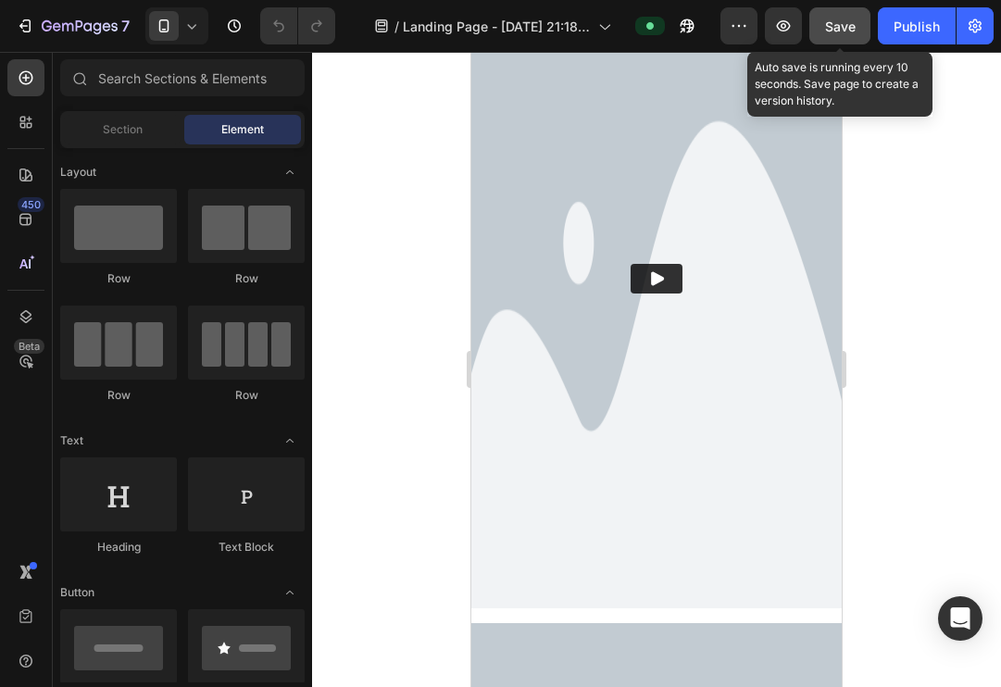
click at [851, 29] on span "Save" at bounding box center [840, 27] width 31 height 16
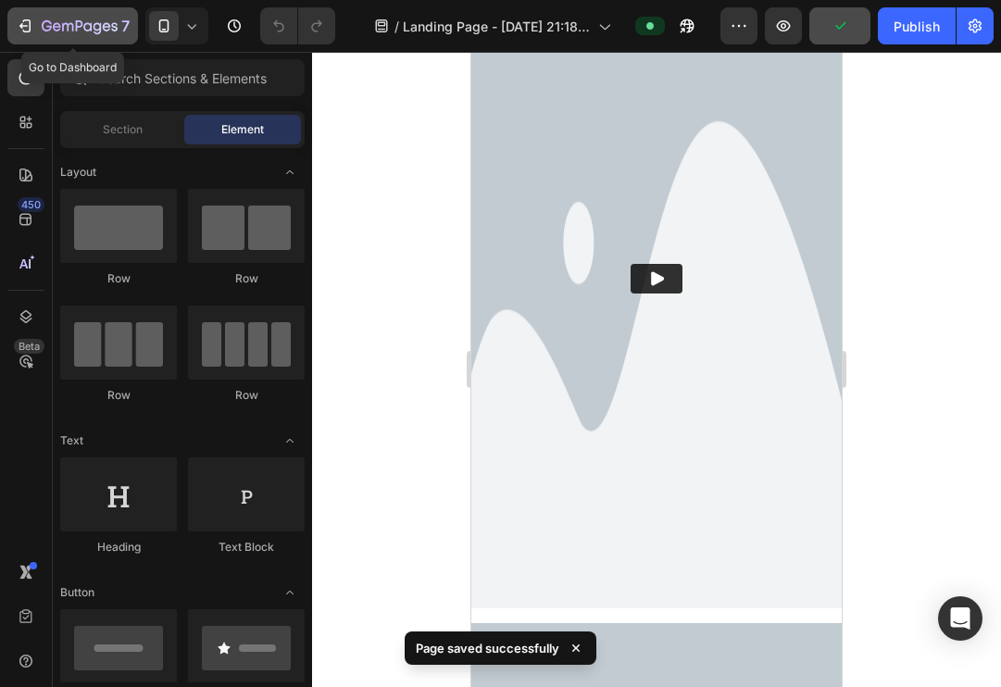
click at [40, 27] on div "7" at bounding box center [73, 26] width 114 height 22
